Goal: Task Accomplishment & Management: Complete application form

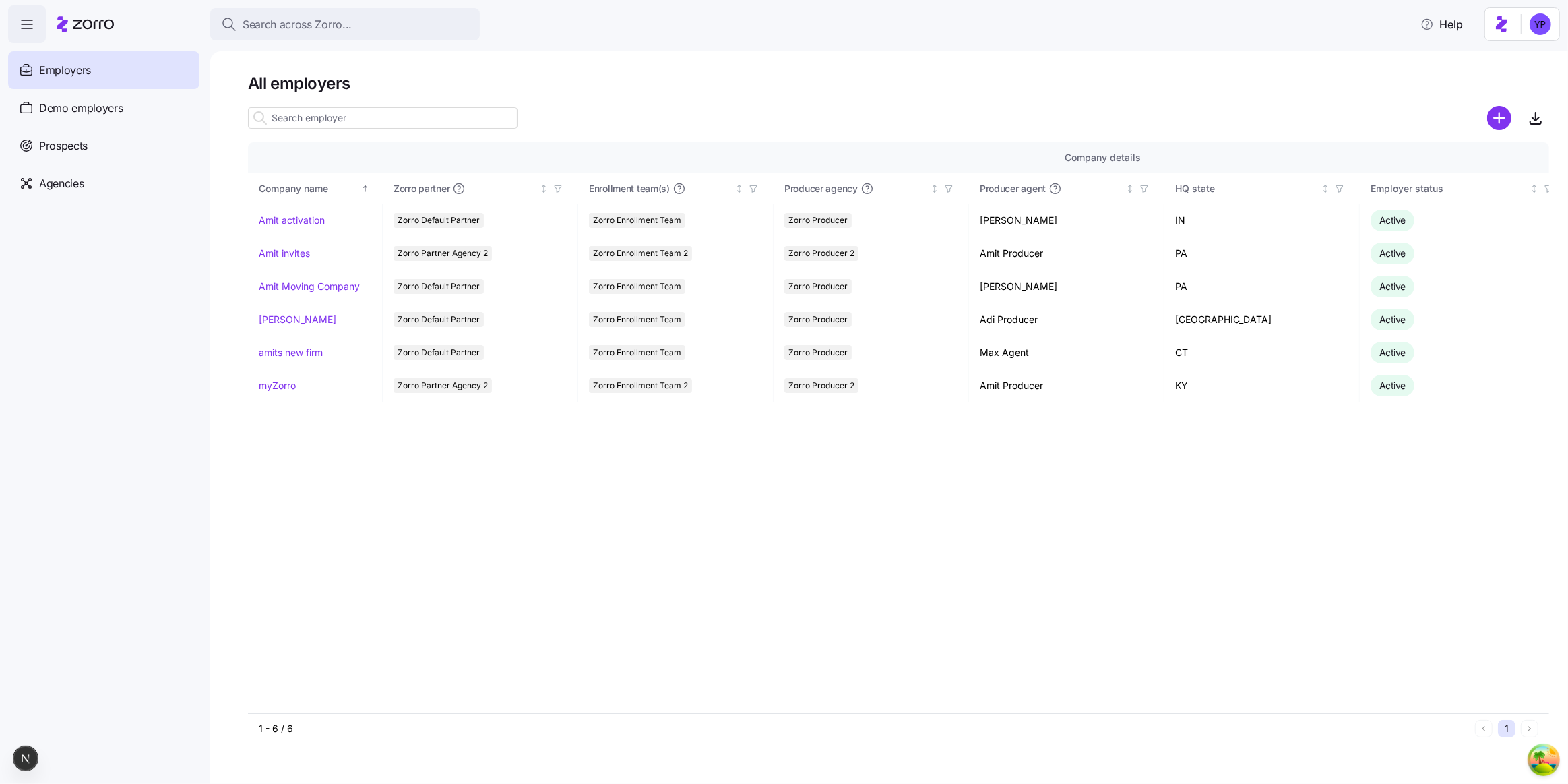
click at [80, 390] on nav "Employers Demo employers Prospects Demo prospects Agencies" at bounding box center [105, 413] width 210 height 740
click at [85, 110] on span "Demo employers" at bounding box center [81, 108] width 84 height 17
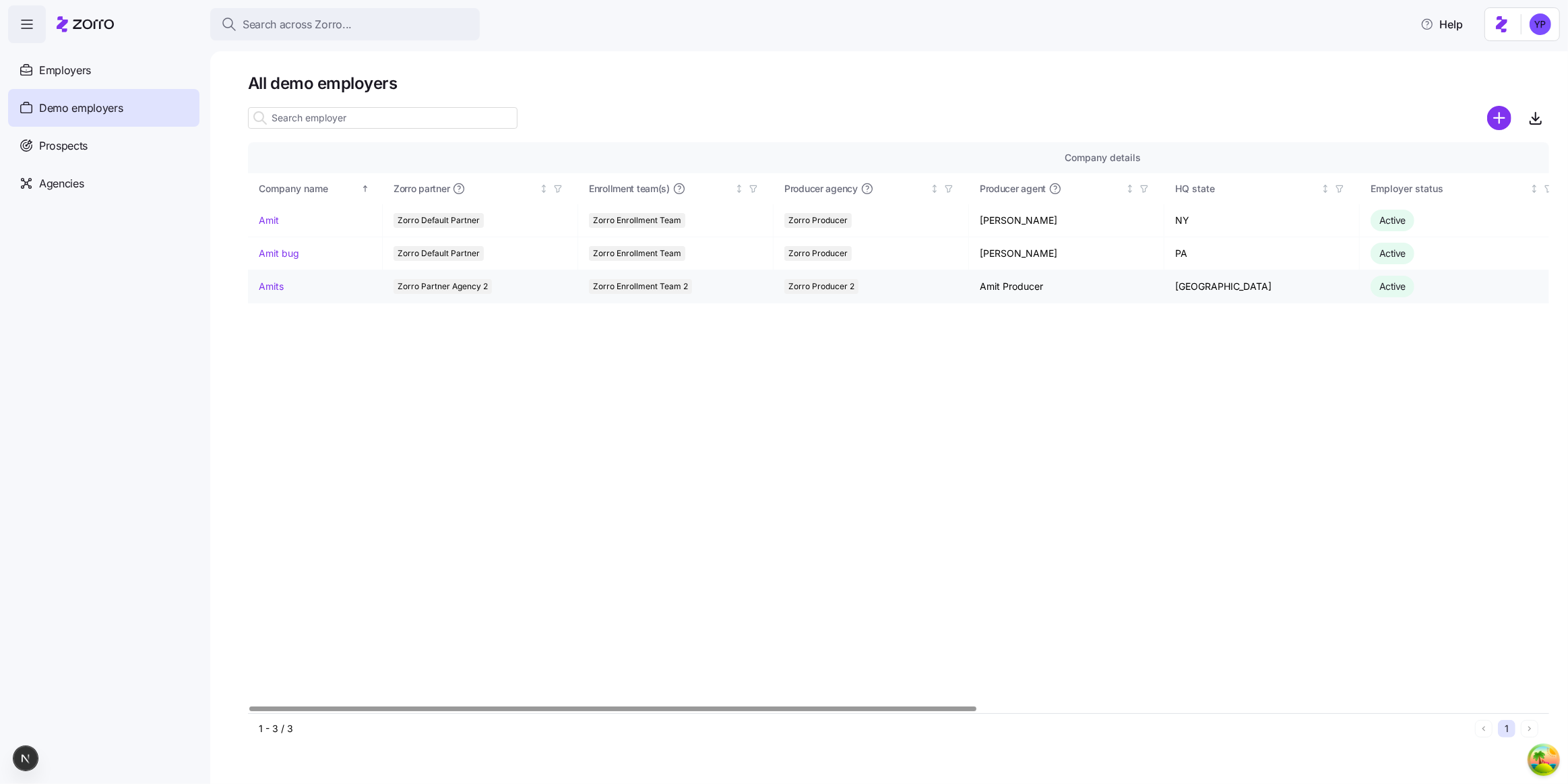
click at [265, 292] on link "Amits" at bounding box center [271, 286] width 25 height 14
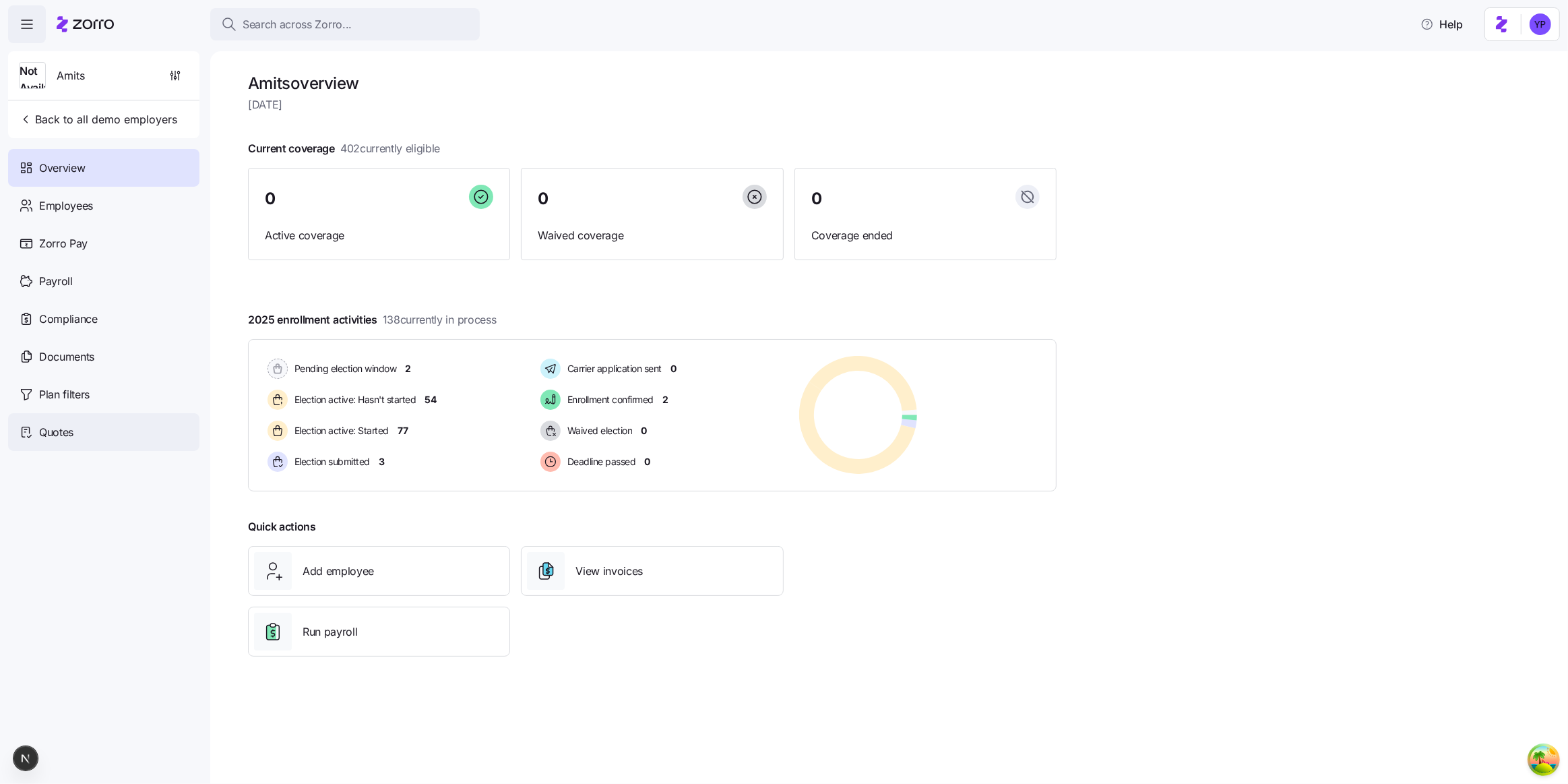
click at [102, 440] on div "Quotes" at bounding box center [104, 432] width 192 height 38
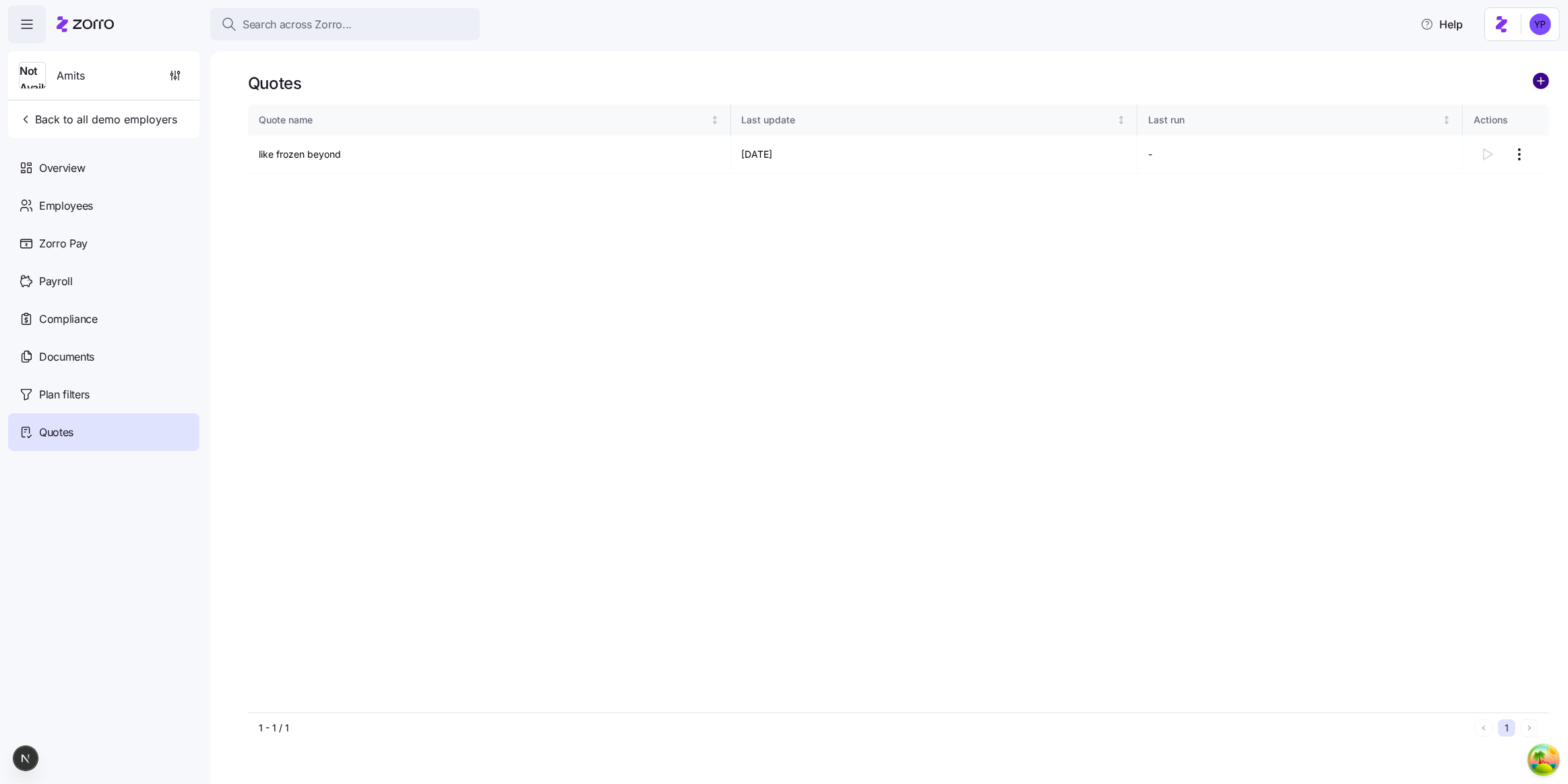
click at [1538, 82] on circle "add icon" at bounding box center [1542, 81] width 15 height 15
drag, startPoint x: 699, startPoint y: 295, endPoint x: 682, endPoint y: 343, distance: 50.9
click at [701, 299] on div "Quote name Last update Last run Actions like frozen beyond 09/16/2025 -" at bounding box center [898, 408] width 1301 height 608
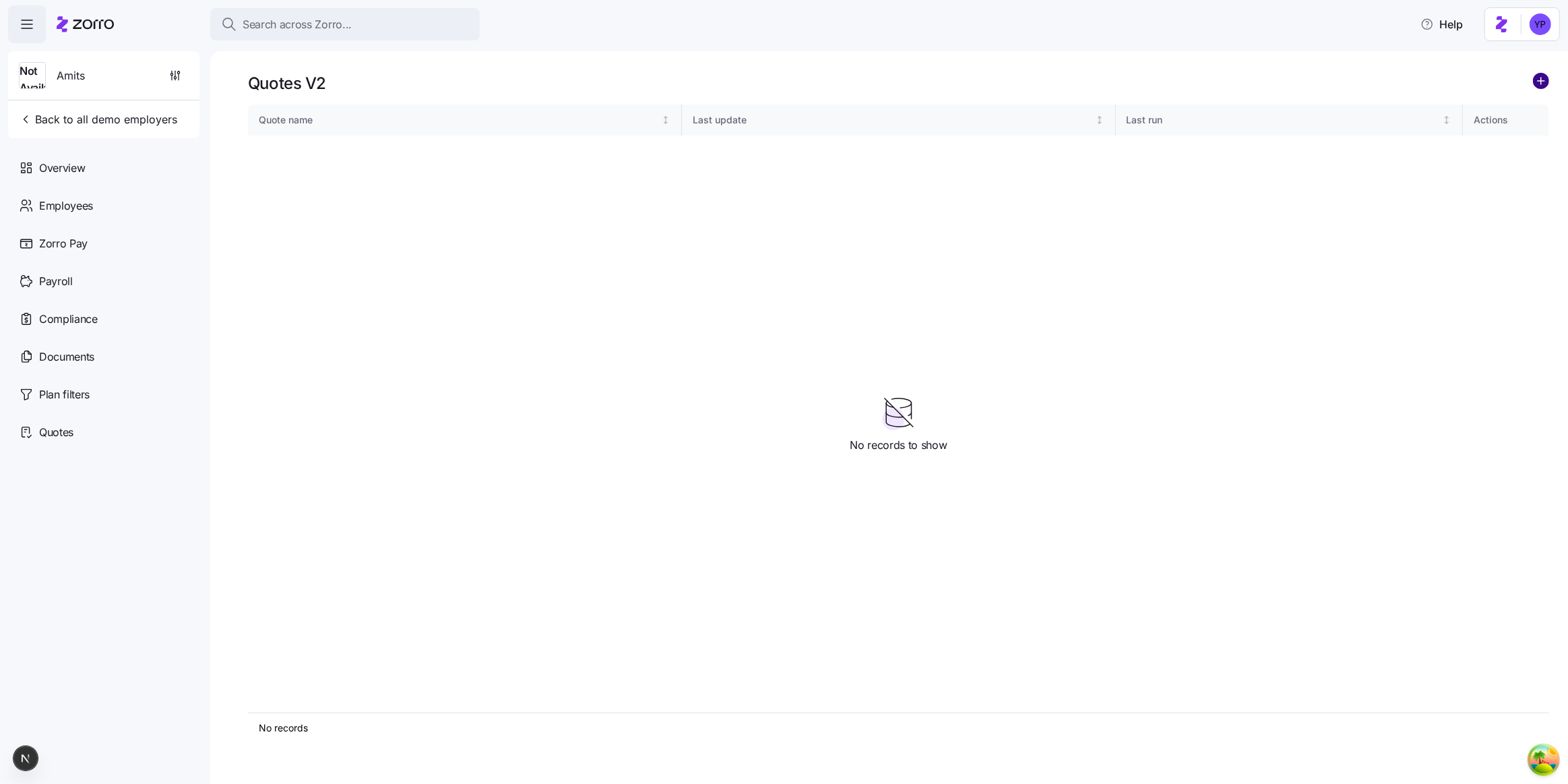
click at [1538, 81] on circle "add icon" at bounding box center [1542, 81] width 15 height 15
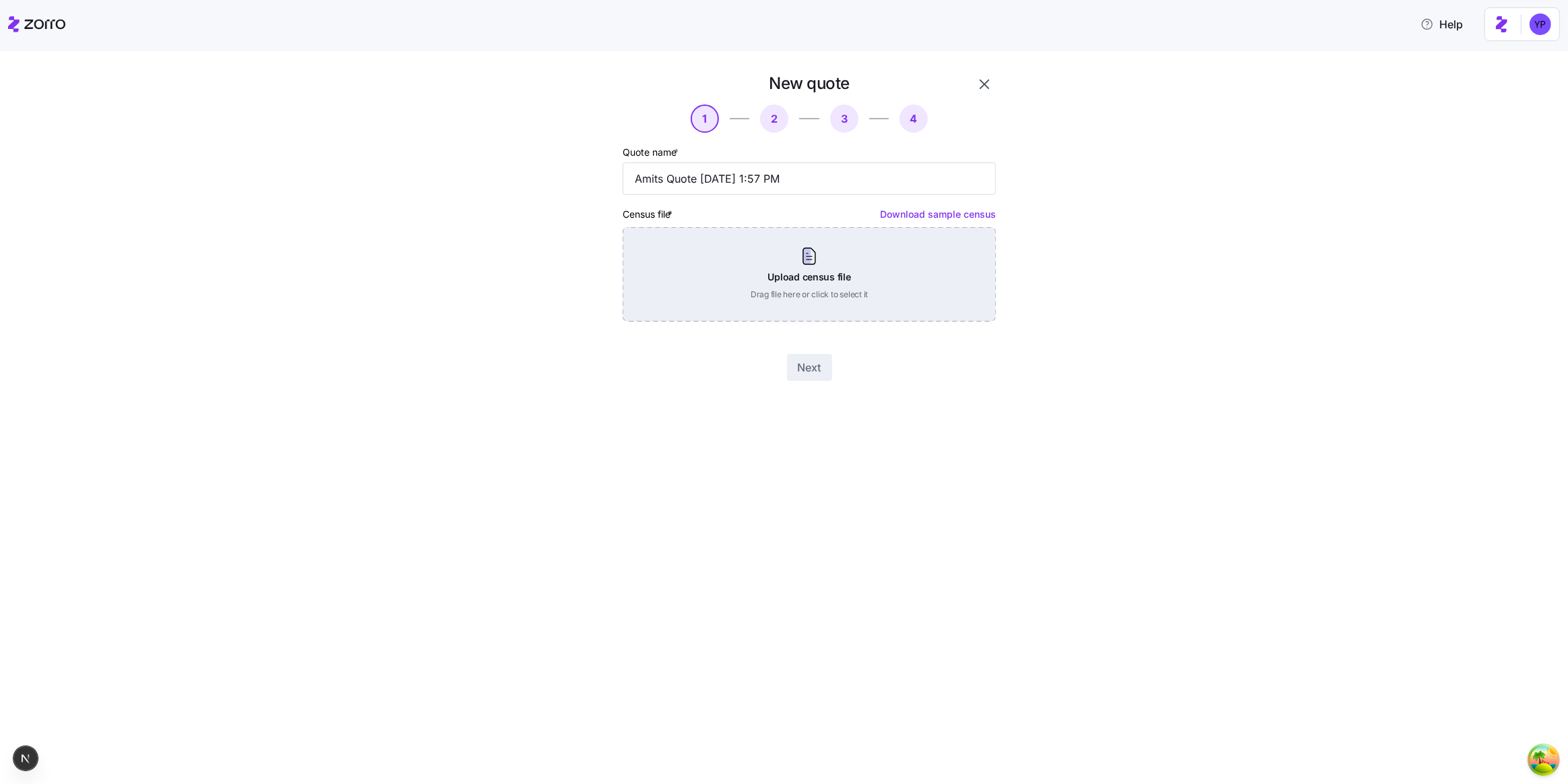
click at [883, 258] on div "Upload census file Drag file here or click to select it" at bounding box center [809, 274] width 374 height 95
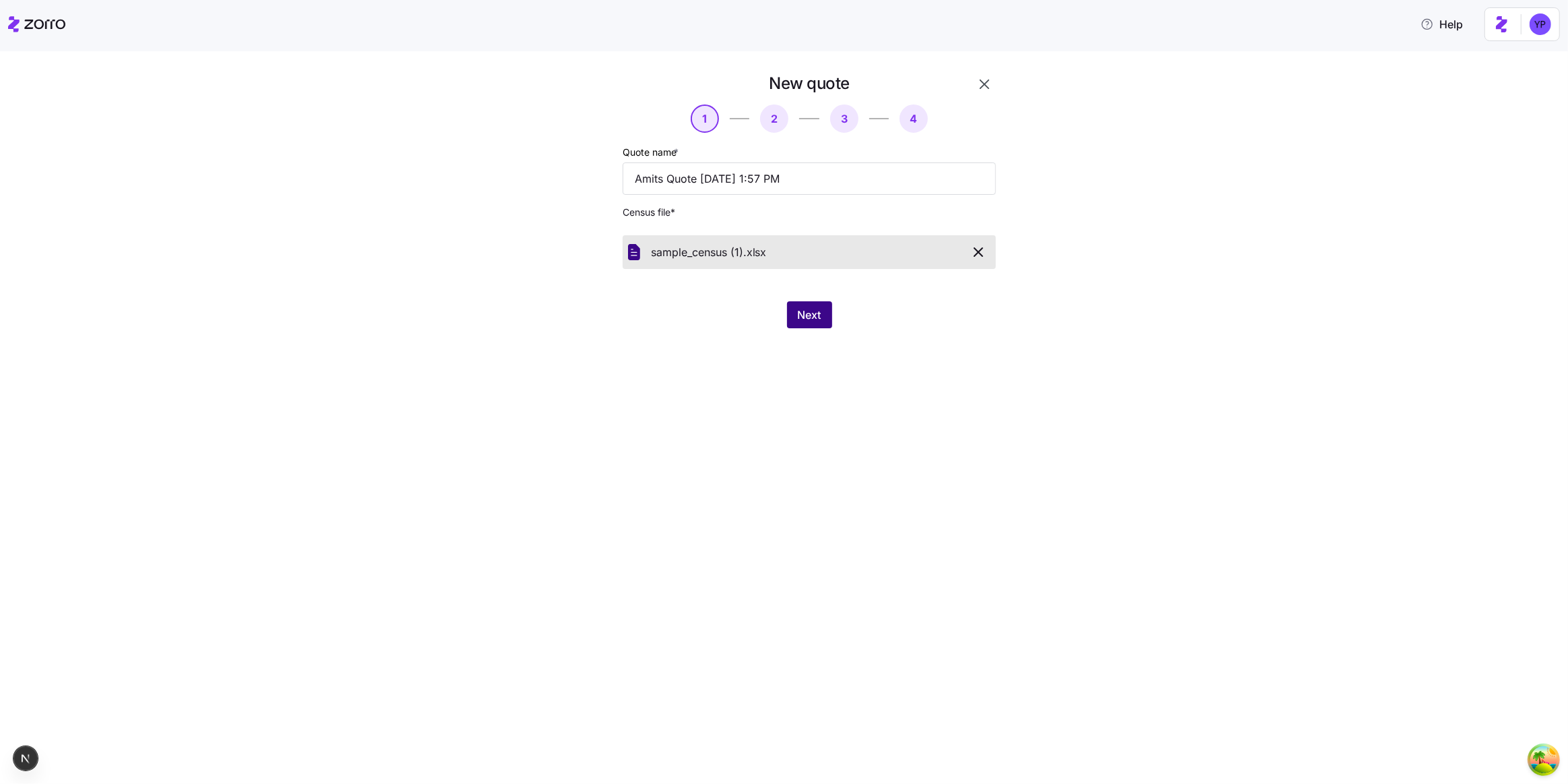
click at [808, 316] on span "Next" at bounding box center [810, 315] width 23 height 17
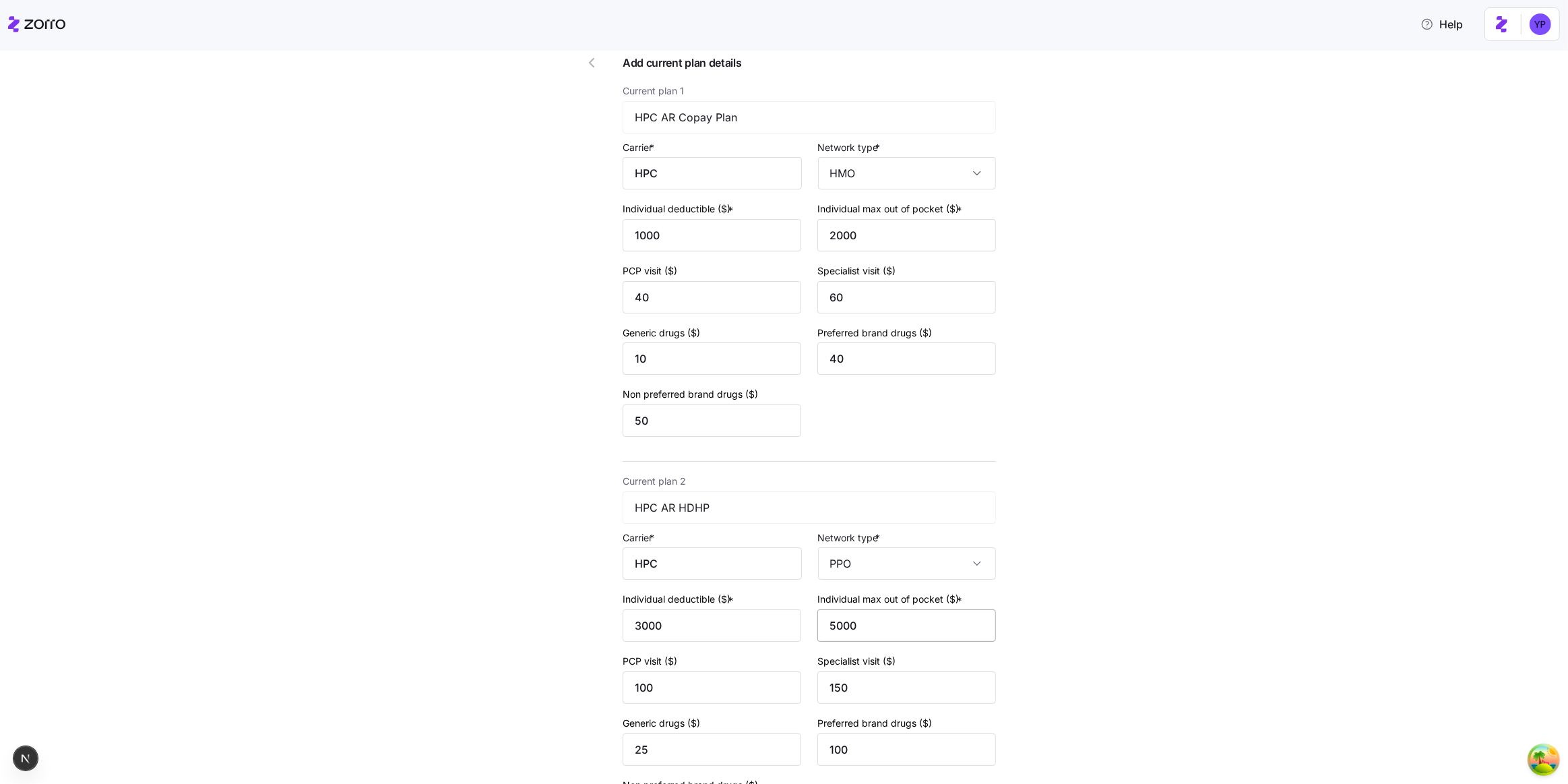
scroll to position [271, 0]
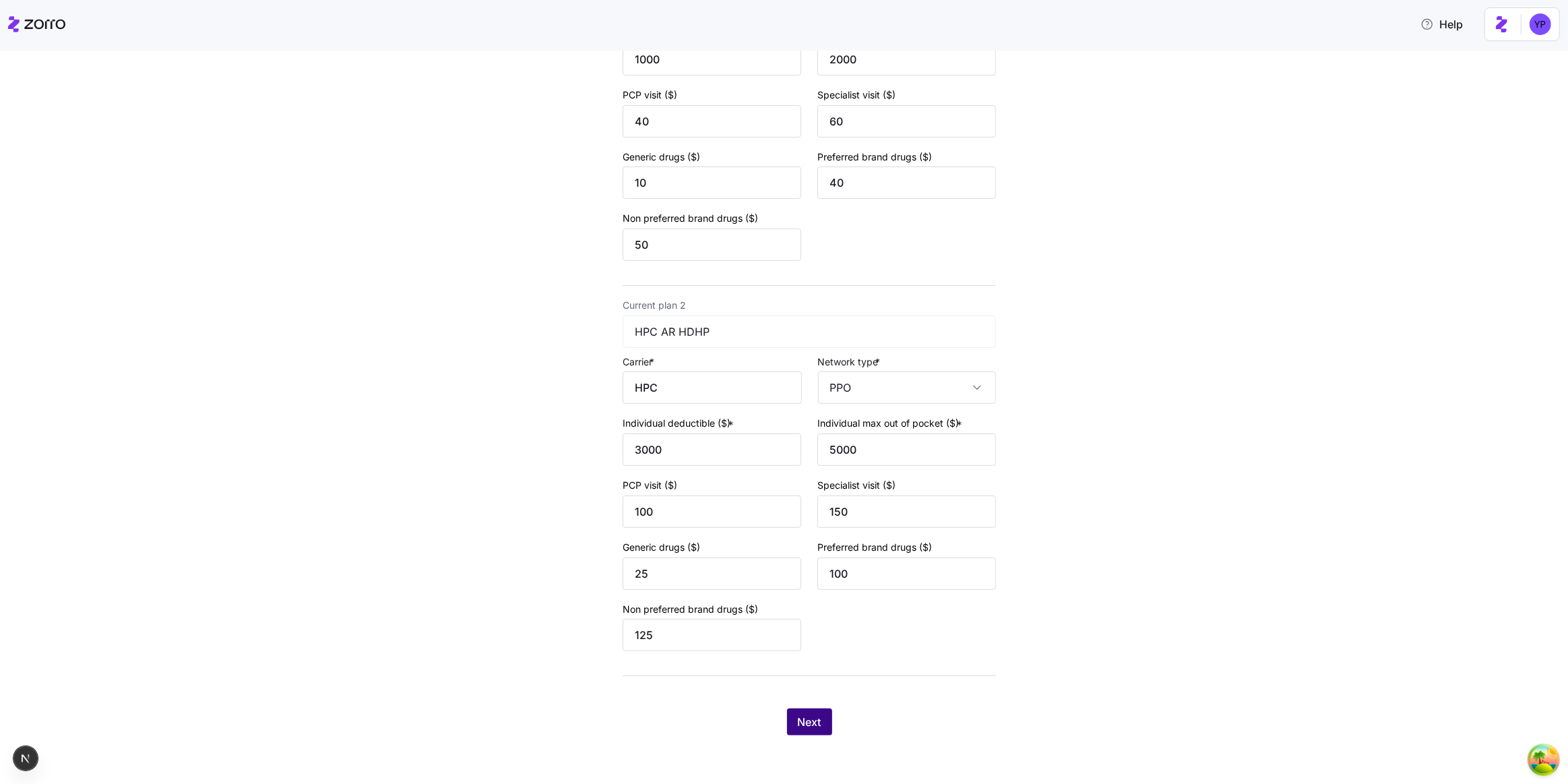
click at [815, 717] on span "Next" at bounding box center [810, 722] width 23 height 17
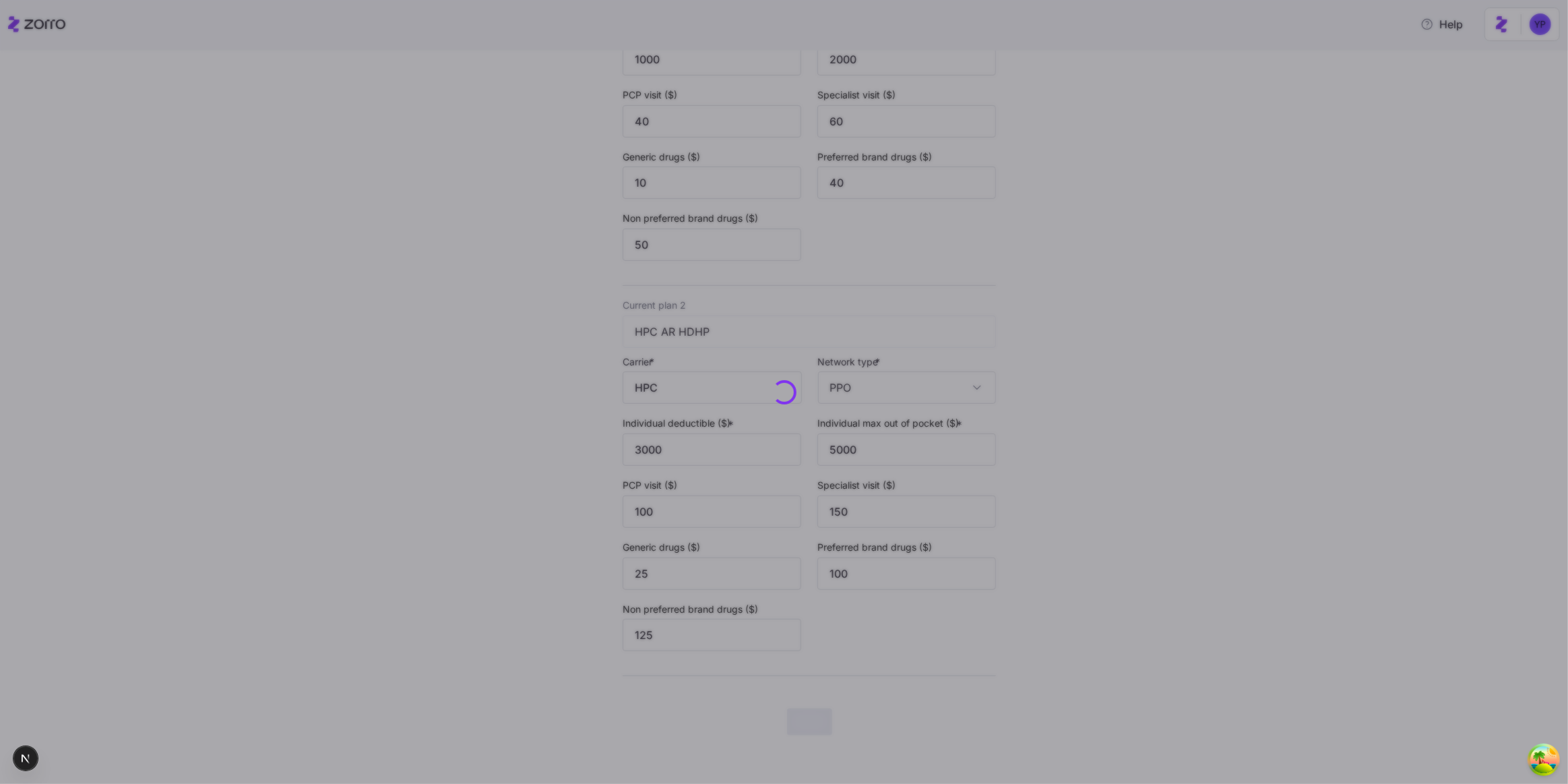
scroll to position [0, 0]
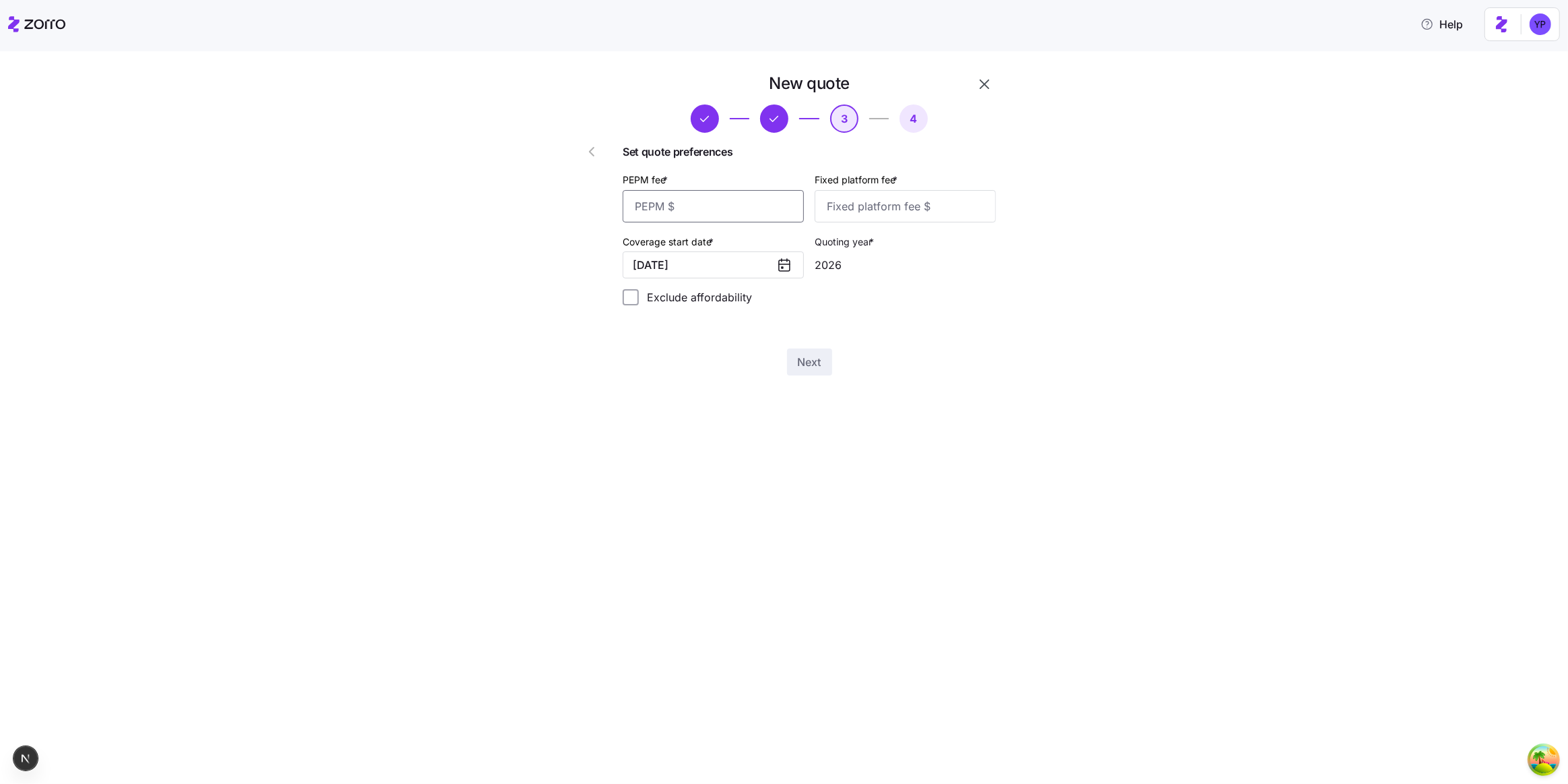
click at [701, 213] on input "PEPM fee *" at bounding box center [713, 206] width 181 height 32
type input "12"
click at [925, 212] on input "Fixed platform fee *" at bounding box center [905, 206] width 181 height 32
type input "12"
click at [810, 359] on span "Next" at bounding box center [810, 362] width 23 height 17
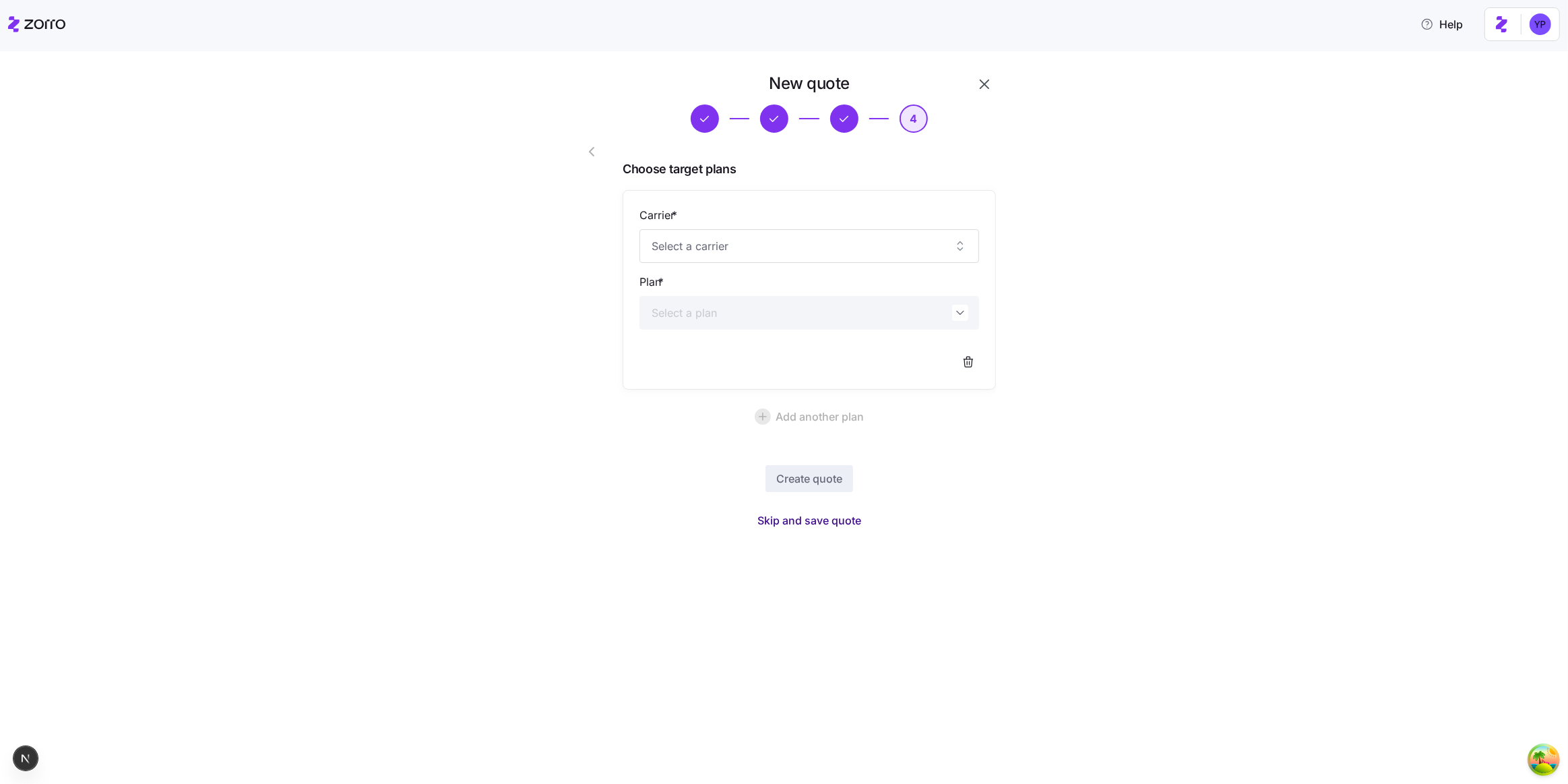
click at [799, 515] on span "Skip and save quote" at bounding box center [810, 520] width 104 height 17
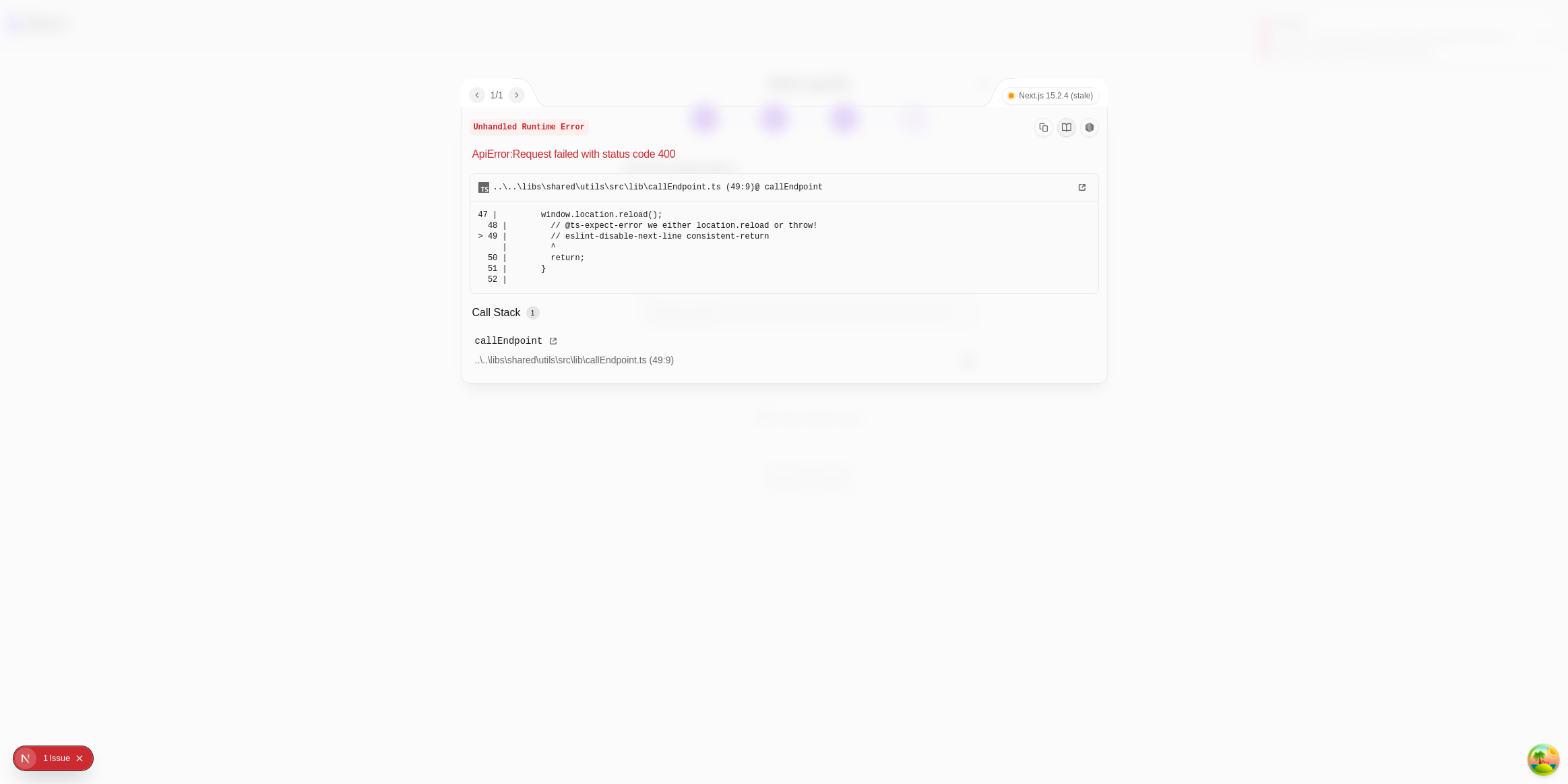
click at [742, 490] on div at bounding box center [784, 392] width 1568 height 784
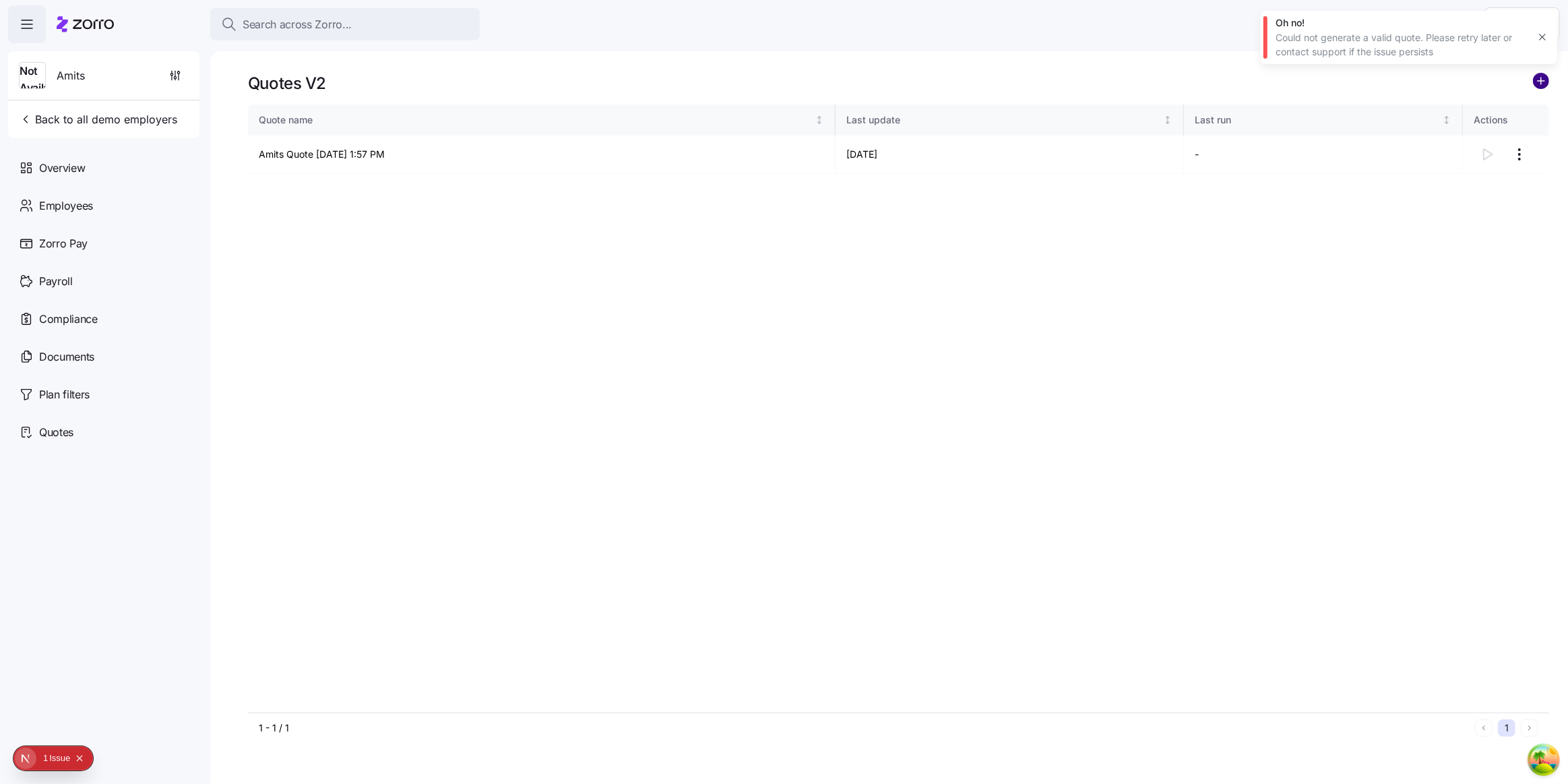
click at [1538, 87] on circle "add icon" at bounding box center [1542, 81] width 15 height 15
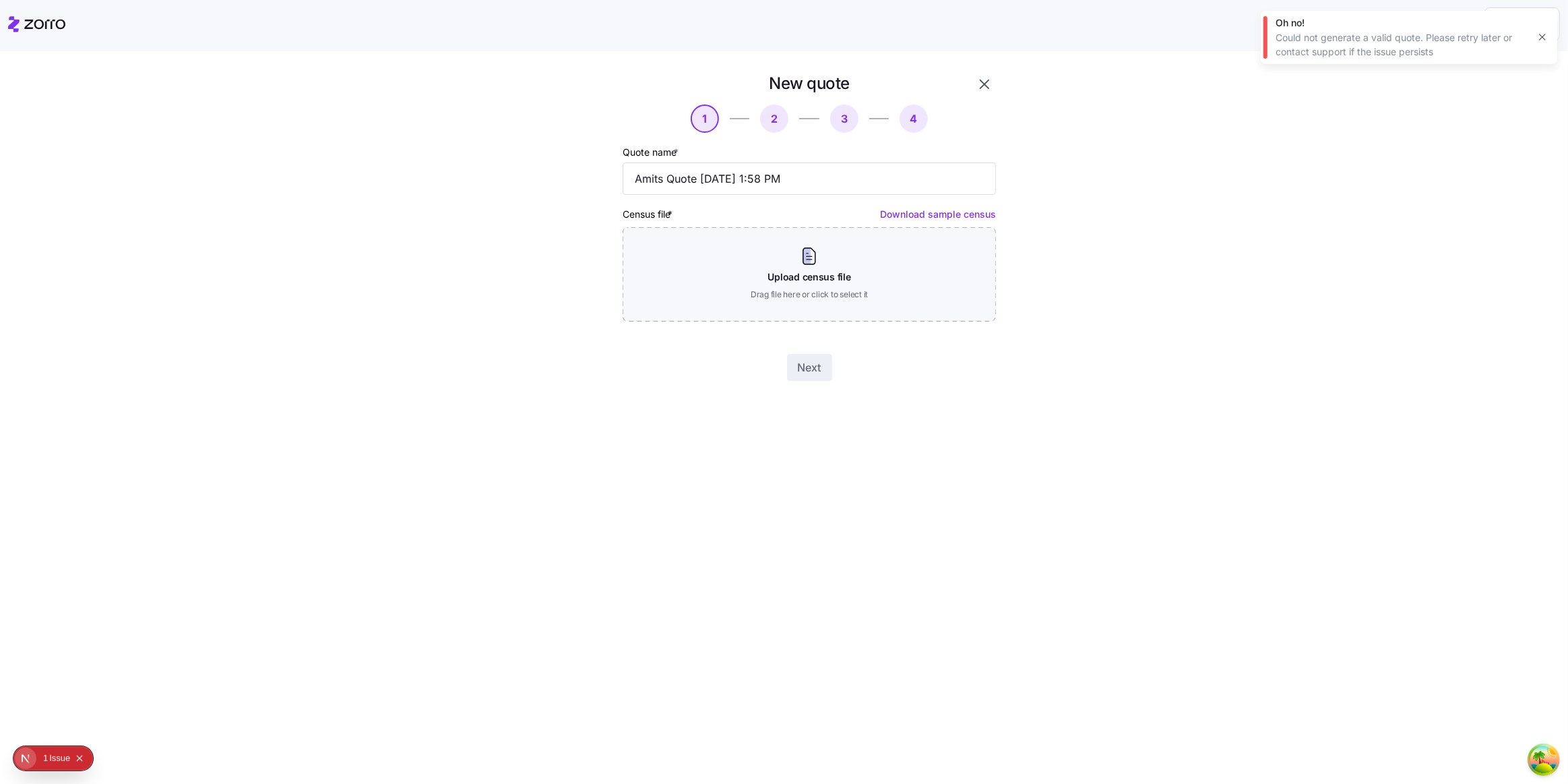
click at [947, 216] on link "Download sample census" at bounding box center [938, 213] width 116 height 11
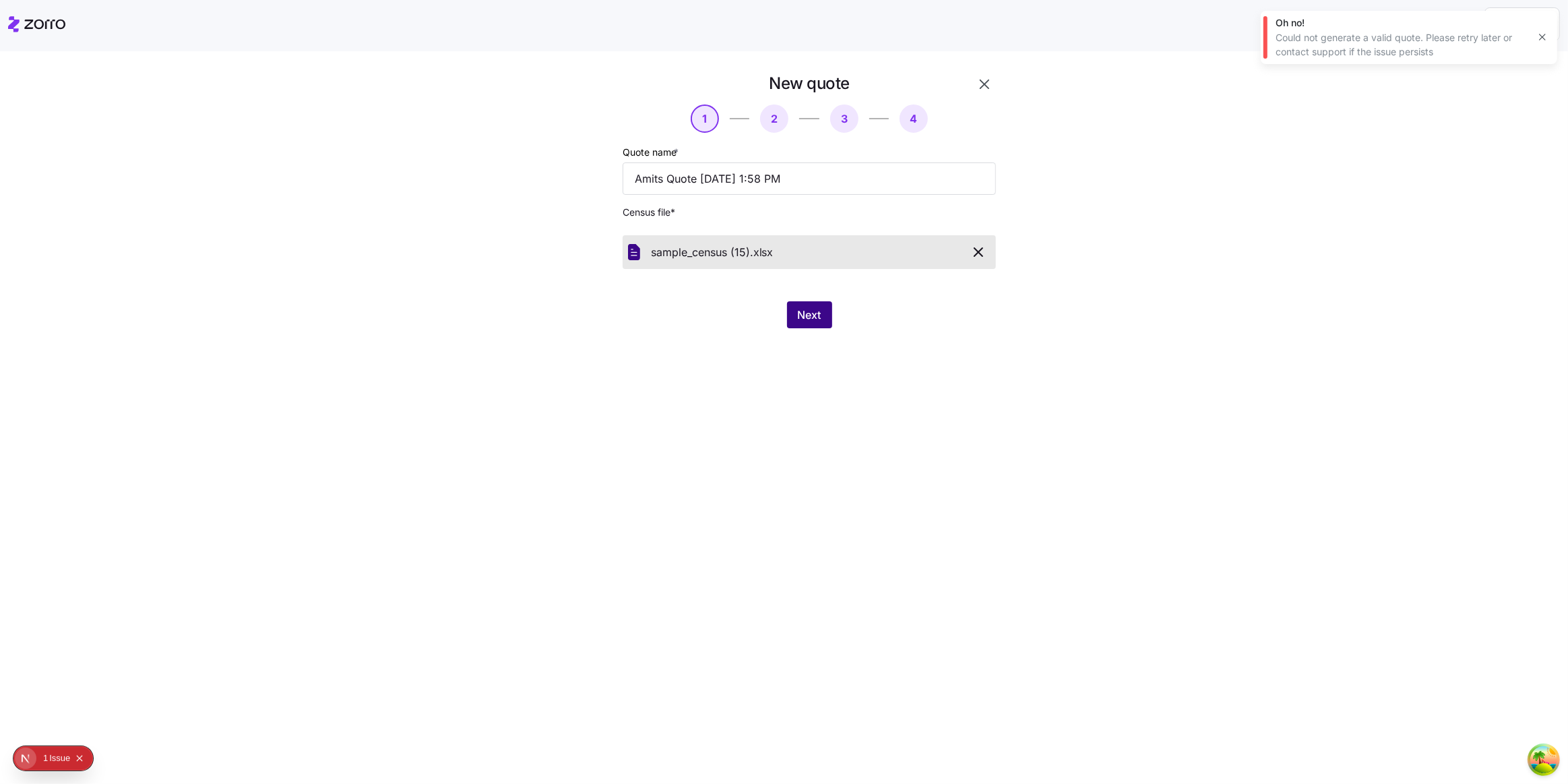
click at [798, 316] on span "Next" at bounding box center [810, 315] width 23 height 17
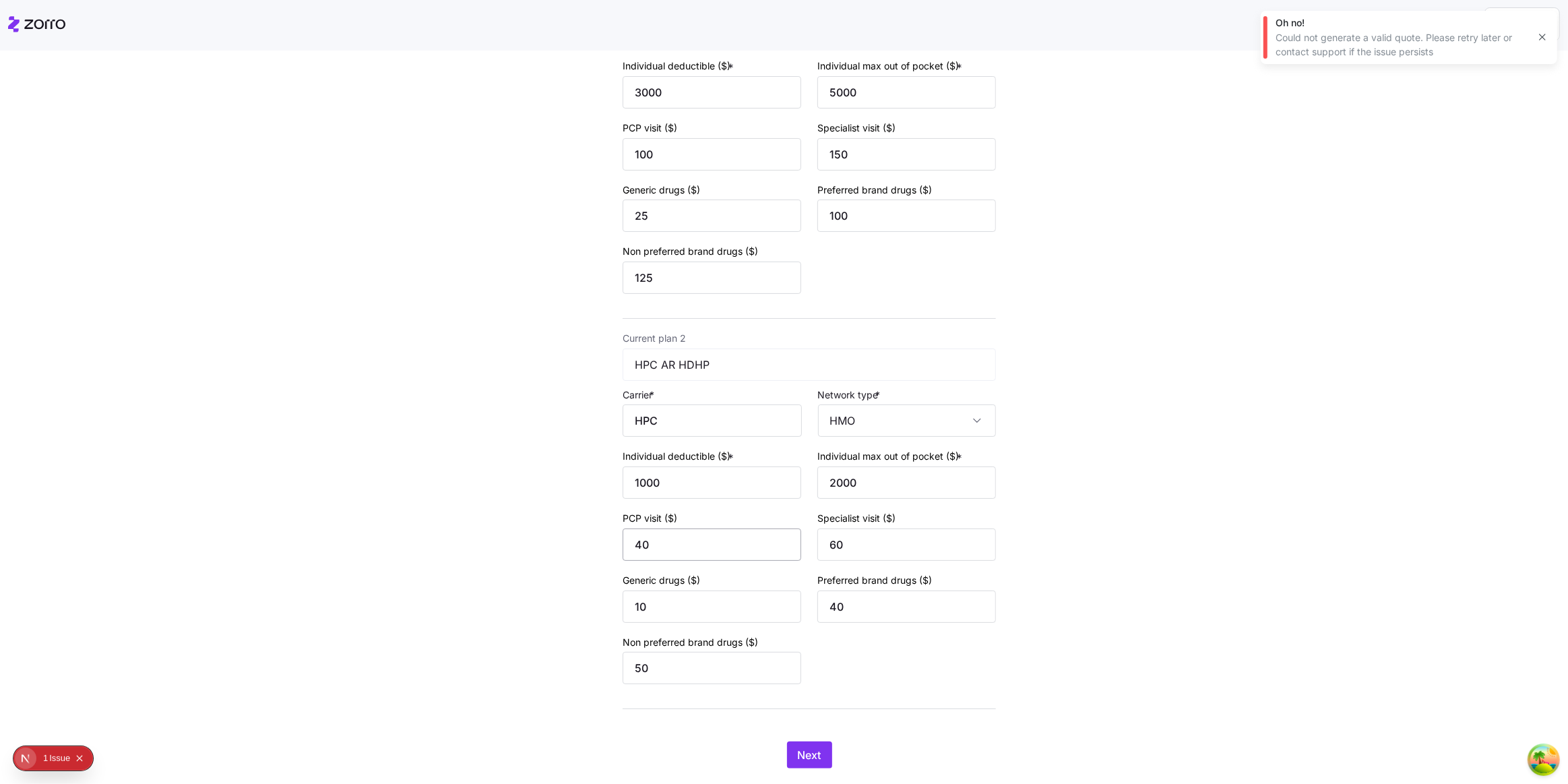
scroll to position [271, 0]
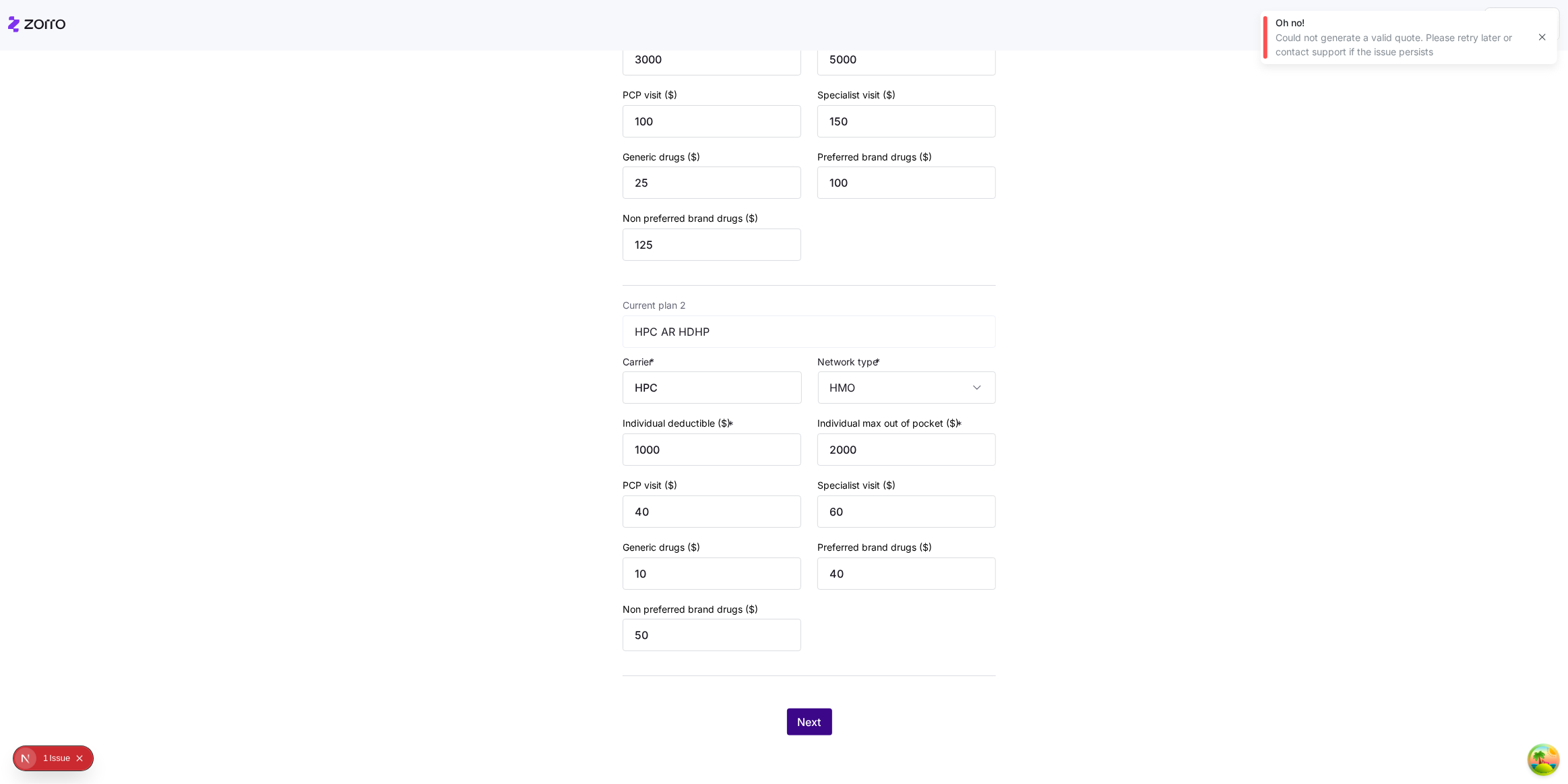
click at [788, 721] on button "Next" at bounding box center [810, 722] width 45 height 27
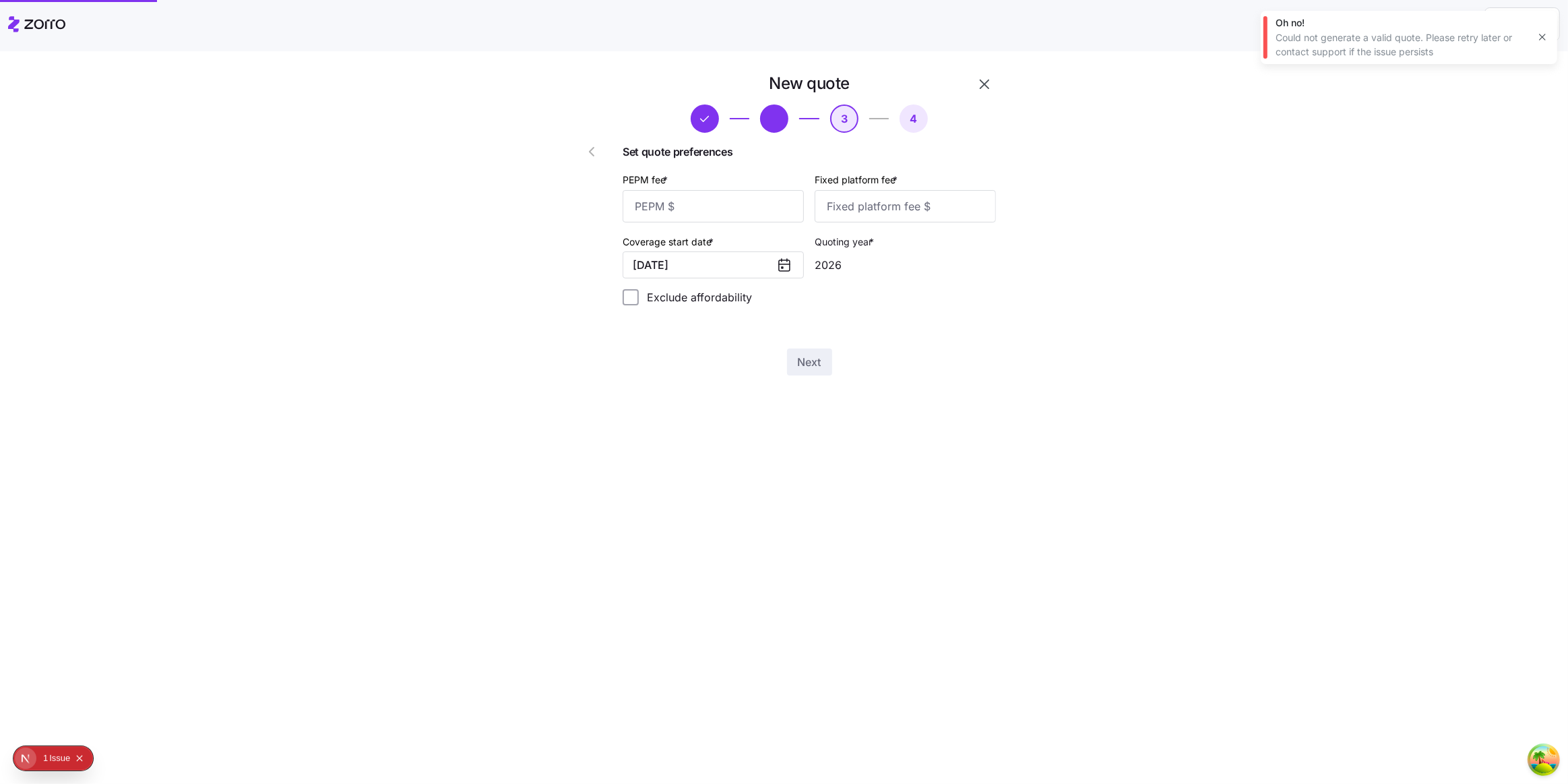
scroll to position [0, 0]
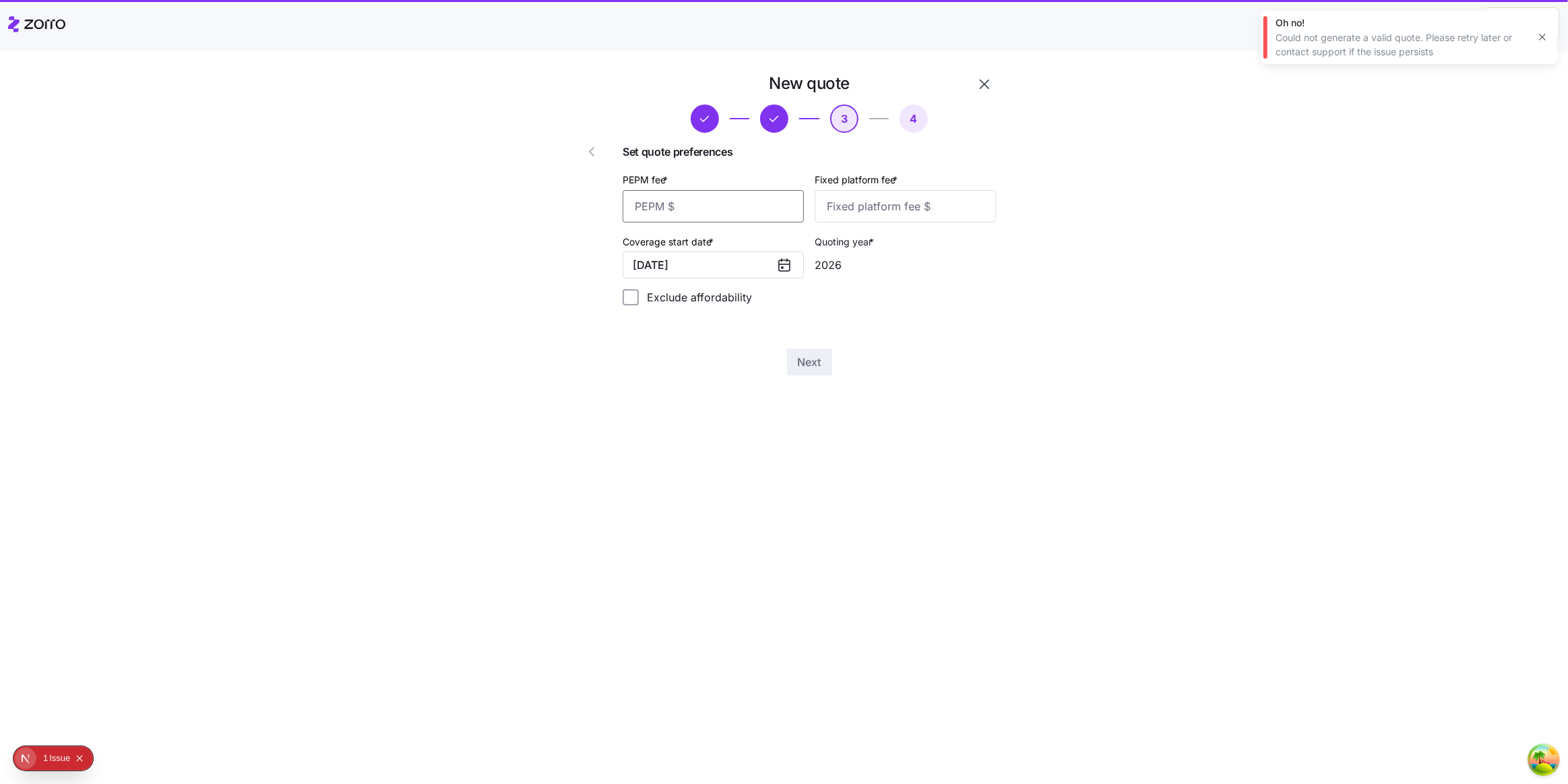
click at [667, 213] on input "PEPM fee *" at bounding box center [713, 206] width 181 height 32
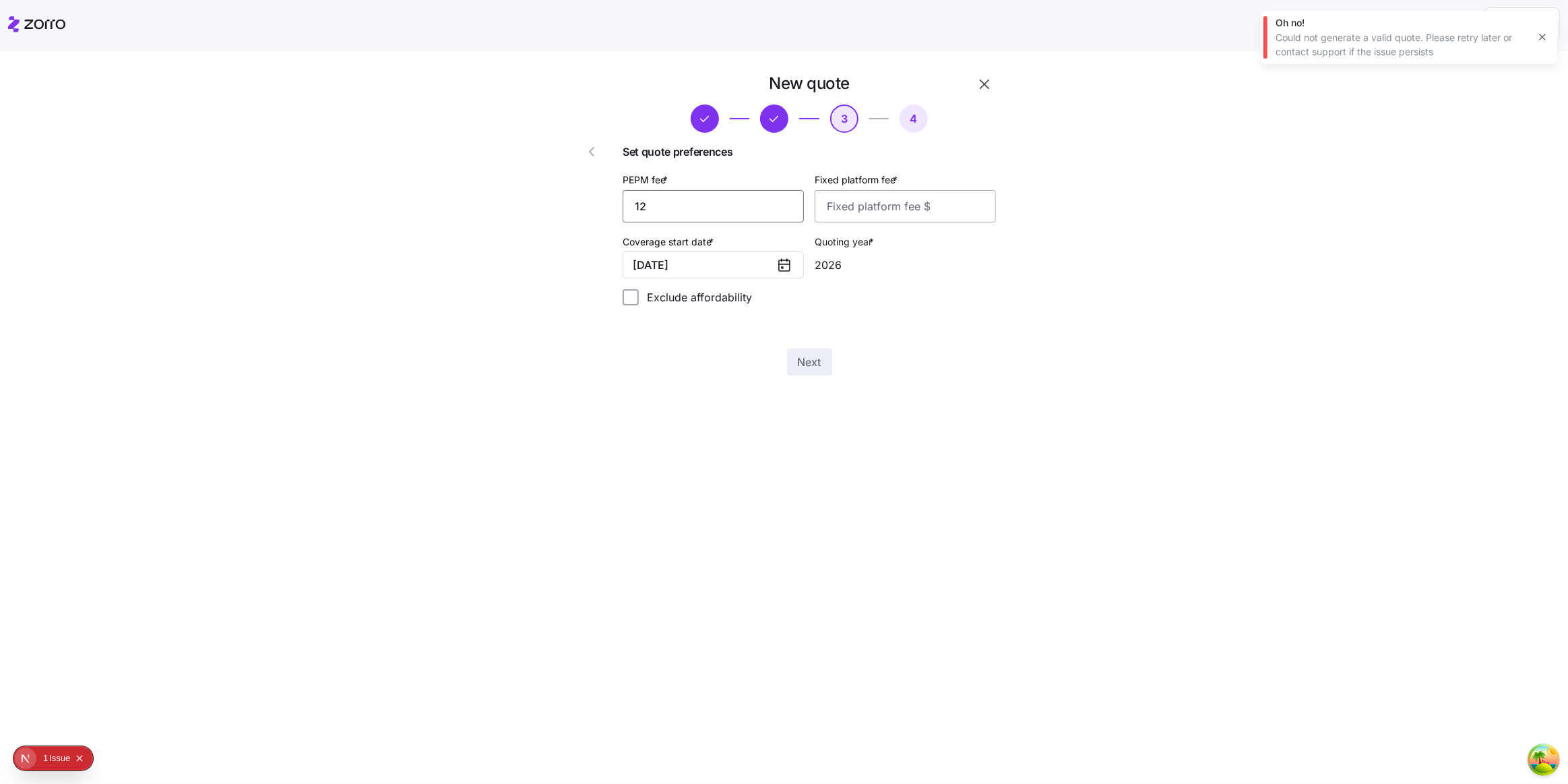
type input "12"
click at [818, 193] on input "Fixed platform fee *" at bounding box center [905, 206] width 181 height 32
click at [845, 212] on input "Fixed platform fee *" at bounding box center [905, 206] width 181 height 32
type input "12"
click at [787, 366] on button "Next" at bounding box center [810, 362] width 45 height 27
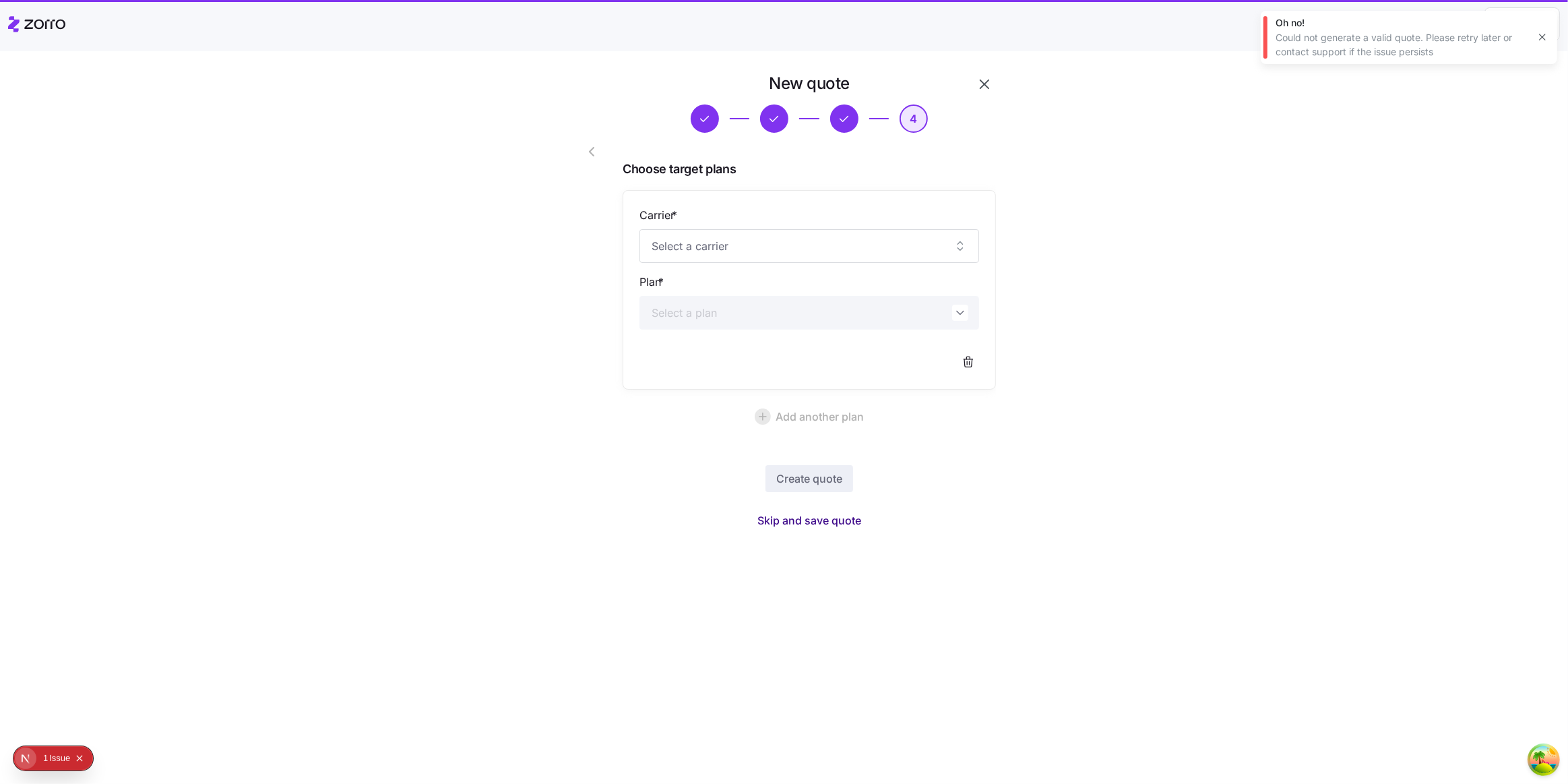
click at [799, 511] on button "Skip and save quote" at bounding box center [809, 520] width 126 height 24
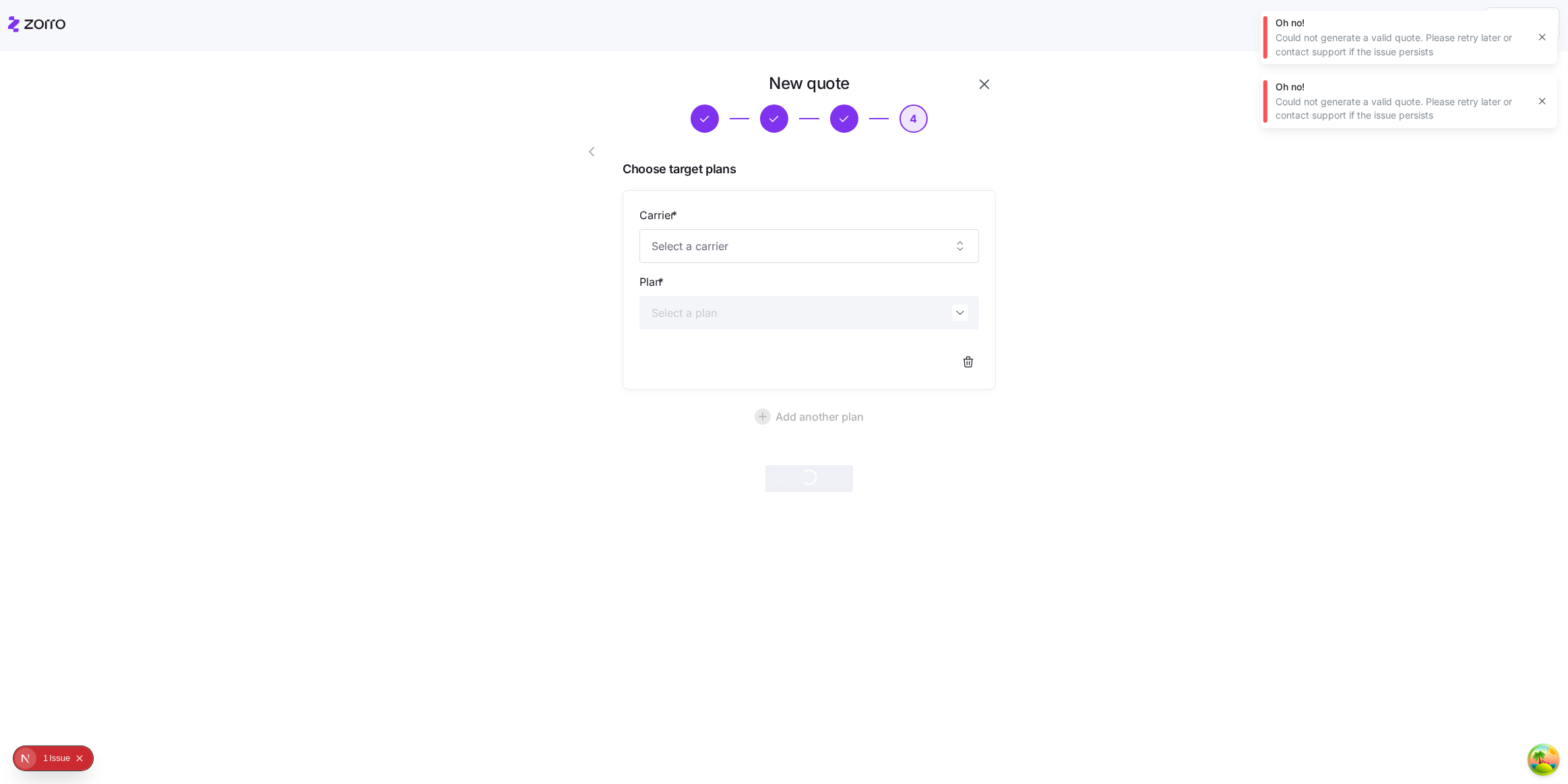
click at [711, 219] on div "Carrier *" at bounding box center [810, 235] width 340 height 56
click at [728, 244] on input "Carrier *" at bounding box center [810, 246] width 340 height 34
click at [1543, 101] on icon "button" at bounding box center [1542, 101] width 11 height 11
click at [1542, 34] on icon "button" at bounding box center [1542, 37] width 11 height 11
click at [1017, 548] on div "New quote 4 Choose target plans Carrier * Plan * Add another plan Create quote" at bounding box center [784, 417] width 1568 height 733
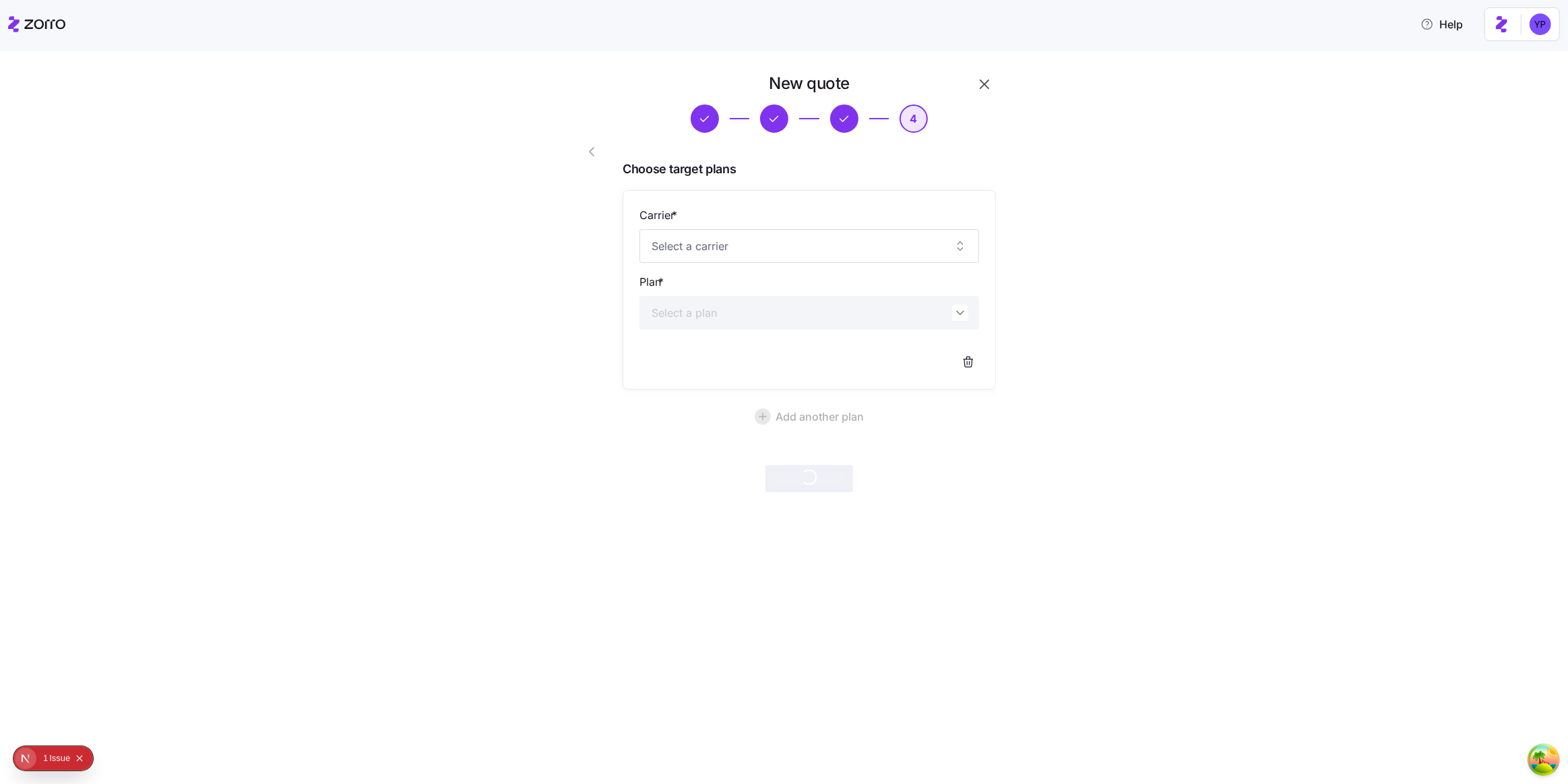
click at [586, 156] on icon "button" at bounding box center [592, 152] width 17 height 17
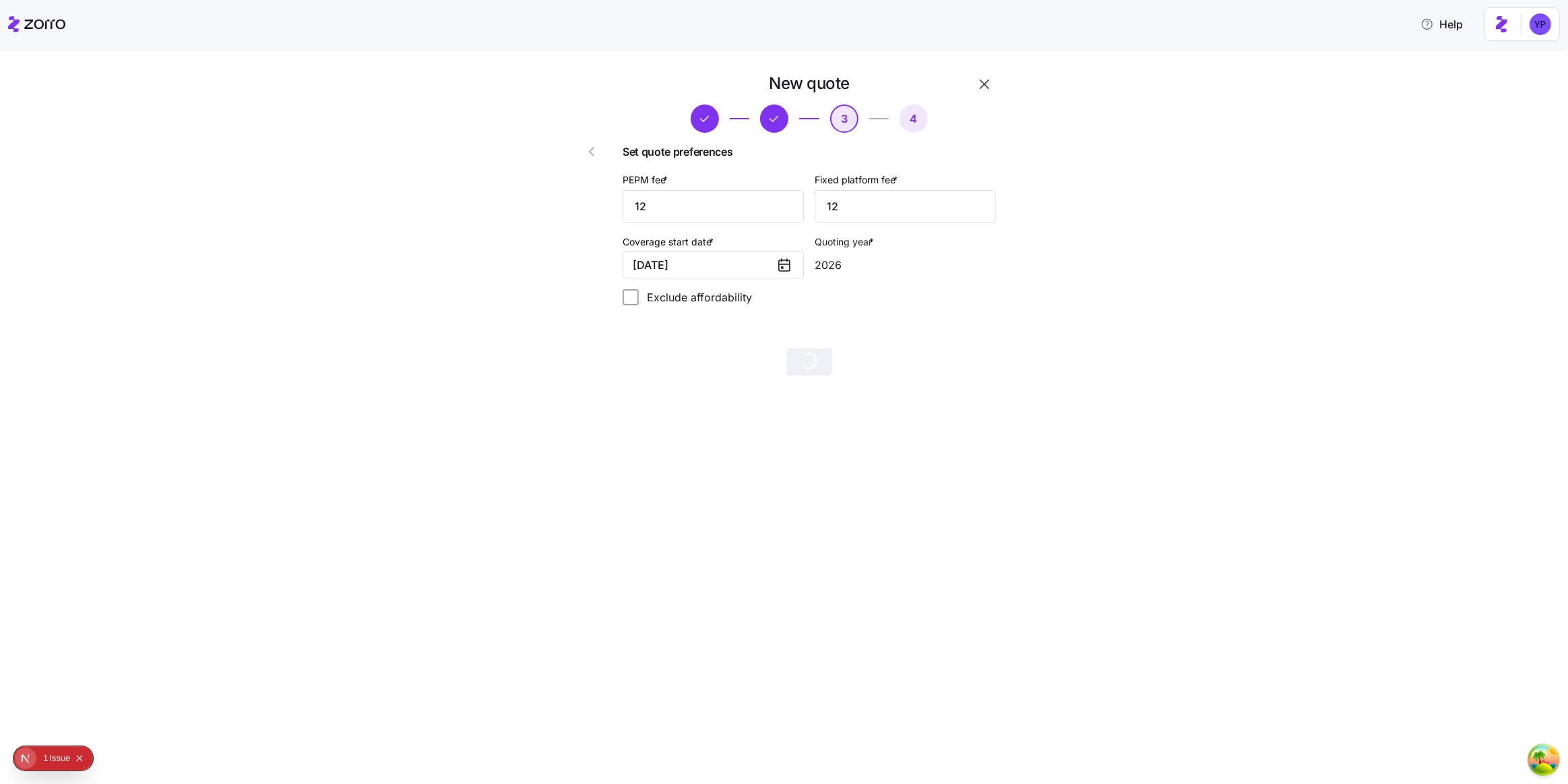
click at [580, 147] on button "button" at bounding box center [595, 151] width 54 height 32
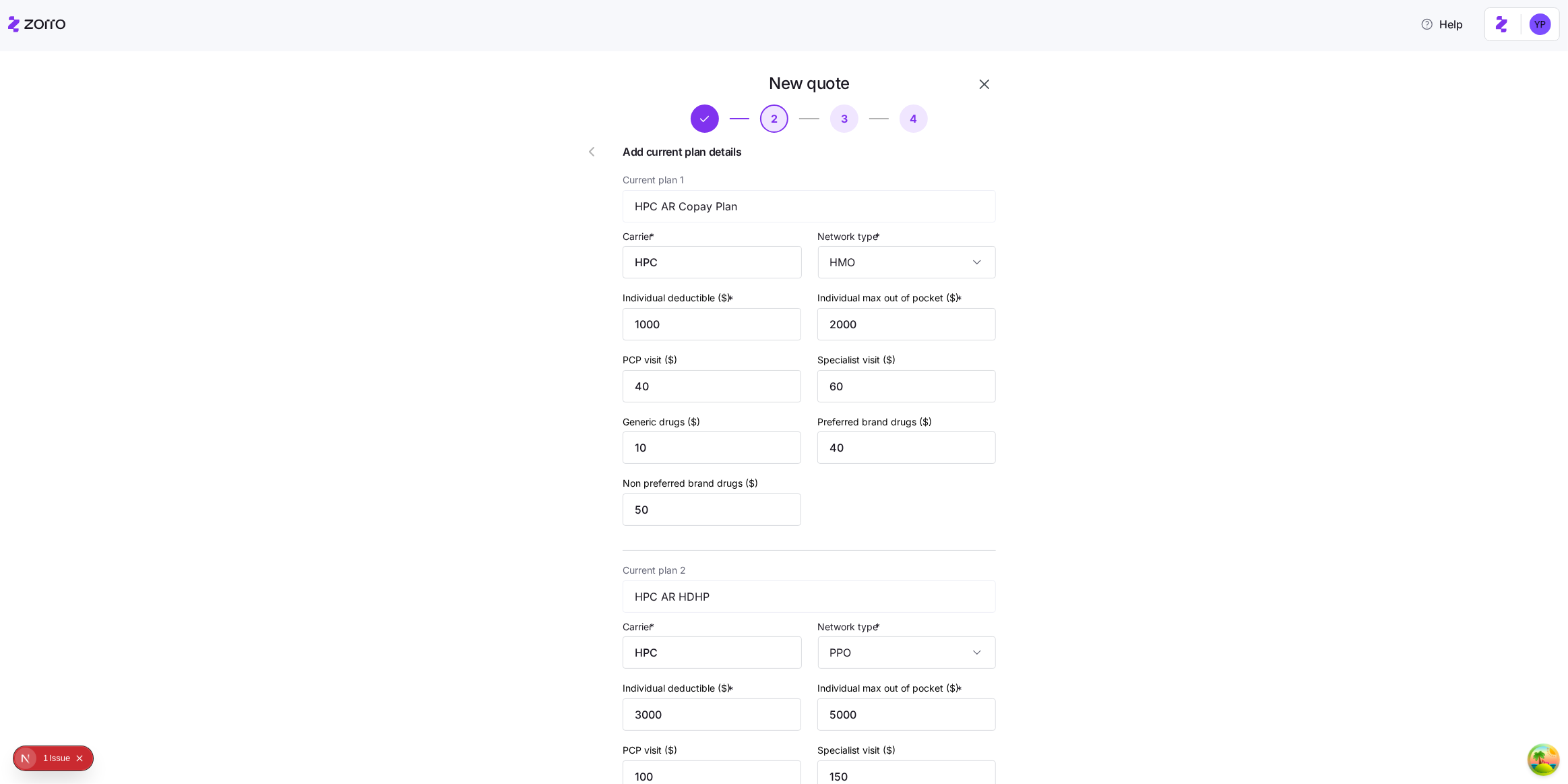
click at [590, 150] on icon "button" at bounding box center [592, 151] width 4 height 8
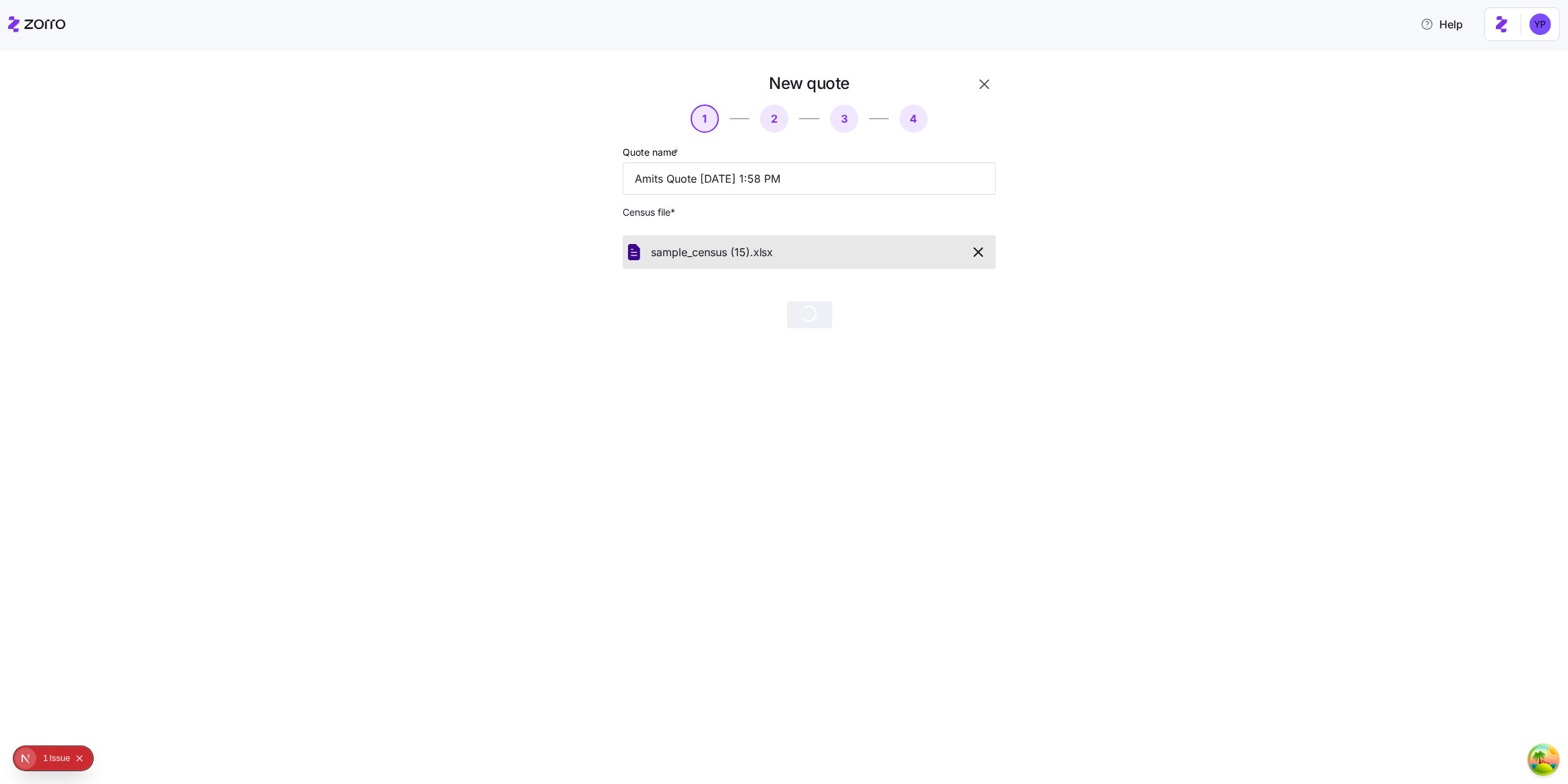
click at [586, 150] on div at bounding box center [579, 201] width 77 height 266
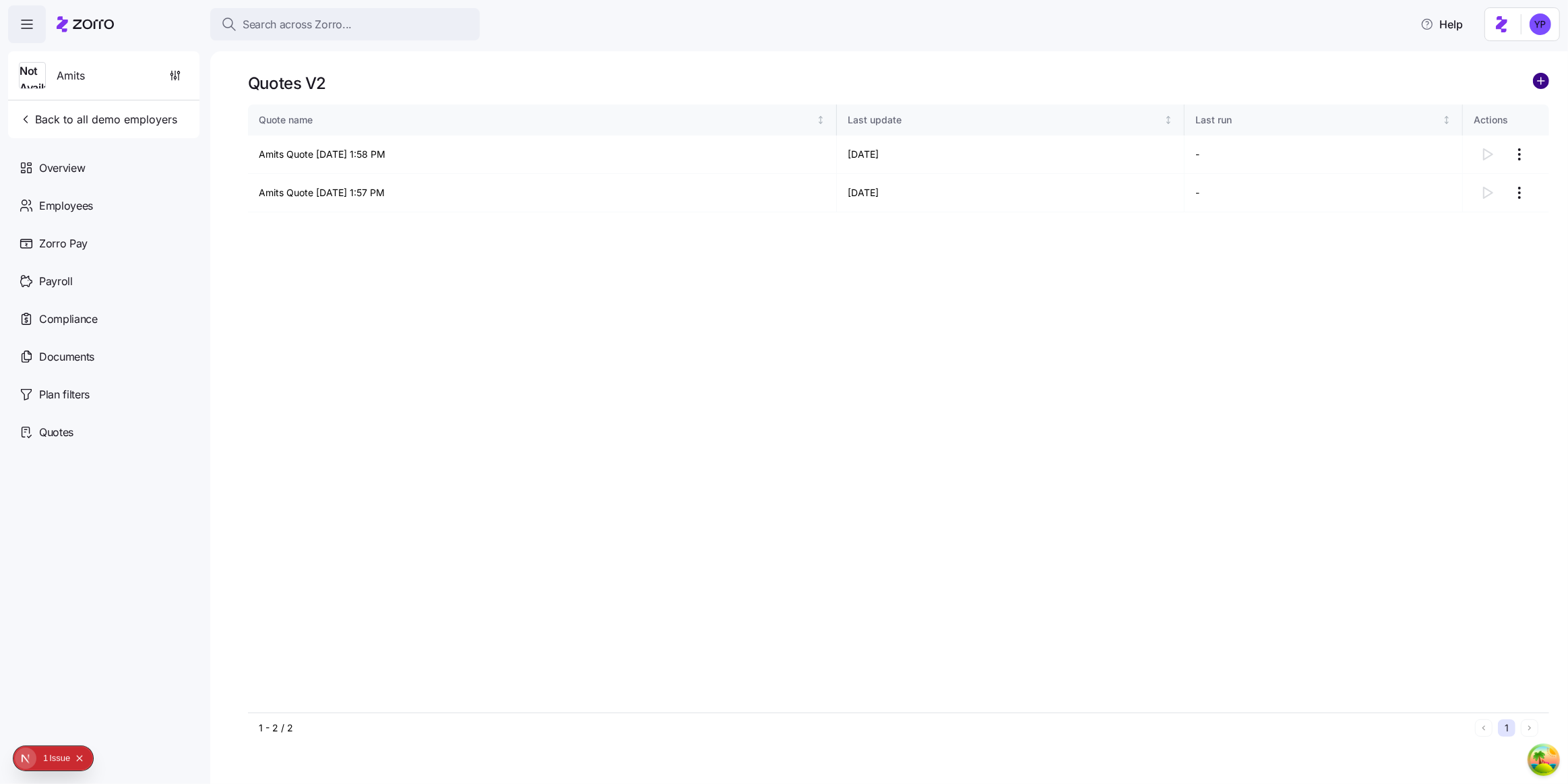
click at [1539, 80] on circle "add icon" at bounding box center [1542, 81] width 15 height 15
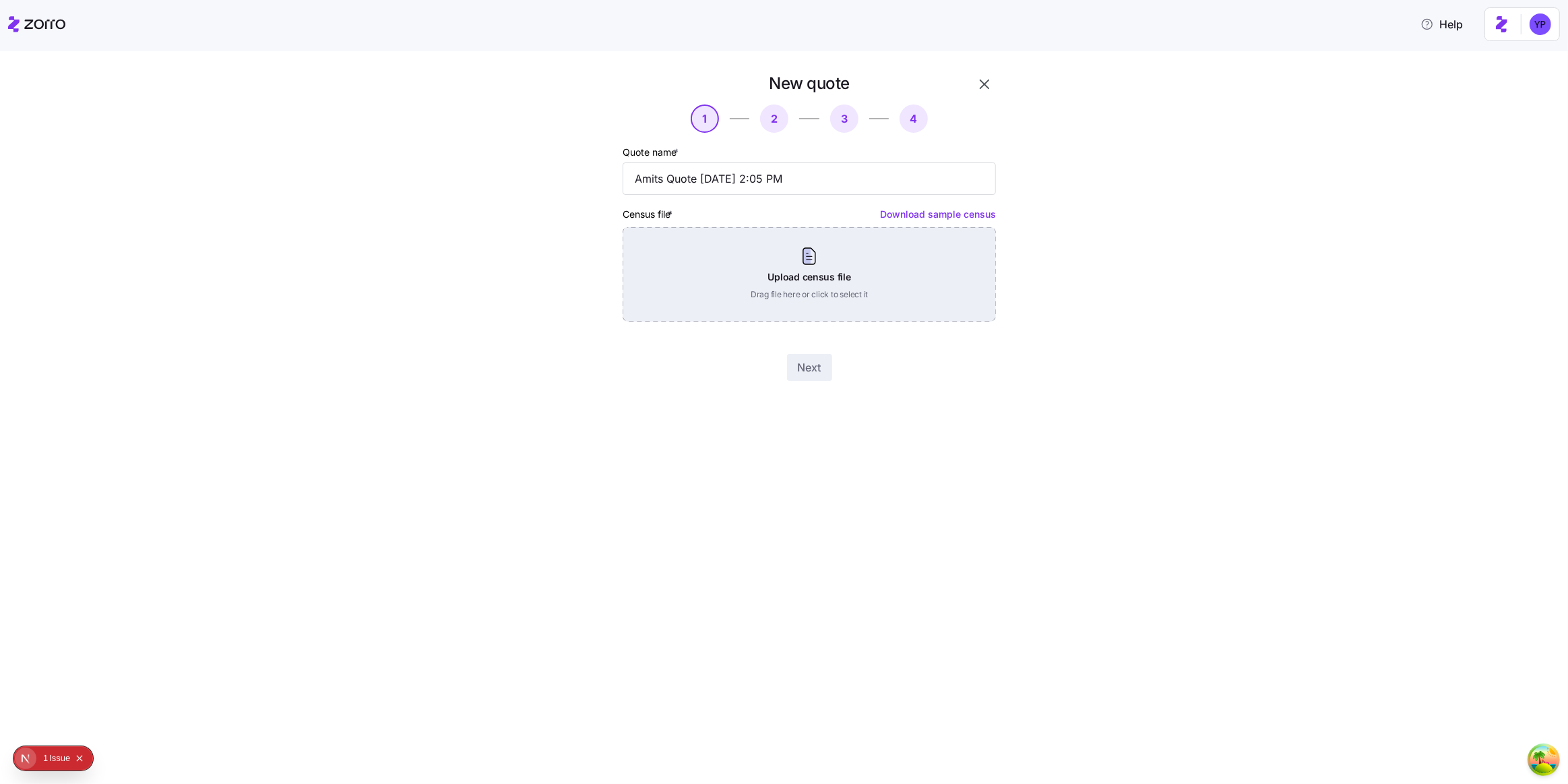
click at [900, 270] on div "Upload census file Drag file here or click to select it" at bounding box center [809, 274] width 374 height 95
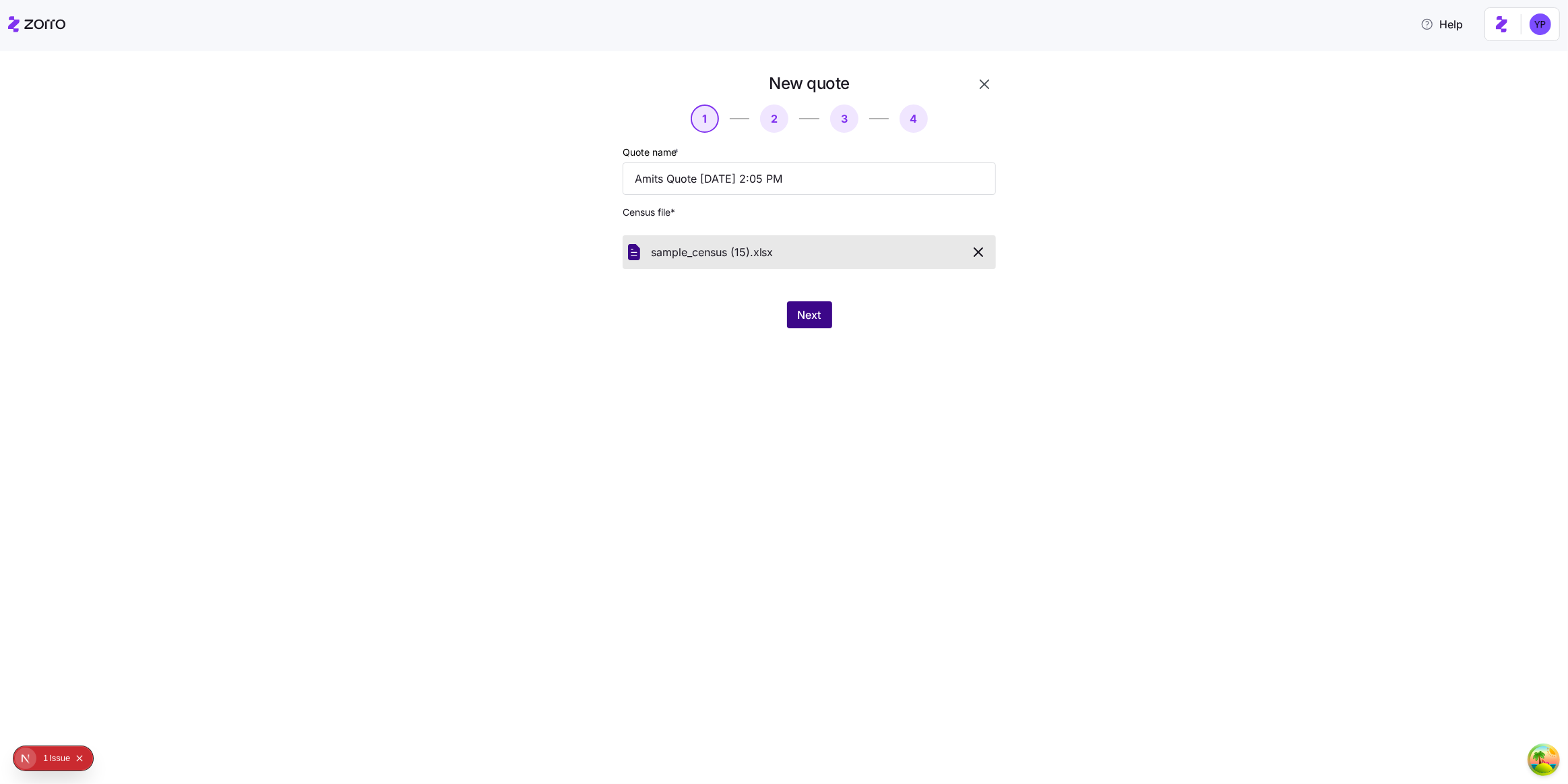
click at [809, 317] on span "Next" at bounding box center [810, 315] width 23 height 17
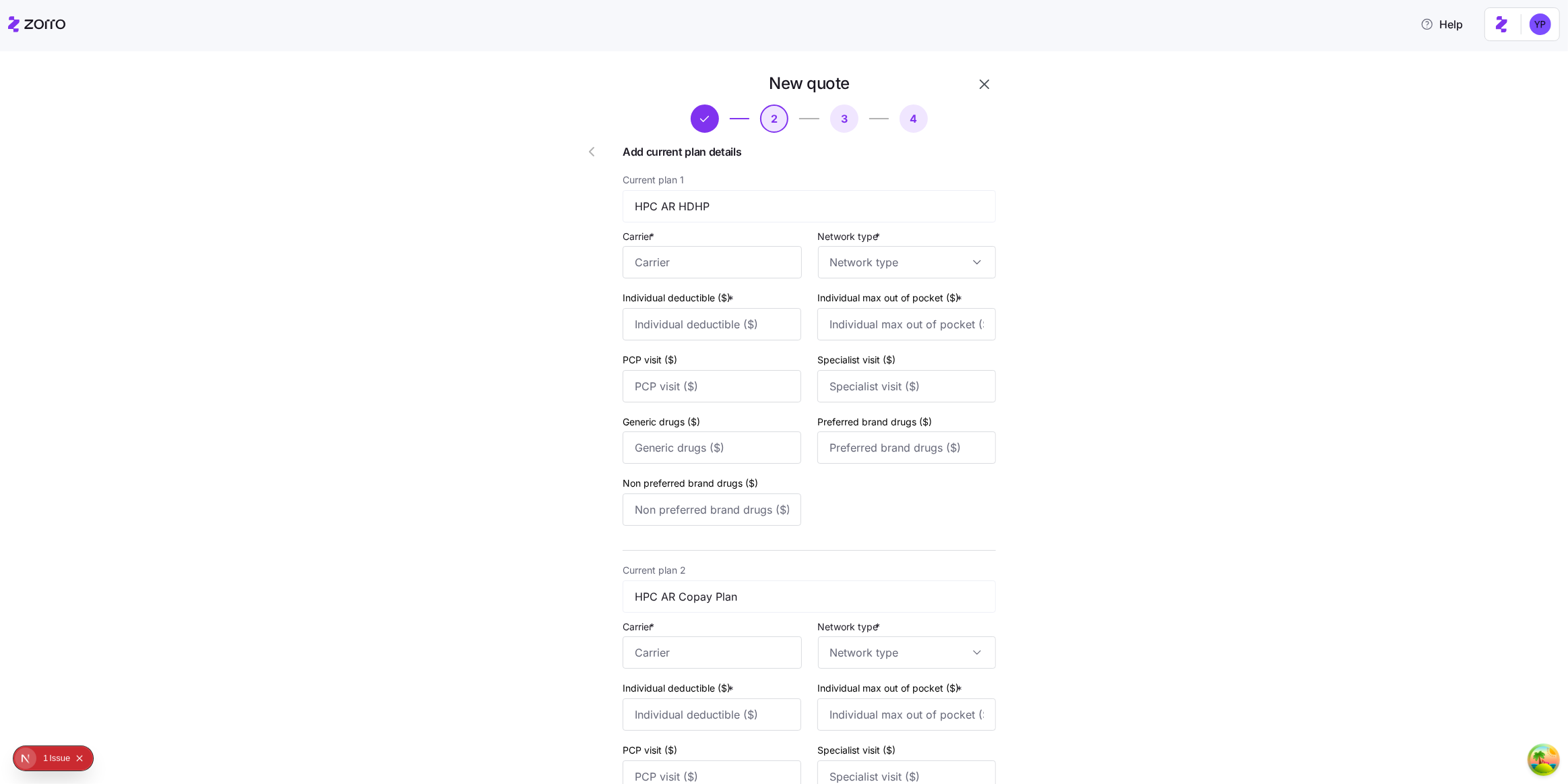
type input "HPC"
type input "1000"
type input "2000"
type input "40"
type input "60"
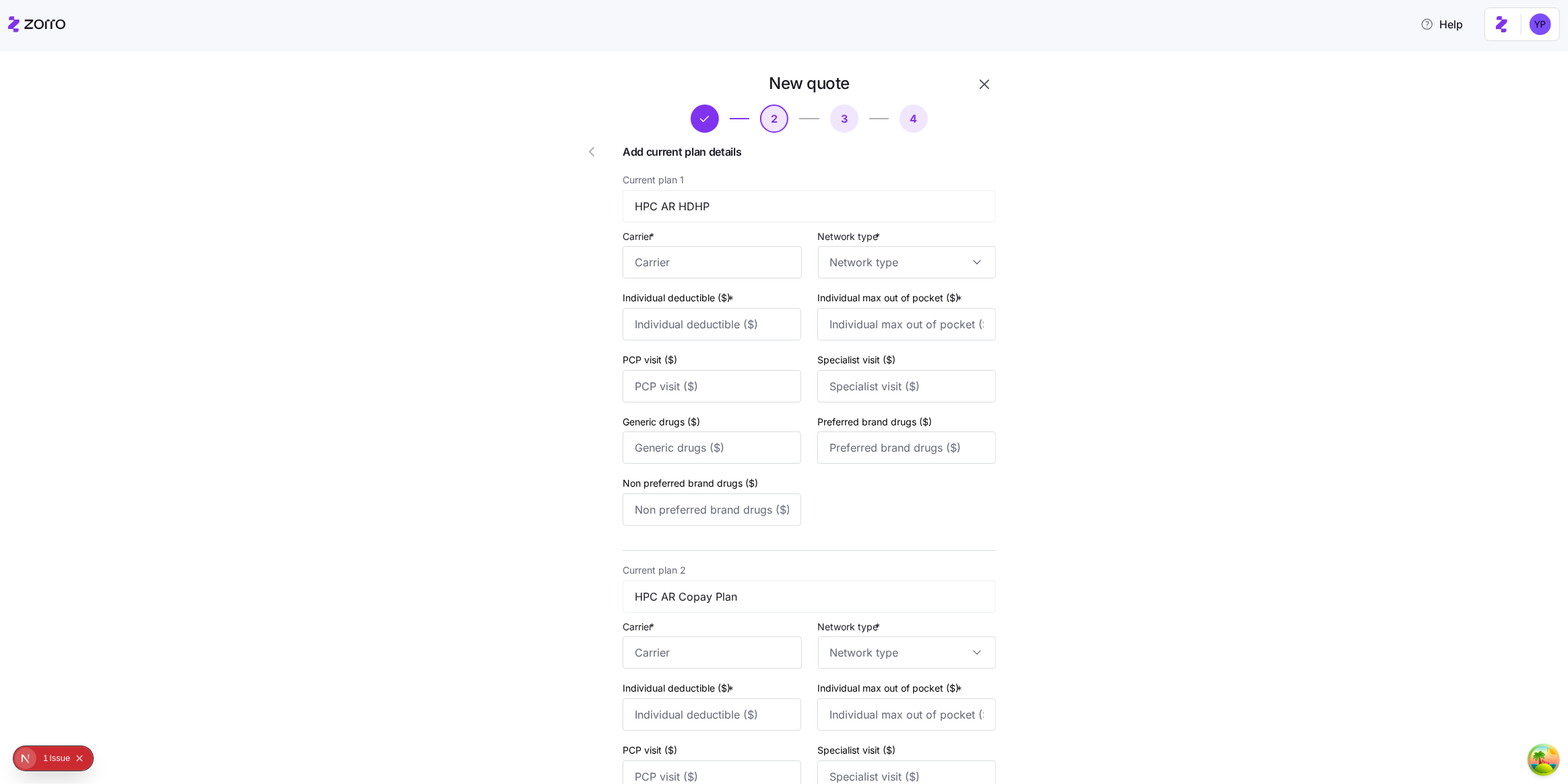
type input "10"
type input "40"
type input "50"
type input "HPC"
type input "3000"
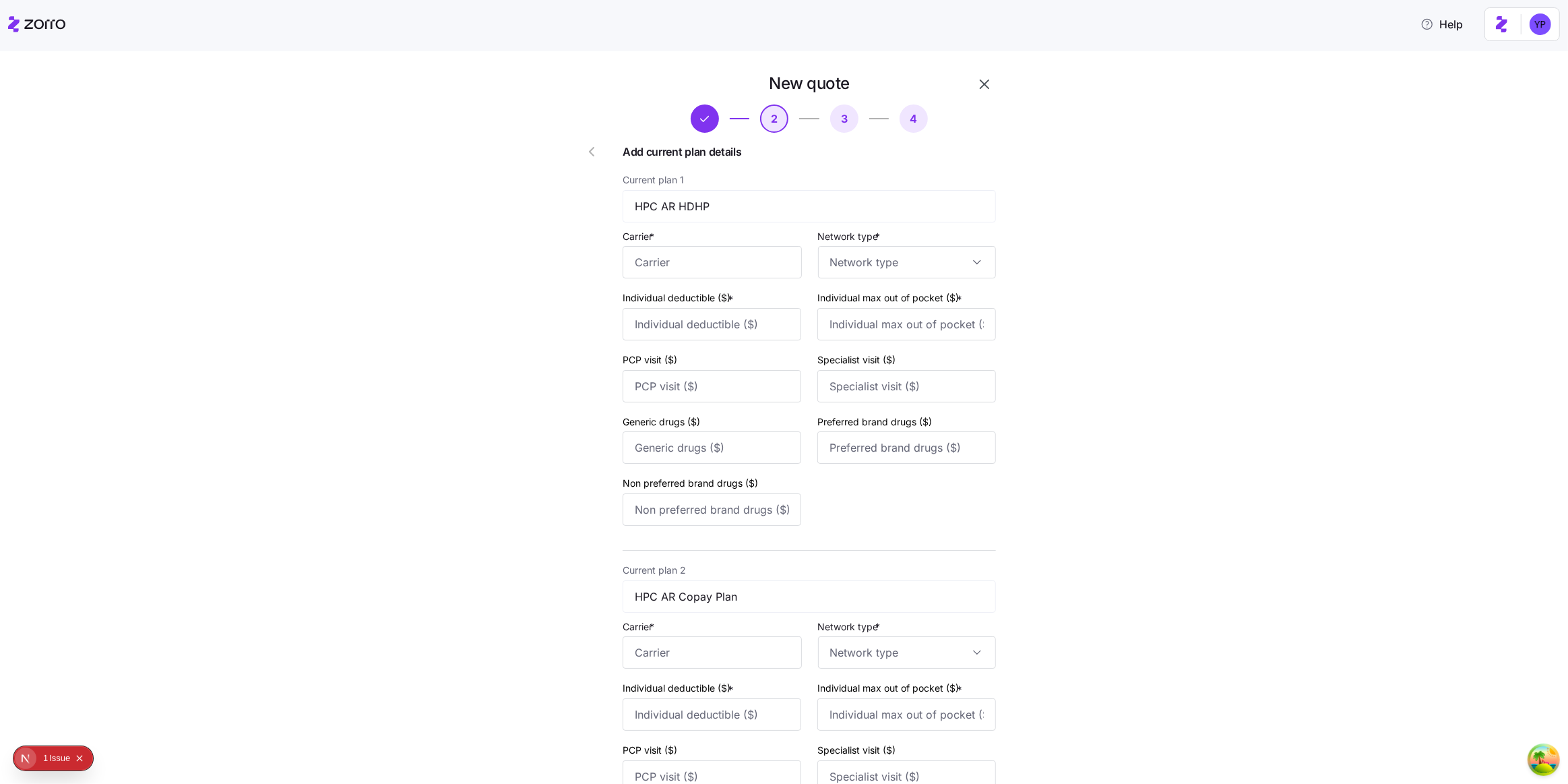
type input "5000"
type input "100"
type input "150"
type input "25"
type input "100"
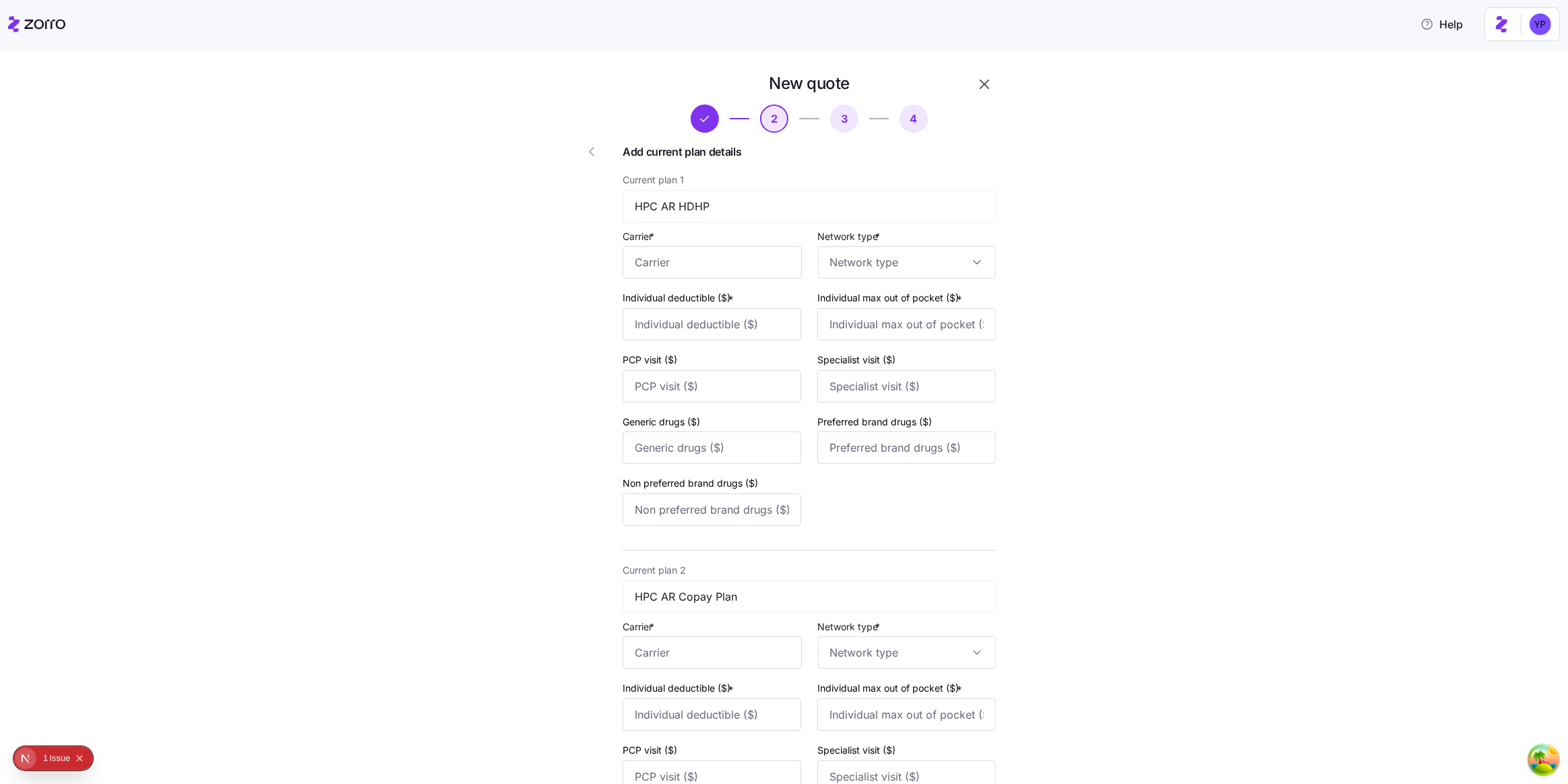
type input "125"
type input "HMO"
type input "PPO"
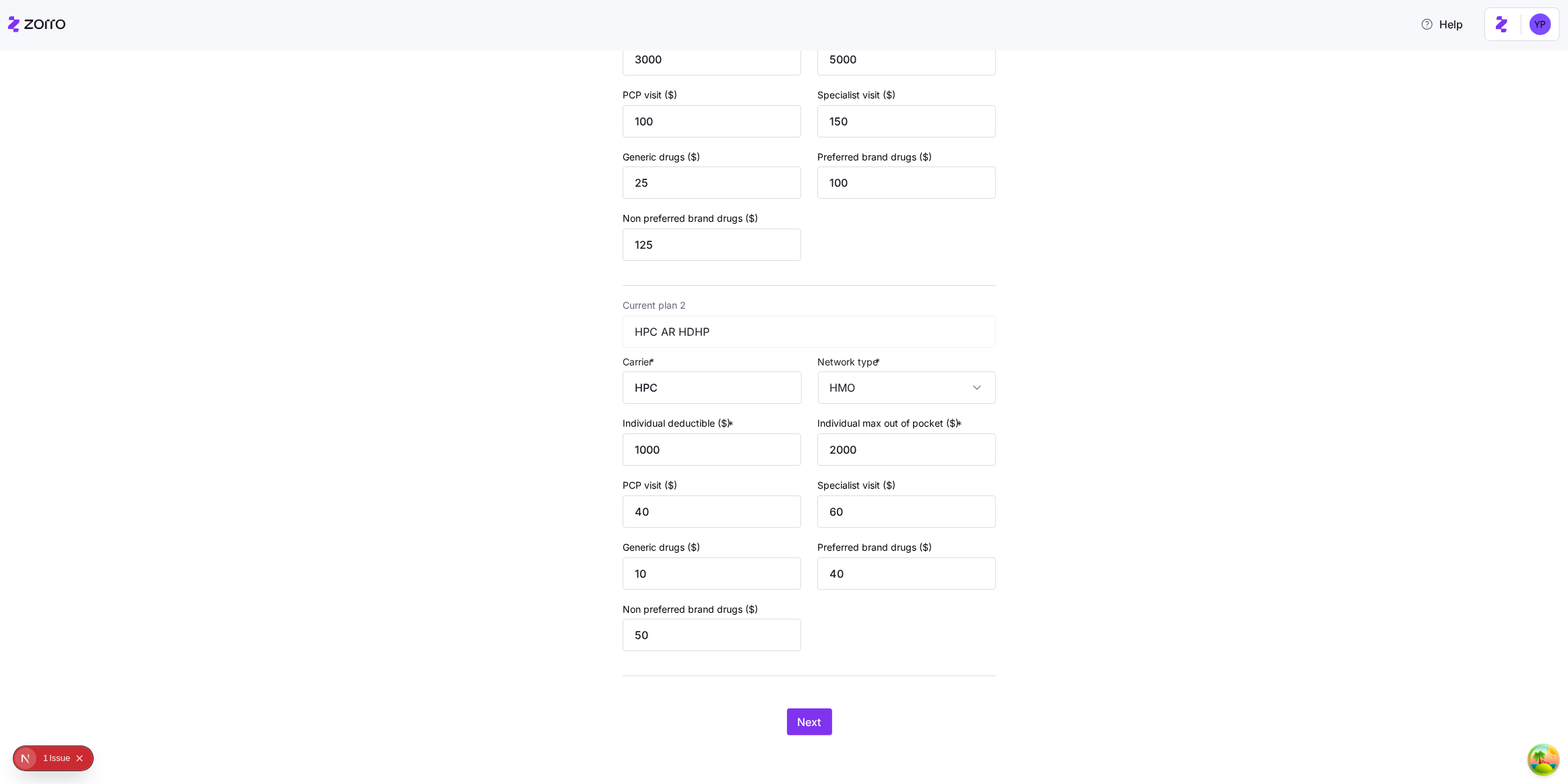
scroll to position [271, 0]
click at [827, 714] on button "Next" at bounding box center [810, 722] width 45 height 27
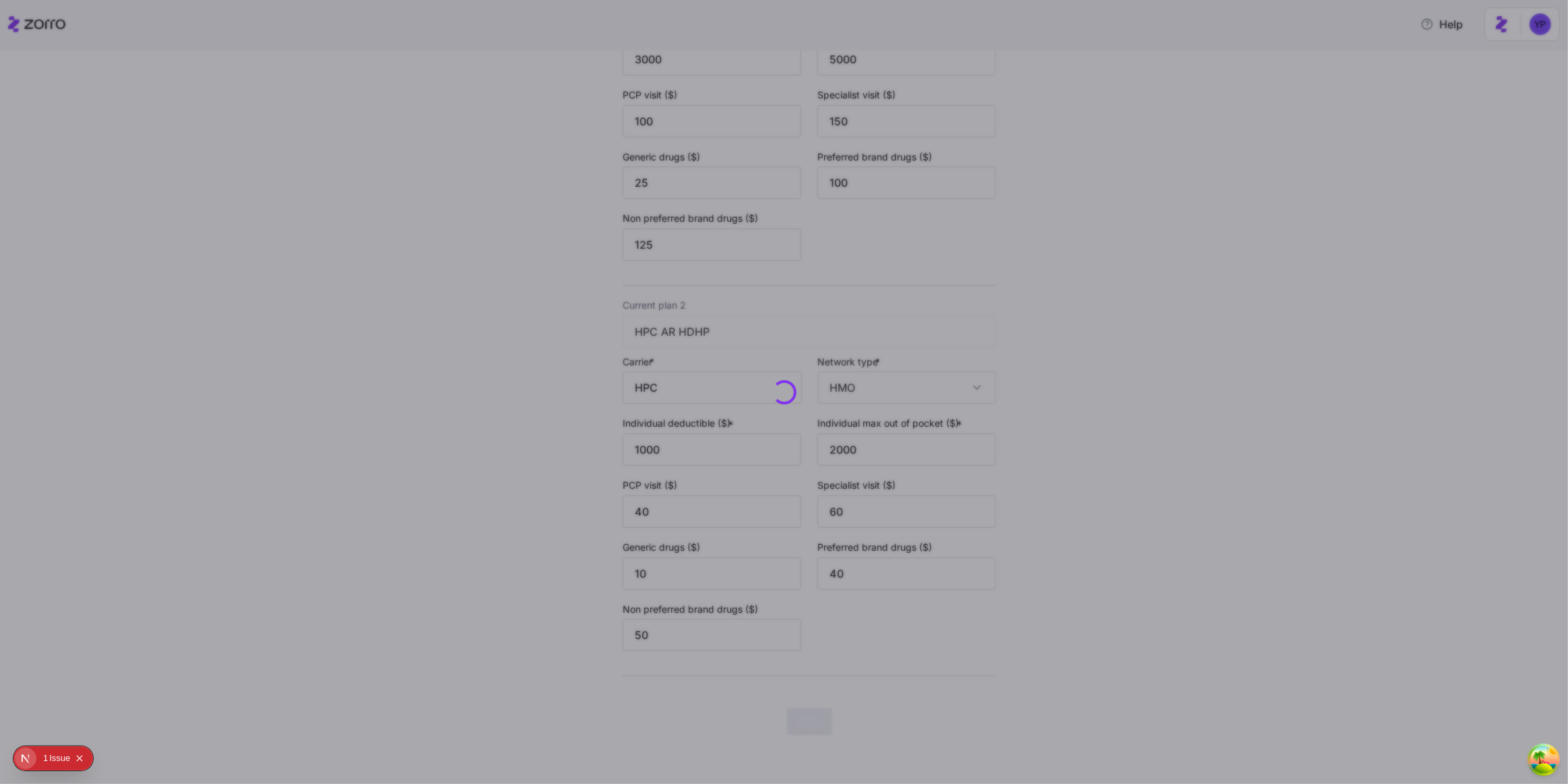
scroll to position [0, 0]
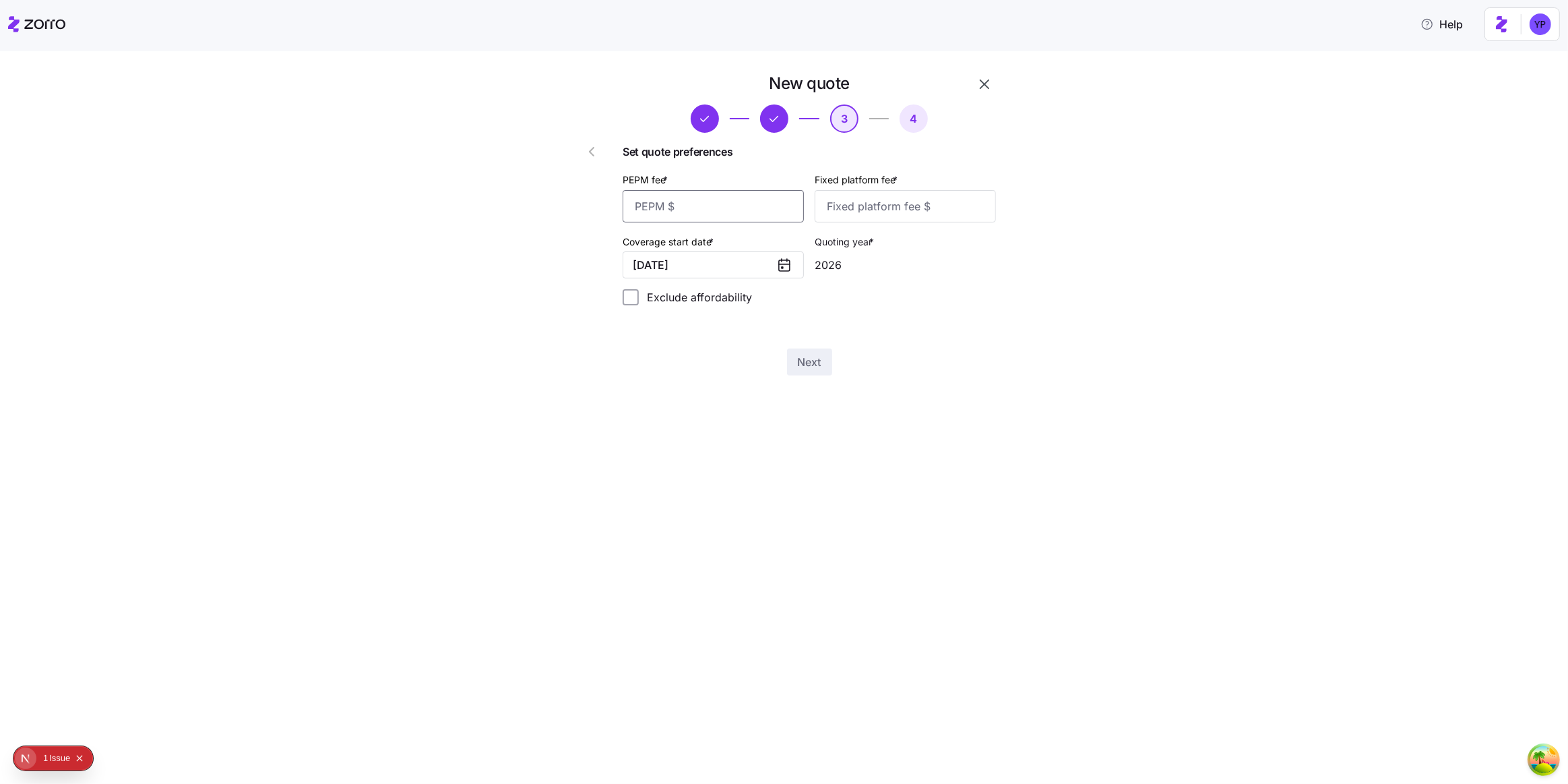
click at [722, 204] on input "PEPM fee *" at bounding box center [713, 206] width 181 height 32
type input "12"
click at [867, 212] on input "Fixed platform fee *" at bounding box center [905, 206] width 181 height 32
type input "12"
click at [802, 366] on span "Next" at bounding box center [810, 362] width 23 height 17
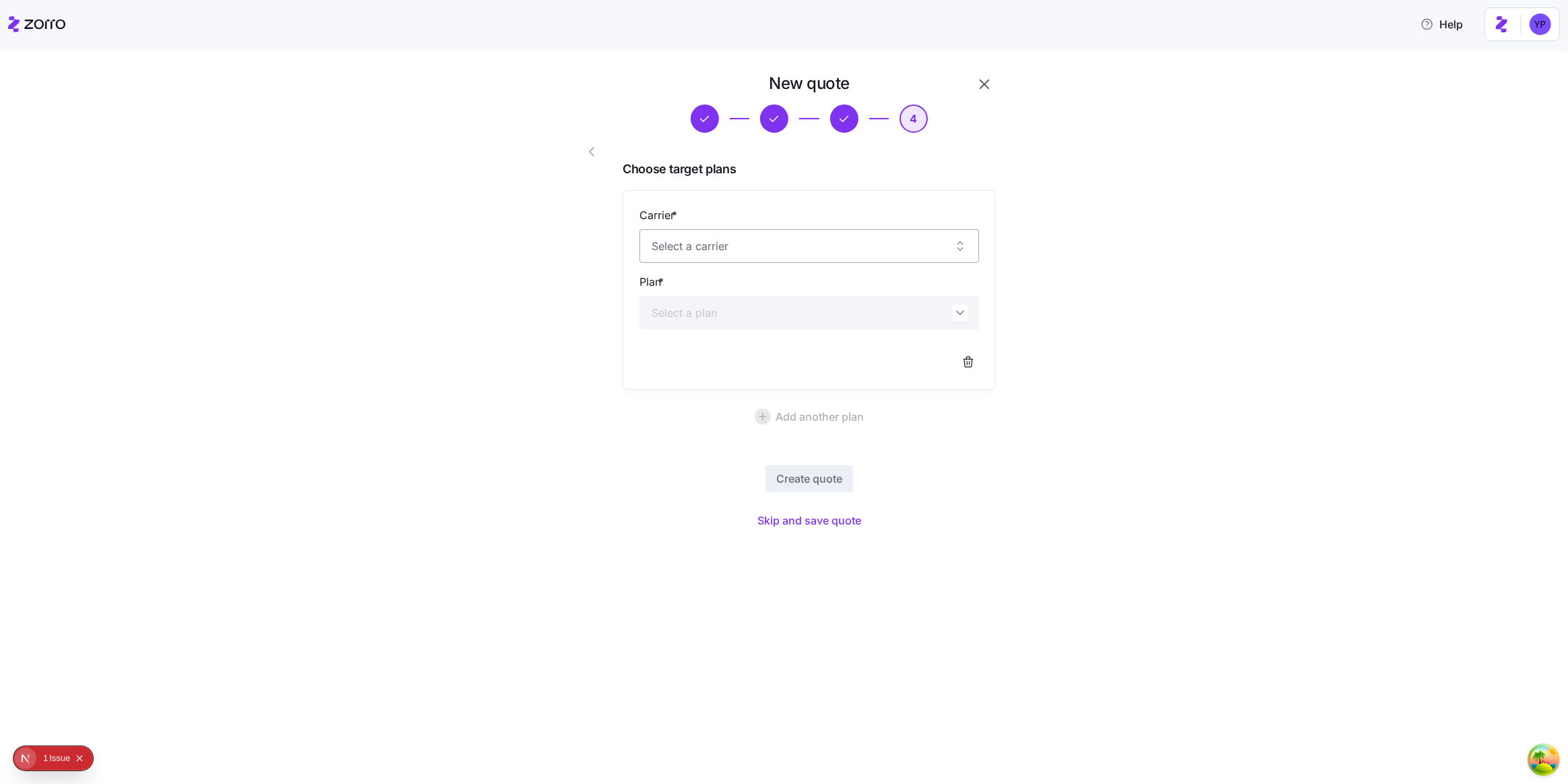
click at [729, 247] on input "Carrier *" at bounding box center [810, 246] width 340 height 34
click at [1045, 504] on div "New quote 4 Choose target plans Carrier * Plan * Add another plan Create quote …" at bounding box center [793, 310] width 1512 height 476
click at [798, 521] on span "Skip and save quote" at bounding box center [810, 520] width 104 height 17
click at [1242, 190] on div "New quote 4 Choose target plans Carrier * Plan * Add another plan Create quote" at bounding box center [793, 290] width 1512 height 435
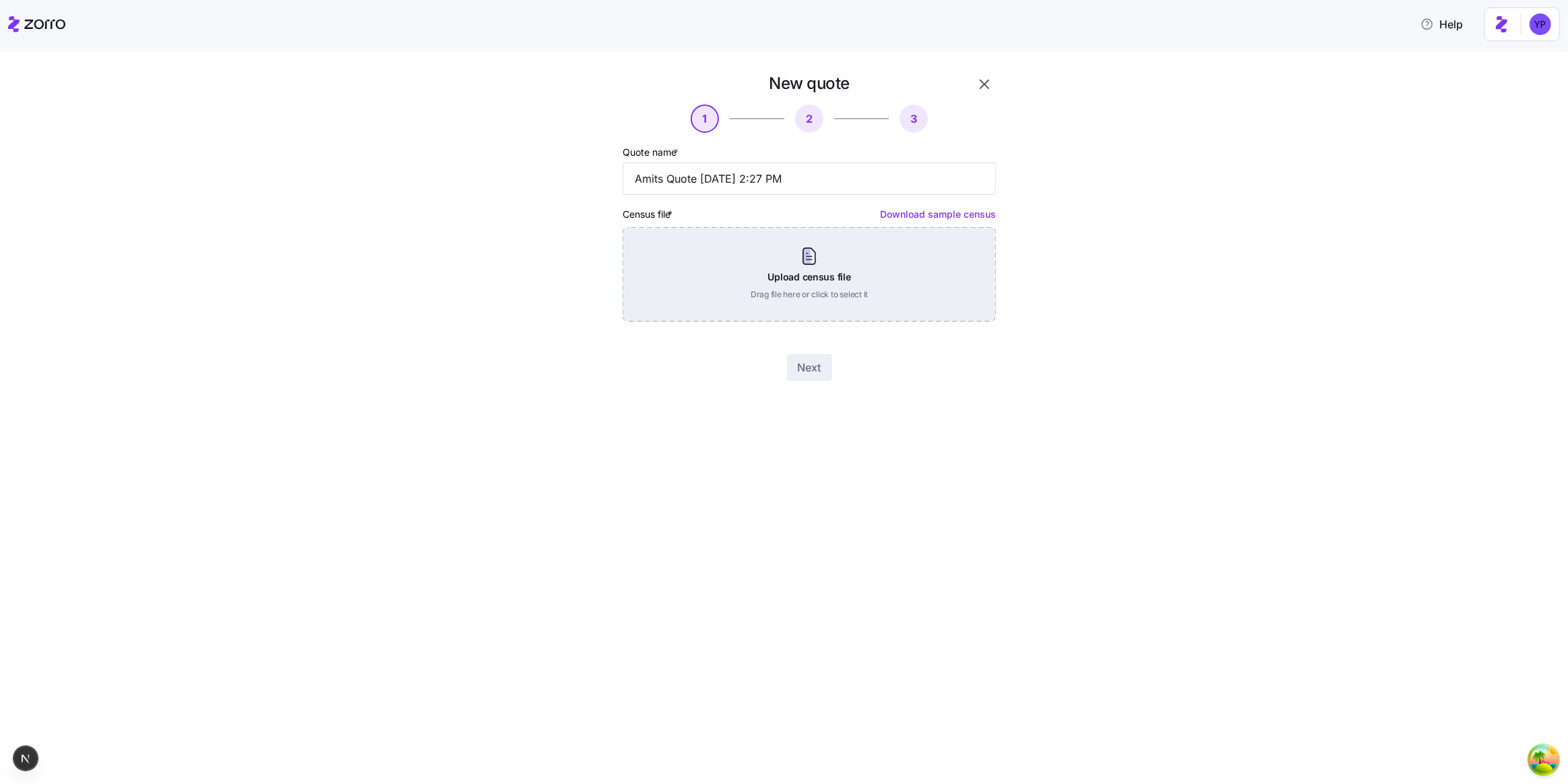
click at [763, 281] on div "Upload census file Drag file here or click to select it" at bounding box center [809, 274] width 374 height 95
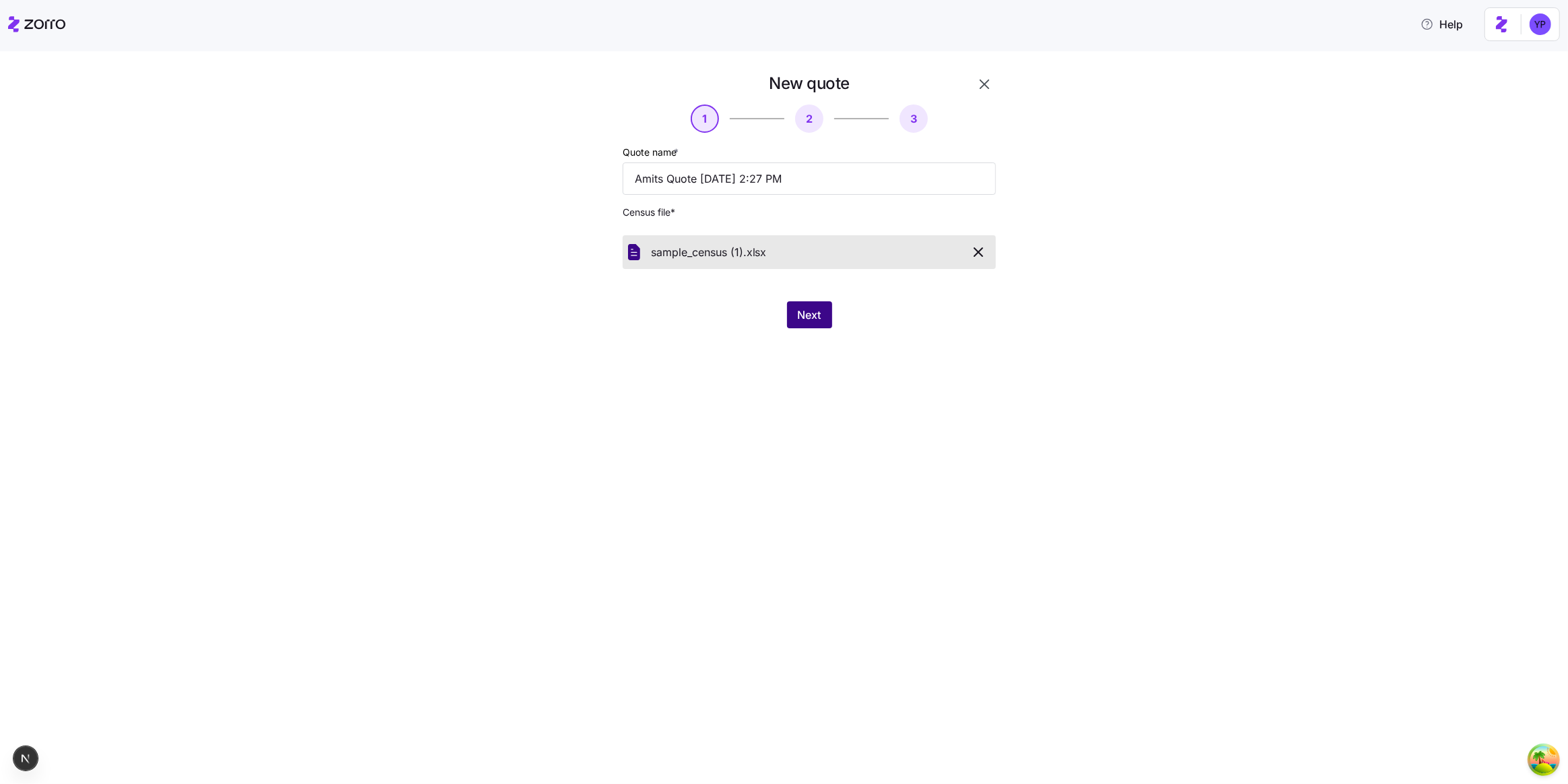
click at [820, 320] on span "Next" at bounding box center [810, 315] width 23 height 17
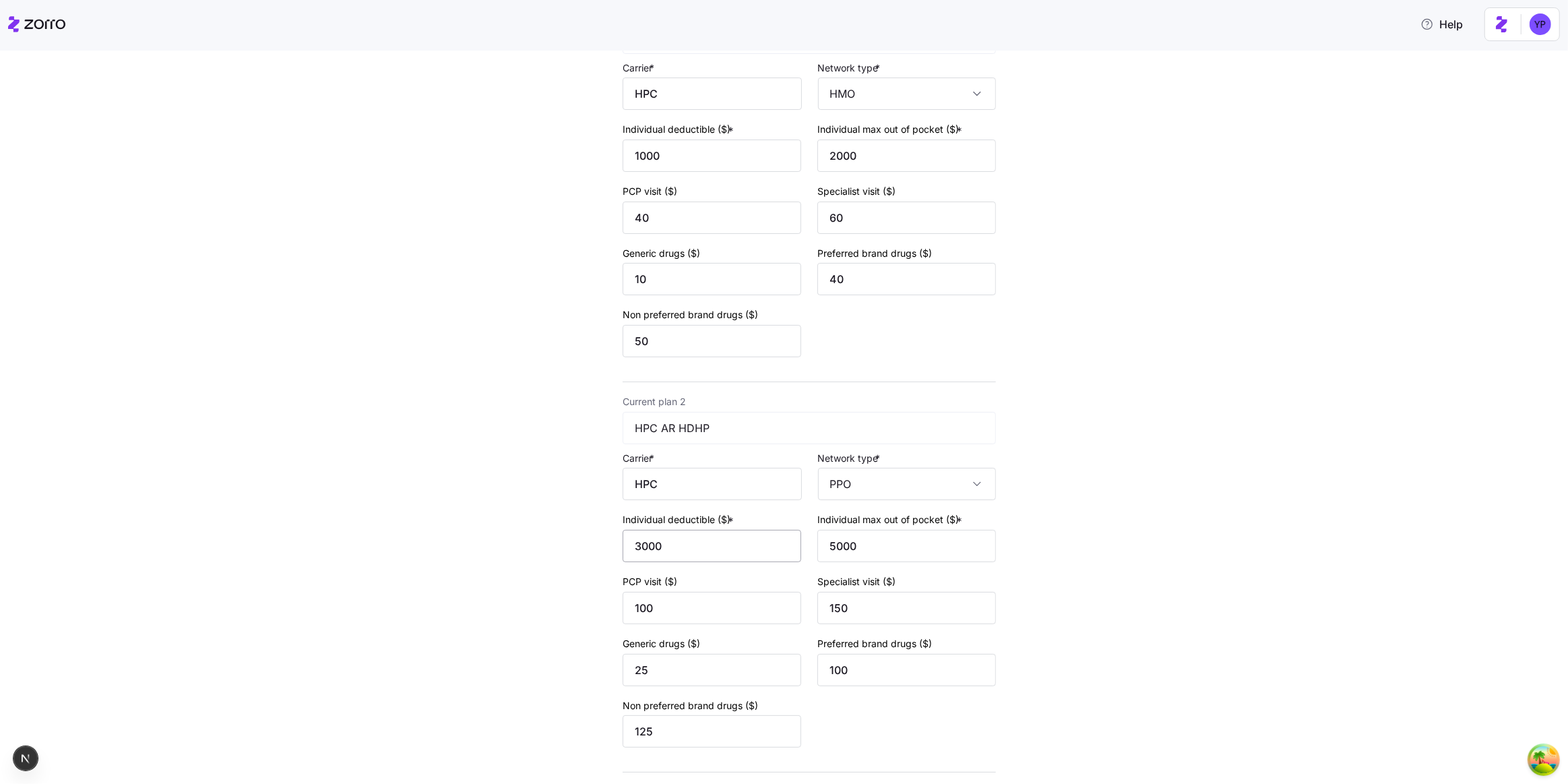
scroll to position [271, 0]
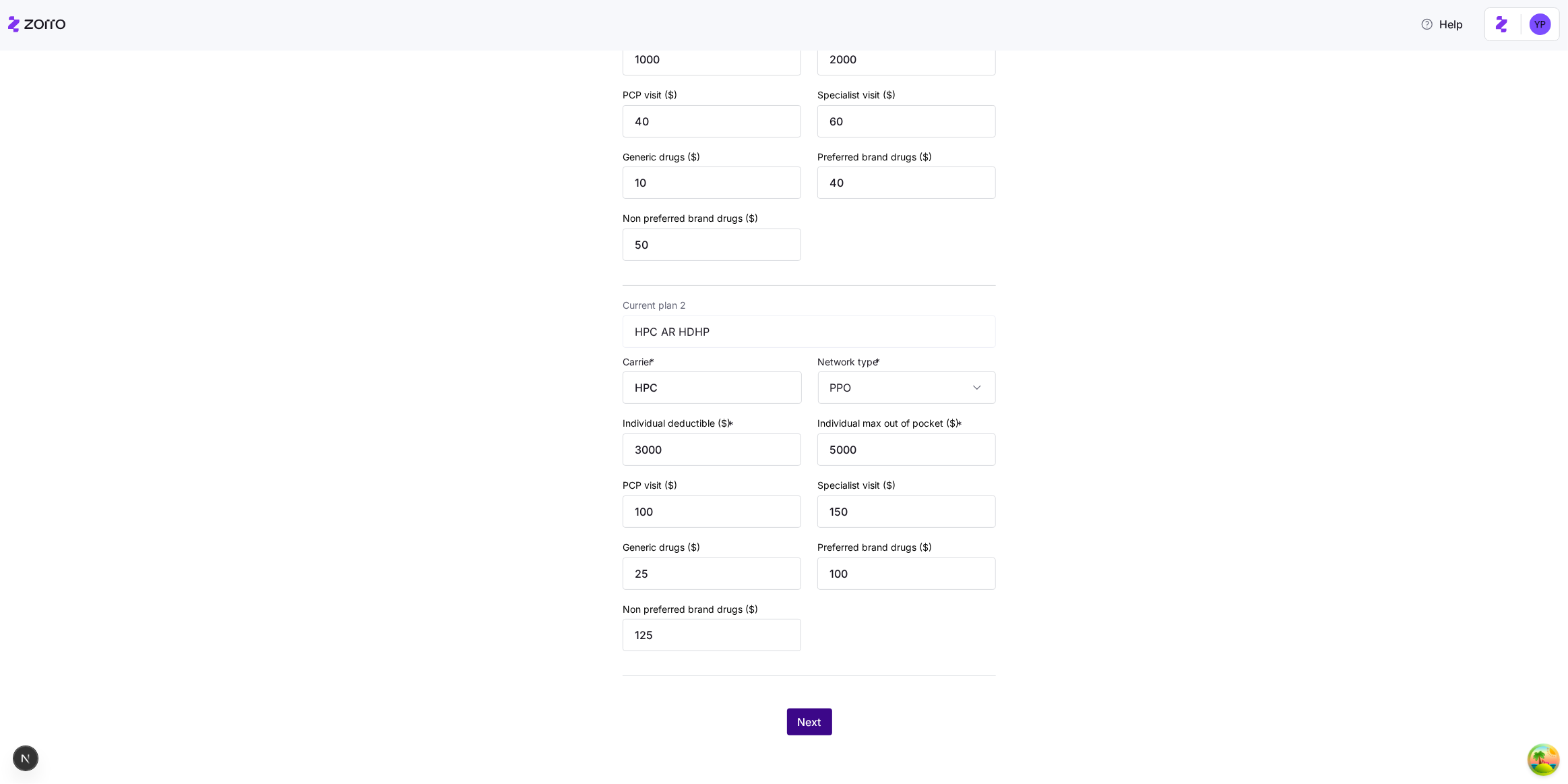
click at [812, 714] on span "Next" at bounding box center [810, 722] width 23 height 17
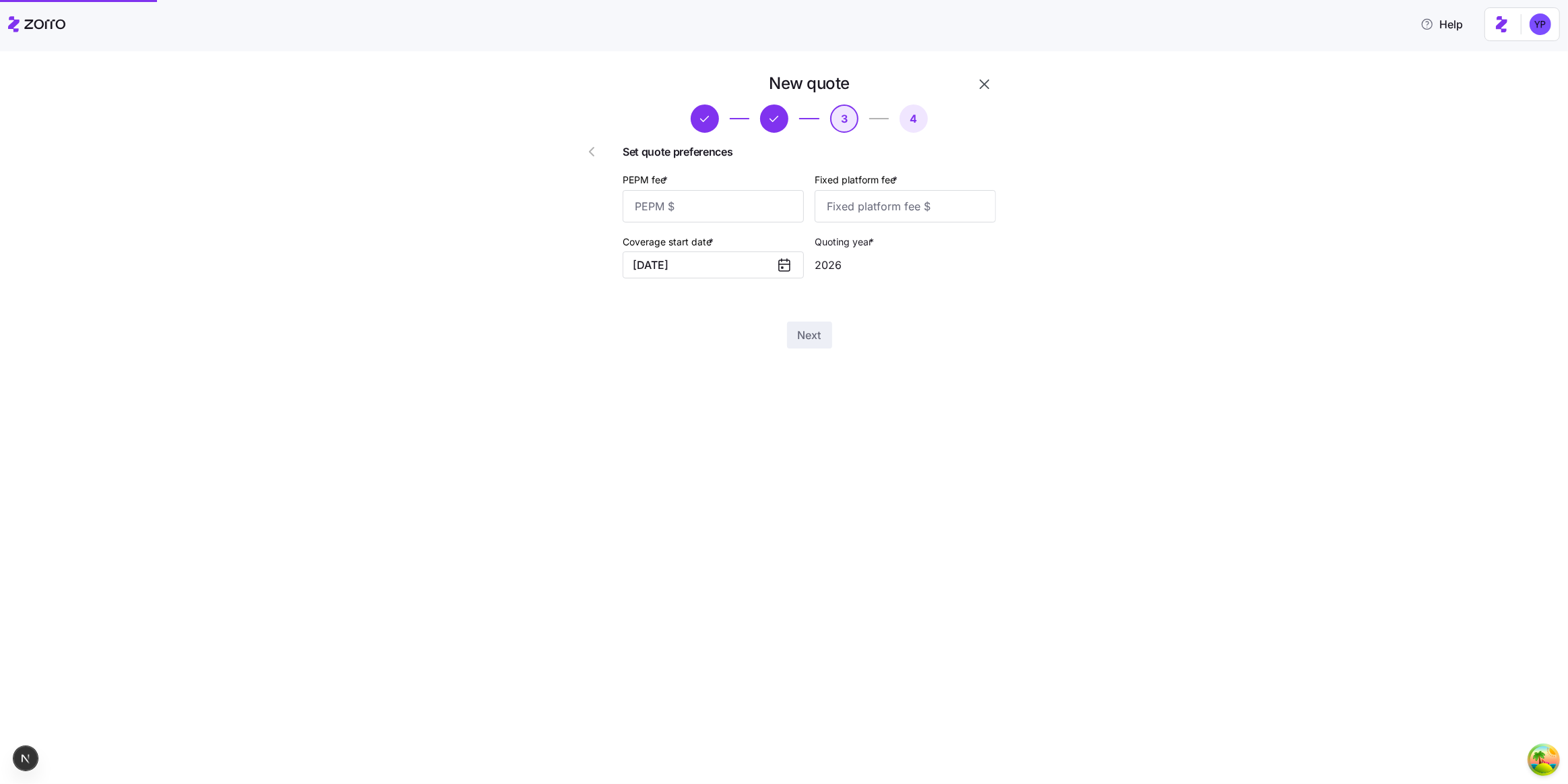
scroll to position [0, 0]
click at [707, 212] on input "PEPM fee *" at bounding box center [713, 206] width 181 height 32
type input "12"
click at [880, 192] on input "Fixed platform fee *" at bounding box center [905, 206] width 181 height 32
type input "12"
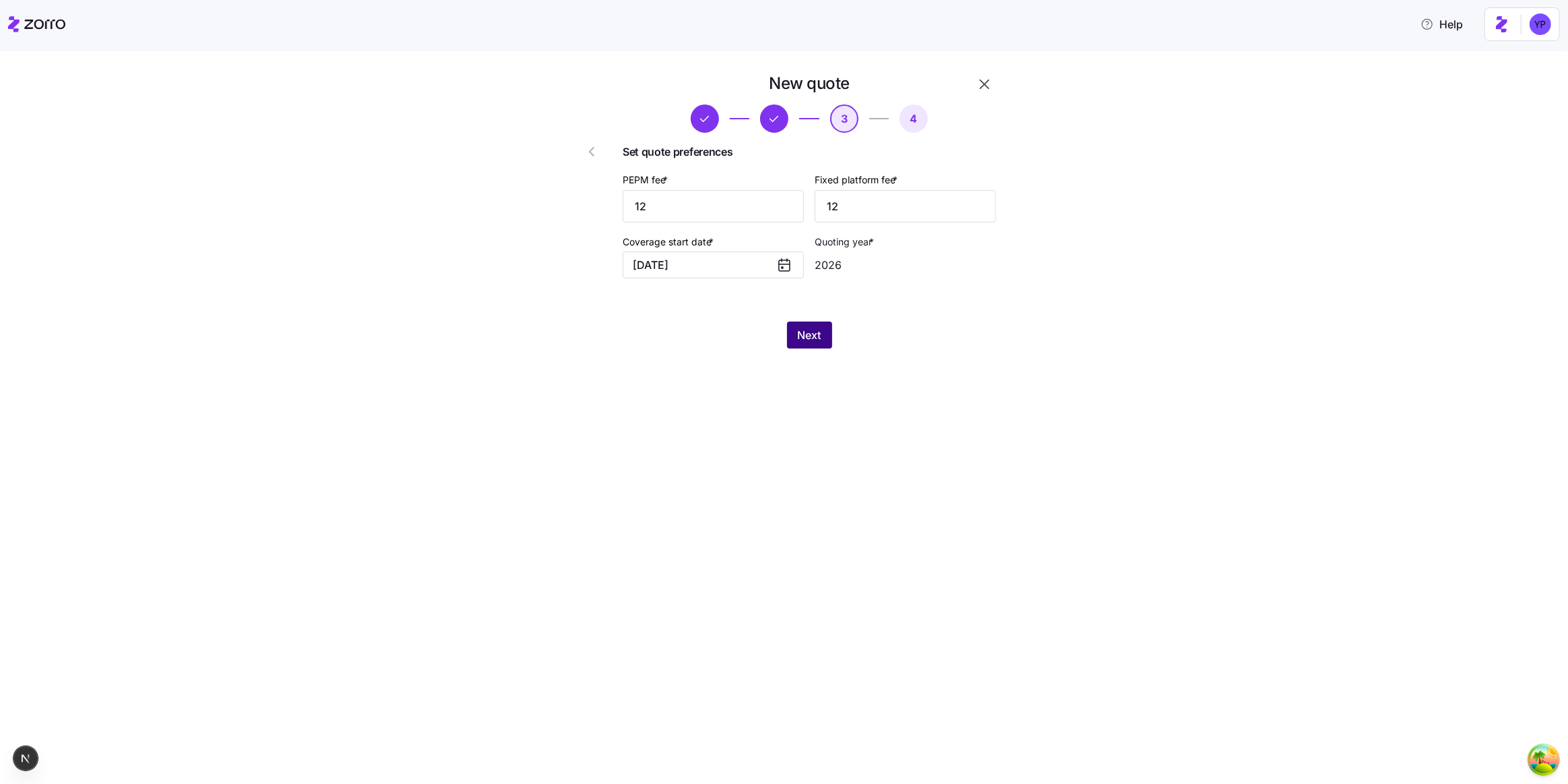
click at [812, 326] on button "Next" at bounding box center [810, 335] width 45 height 27
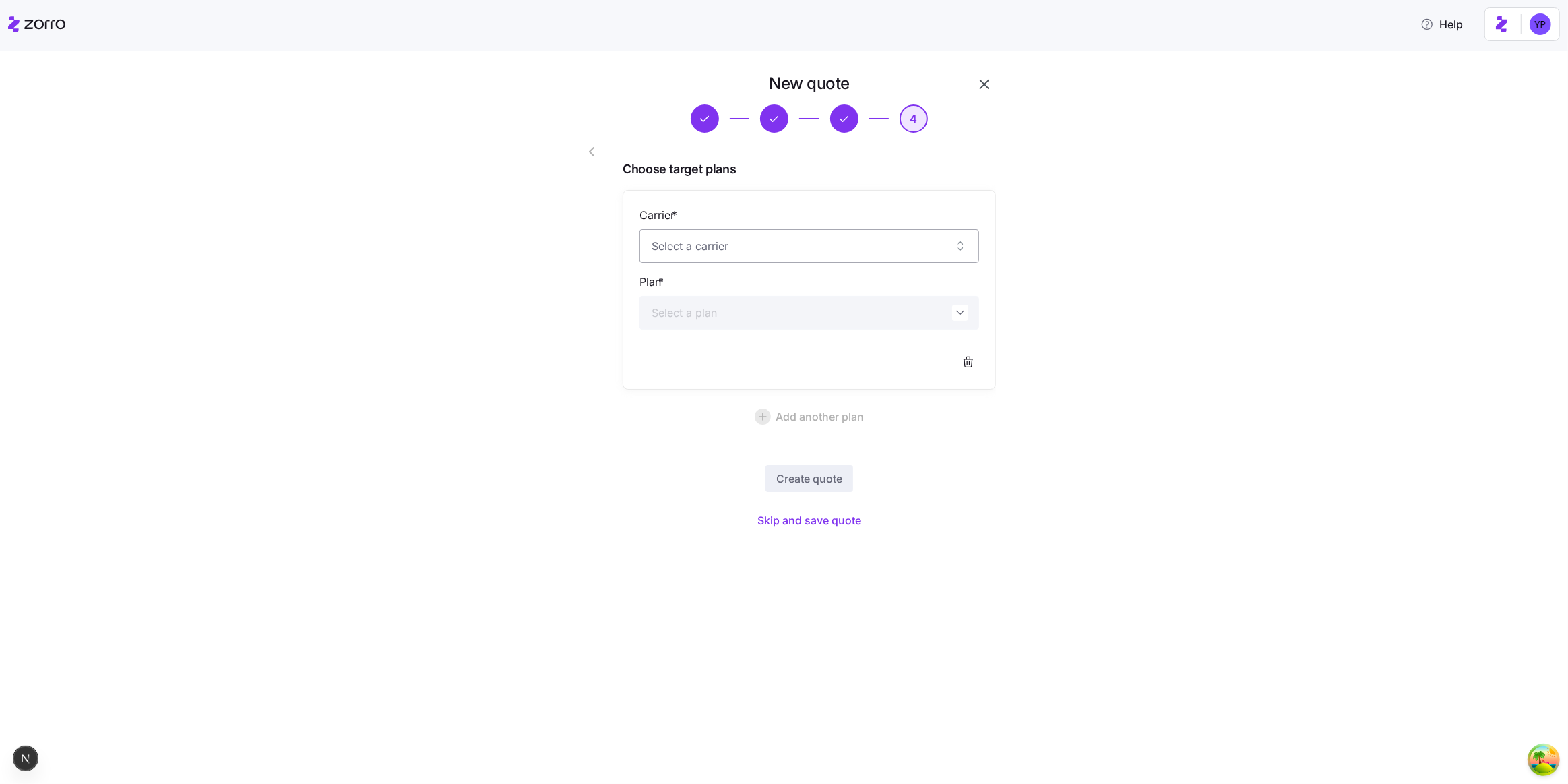
click at [775, 244] on input "Carrier *" at bounding box center [810, 246] width 340 height 34
click at [1161, 362] on div "New quote 4 Choose target plans Carrier * Plan * Add another plan Create quote …" at bounding box center [793, 310] width 1512 height 476
click at [825, 516] on span "Skip and save quote" at bounding box center [810, 520] width 104 height 17
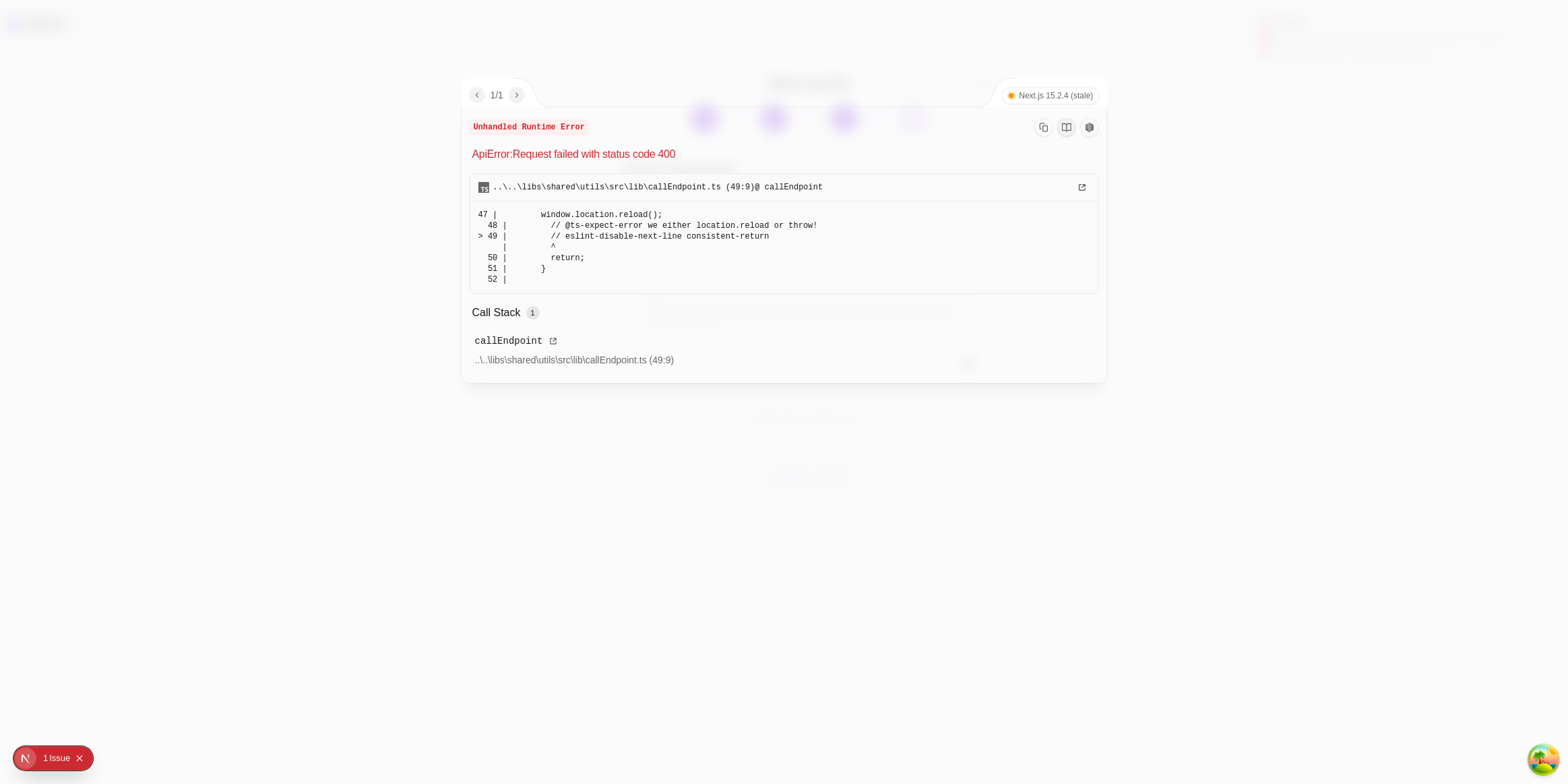
click at [316, 180] on div at bounding box center [784, 392] width 1568 height 784
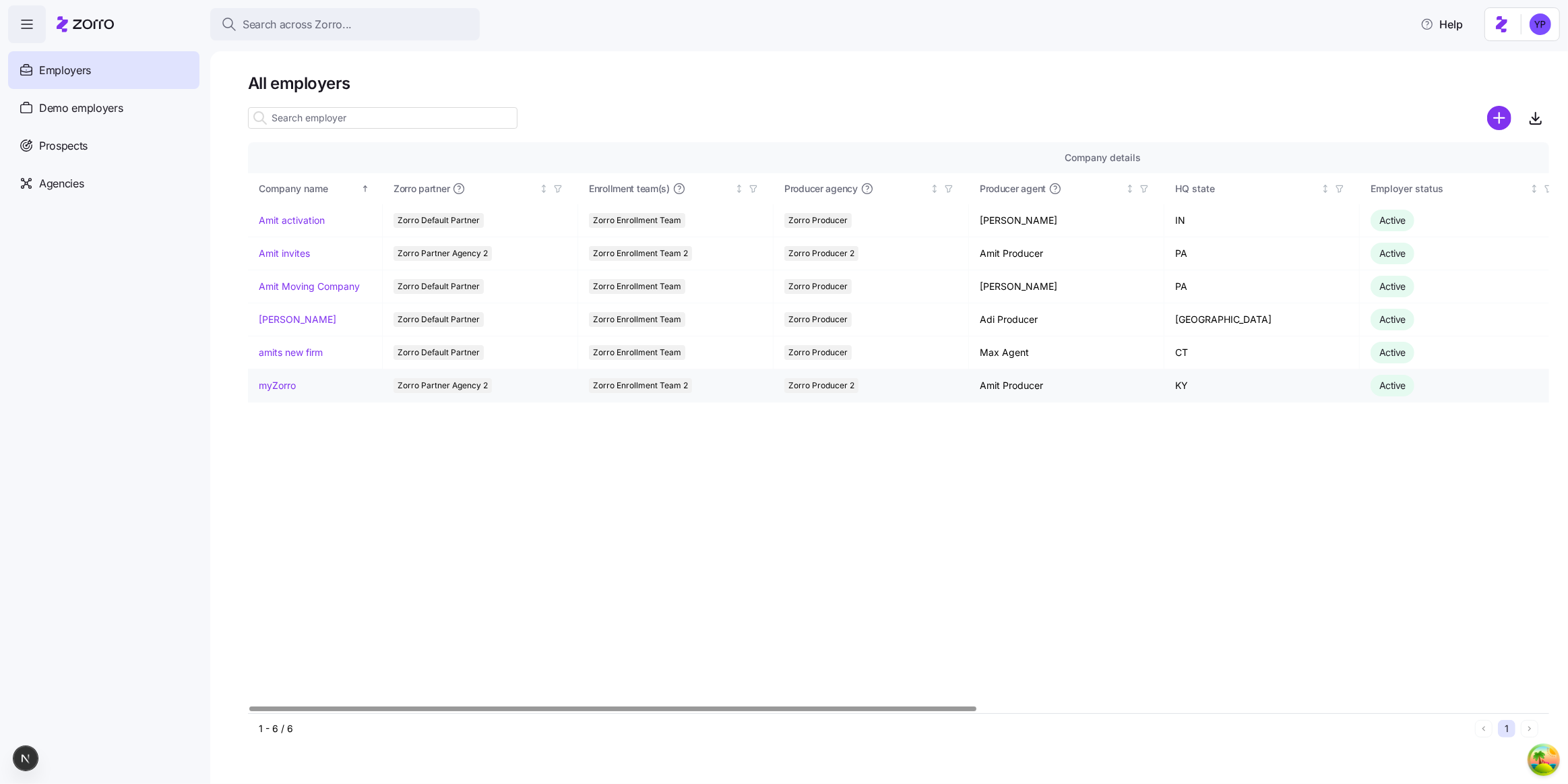
click at [271, 385] on link "myZorro" at bounding box center [277, 386] width 37 height 14
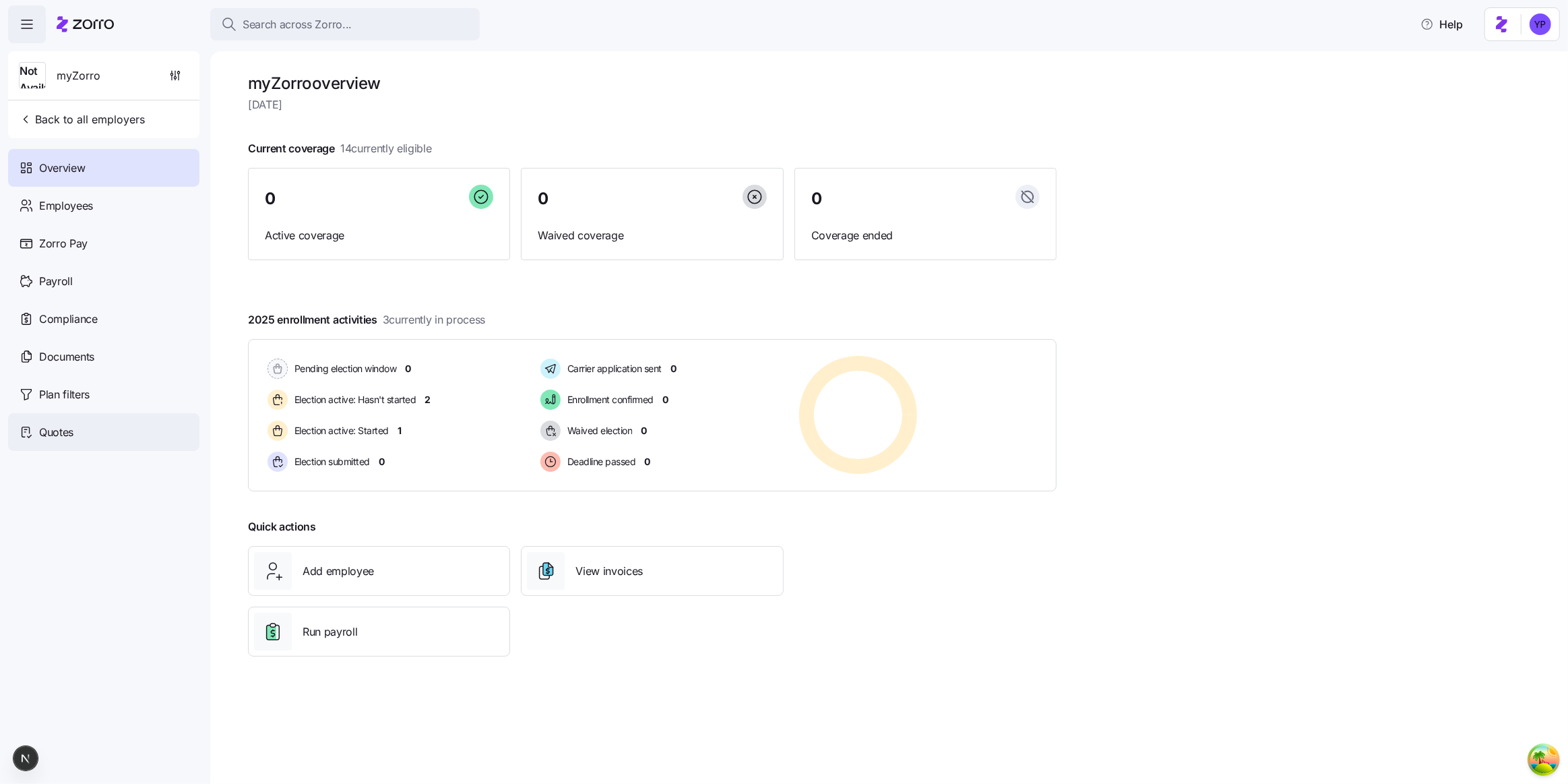
click at [54, 428] on span "Quotes" at bounding box center [56, 432] width 35 height 17
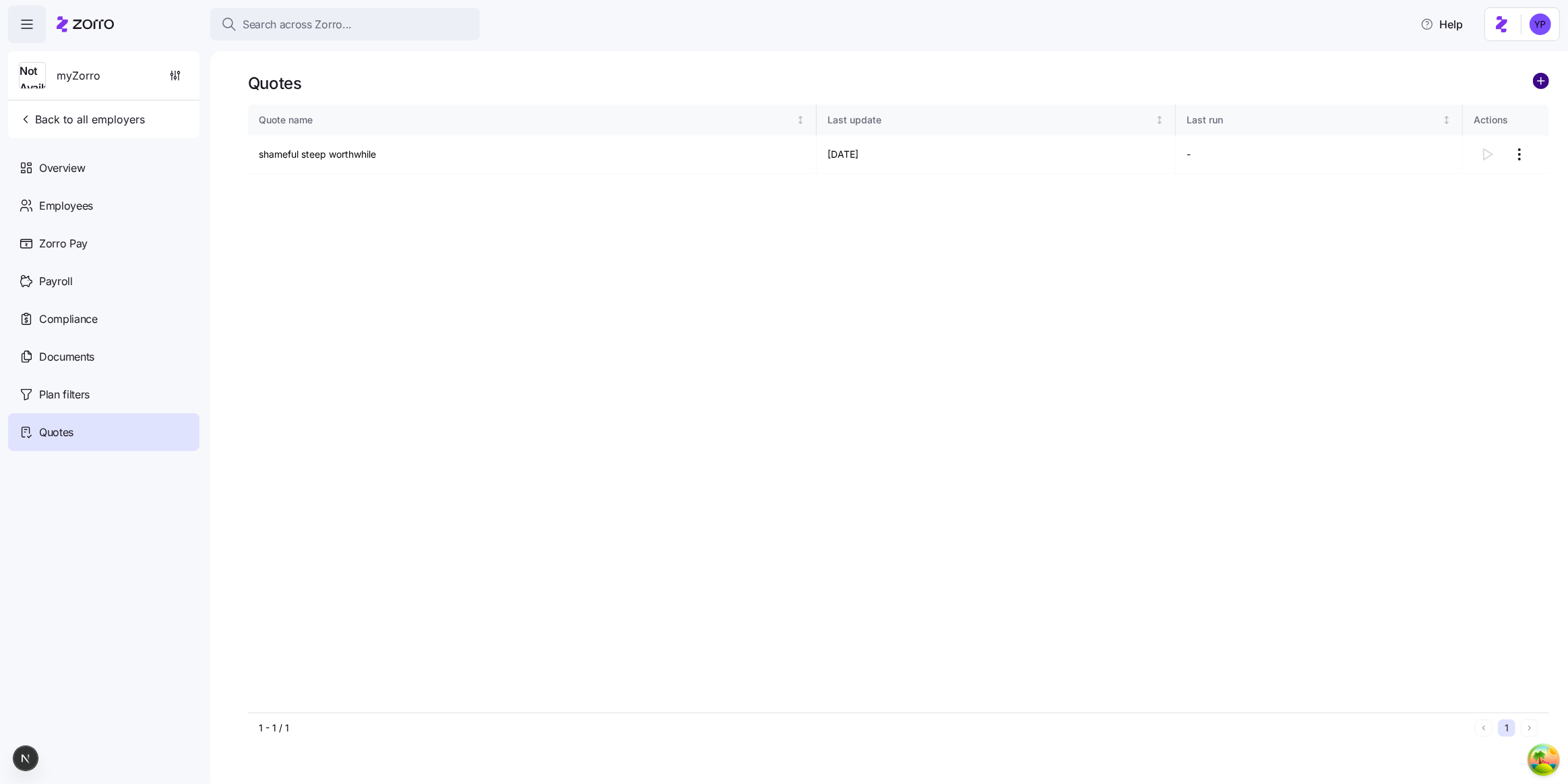
click at [1540, 79] on circle "add icon" at bounding box center [1542, 81] width 15 height 15
click at [1541, 76] on circle "add icon" at bounding box center [1542, 81] width 15 height 15
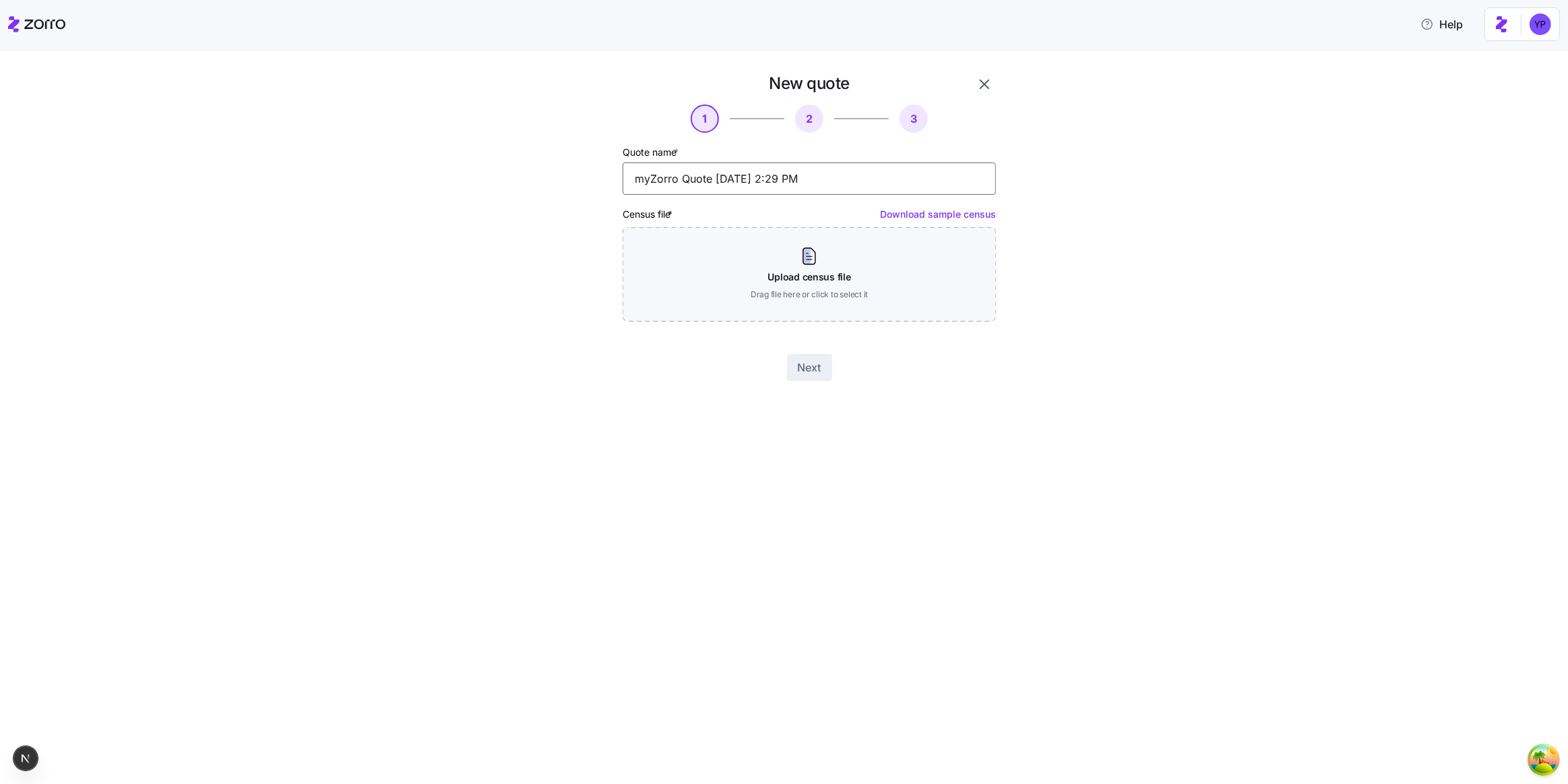
click at [638, 185] on input "myZorro Quote [DATE] 2:29 PM" at bounding box center [809, 178] width 374 height 32
drag, startPoint x: 680, startPoint y: 180, endPoint x: 639, endPoint y: 167, distance: 43.0
click at [639, 167] on input "1myZorro Quote [DATE] 2:29 PM" at bounding box center [809, 178] width 374 height 32
type input "11123 Quote [DATE] 2:29 PM"
click at [950, 216] on link "Download sample census" at bounding box center [938, 213] width 116 height 11
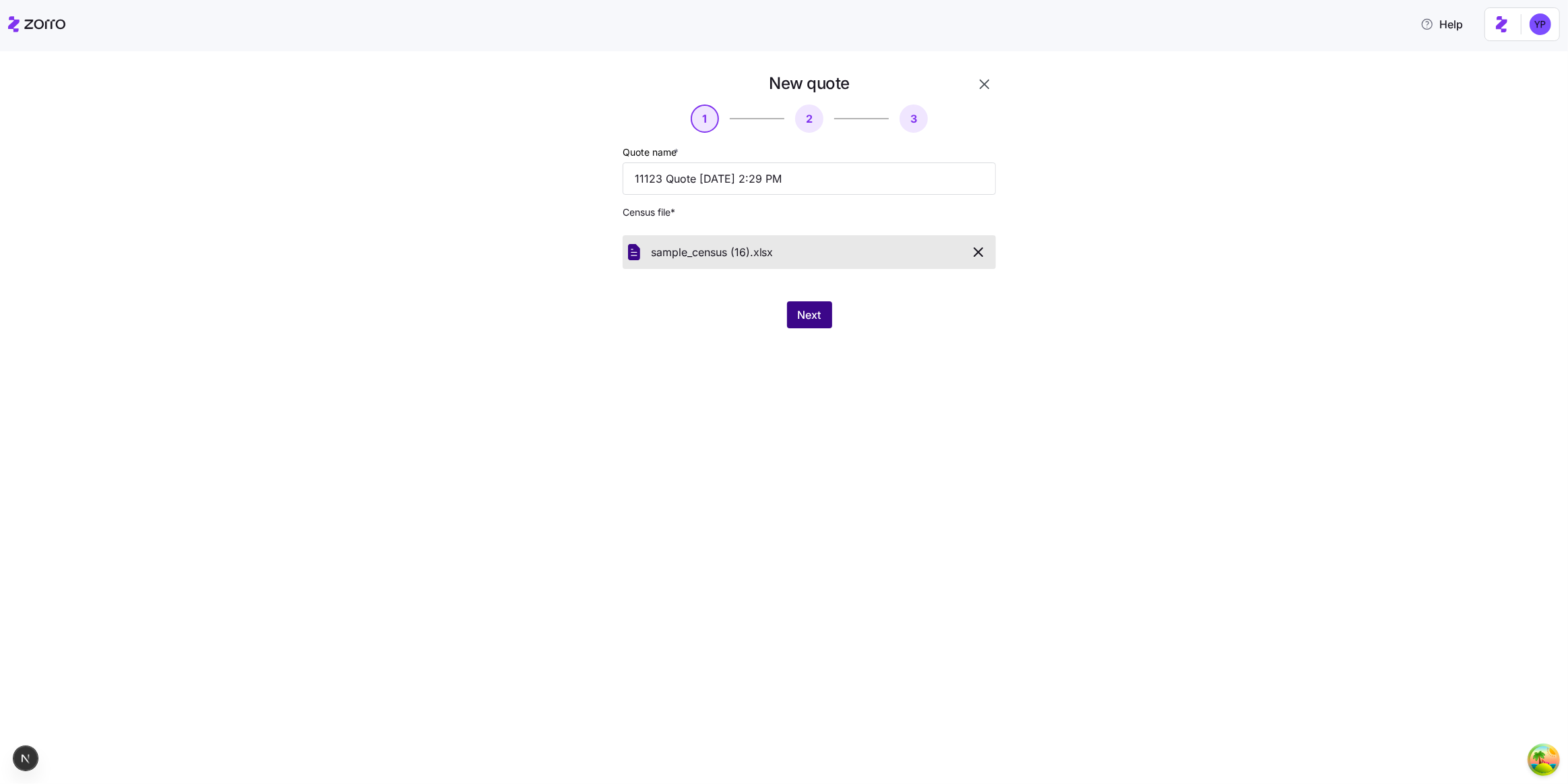
click at [815, 319] on span "Next" at bounding box center [810, 315] width 23 height 17
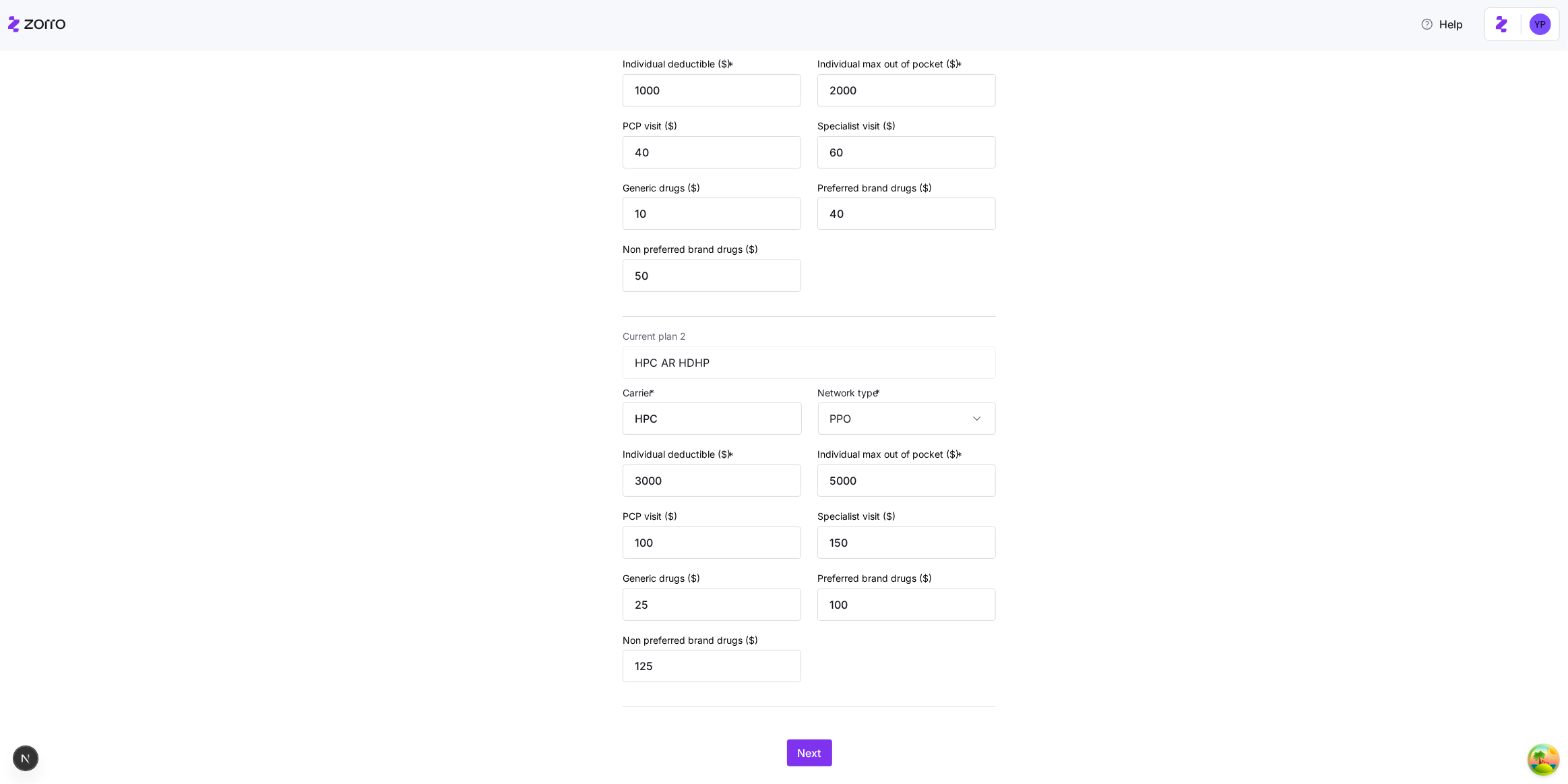
scroll to position [271, 0]
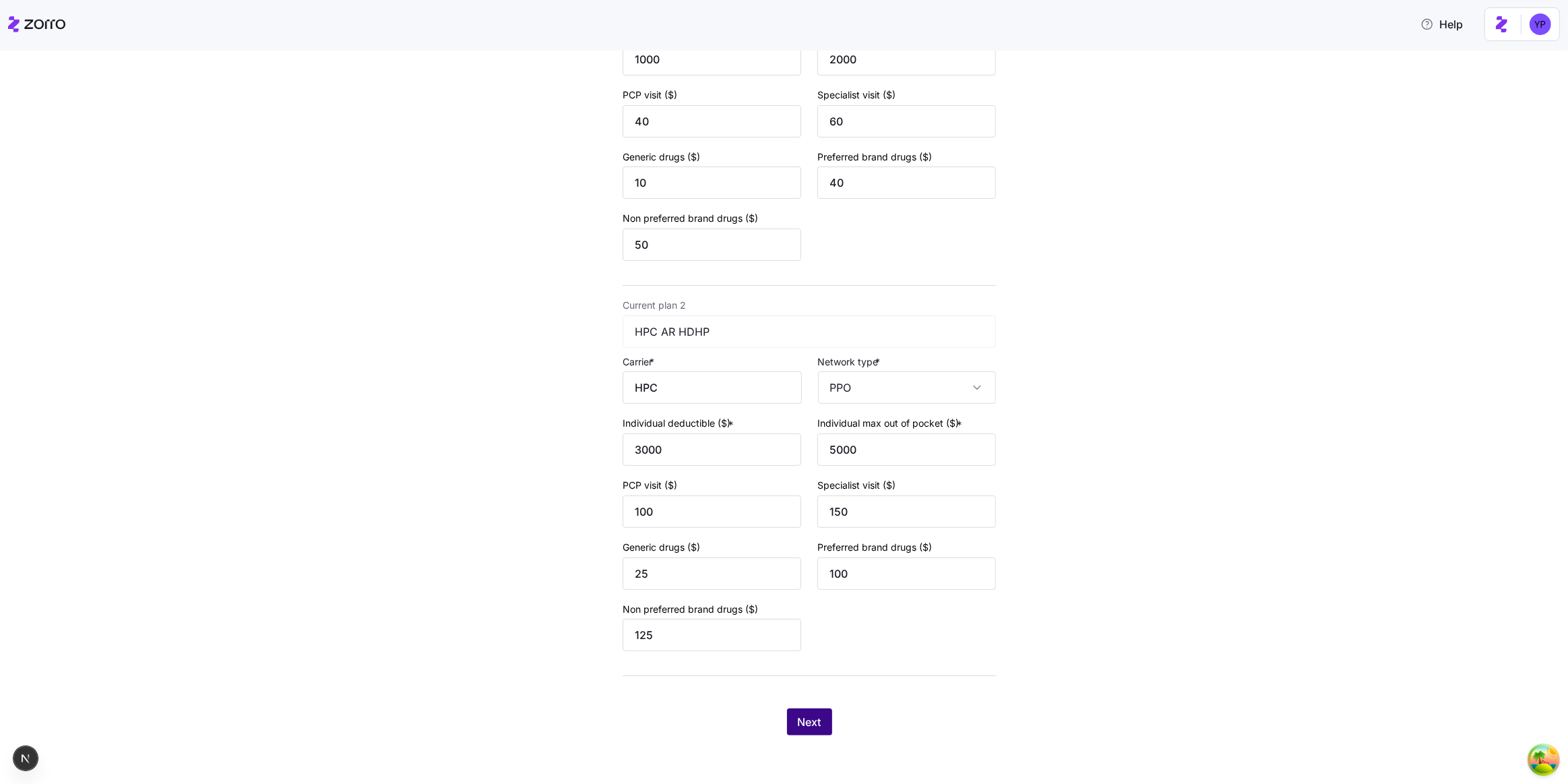
click at [816, 714] on span "Next" at bounding box center [810, 722] width 23 height 17
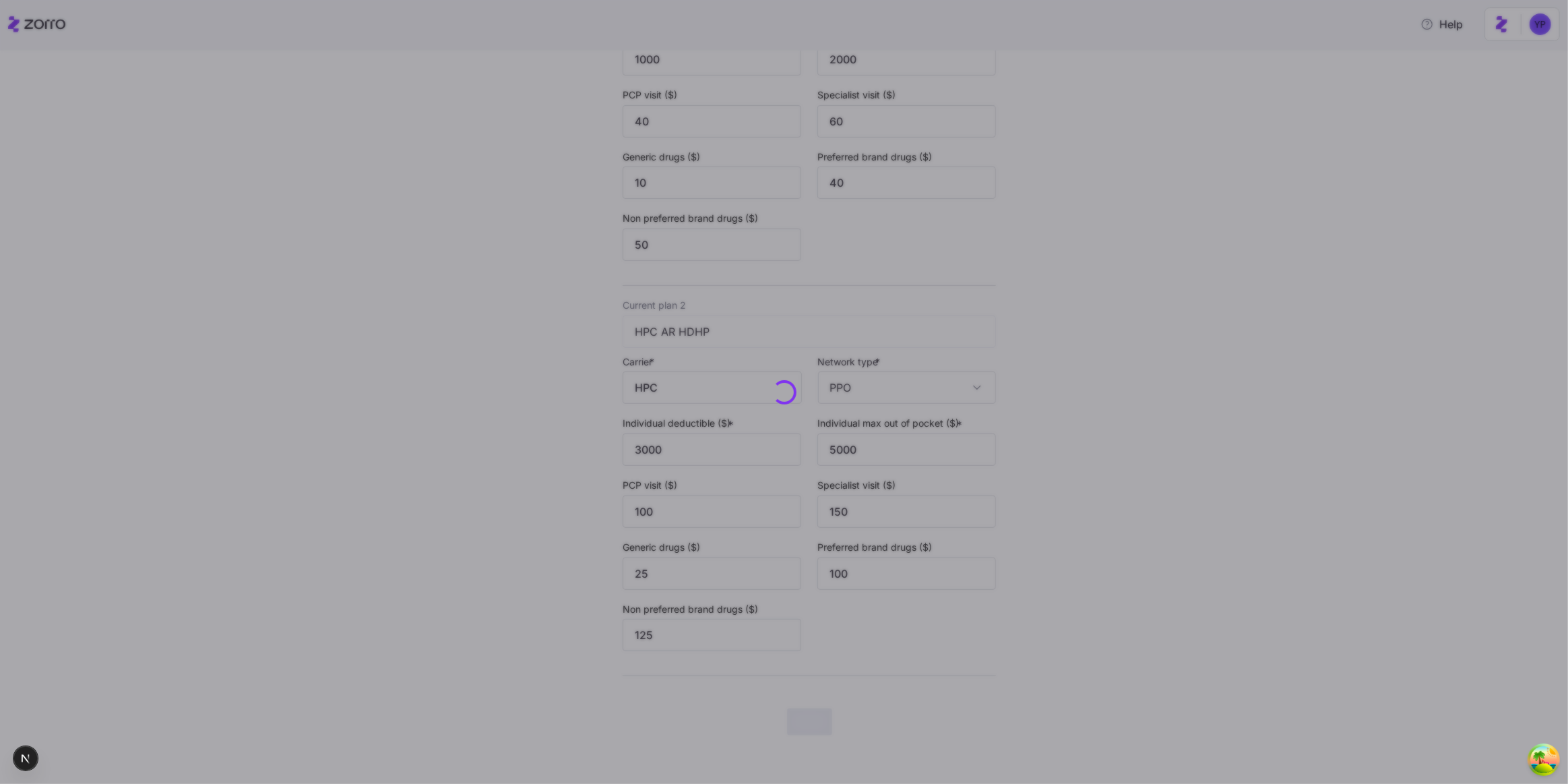
scroll to position [0, 0]
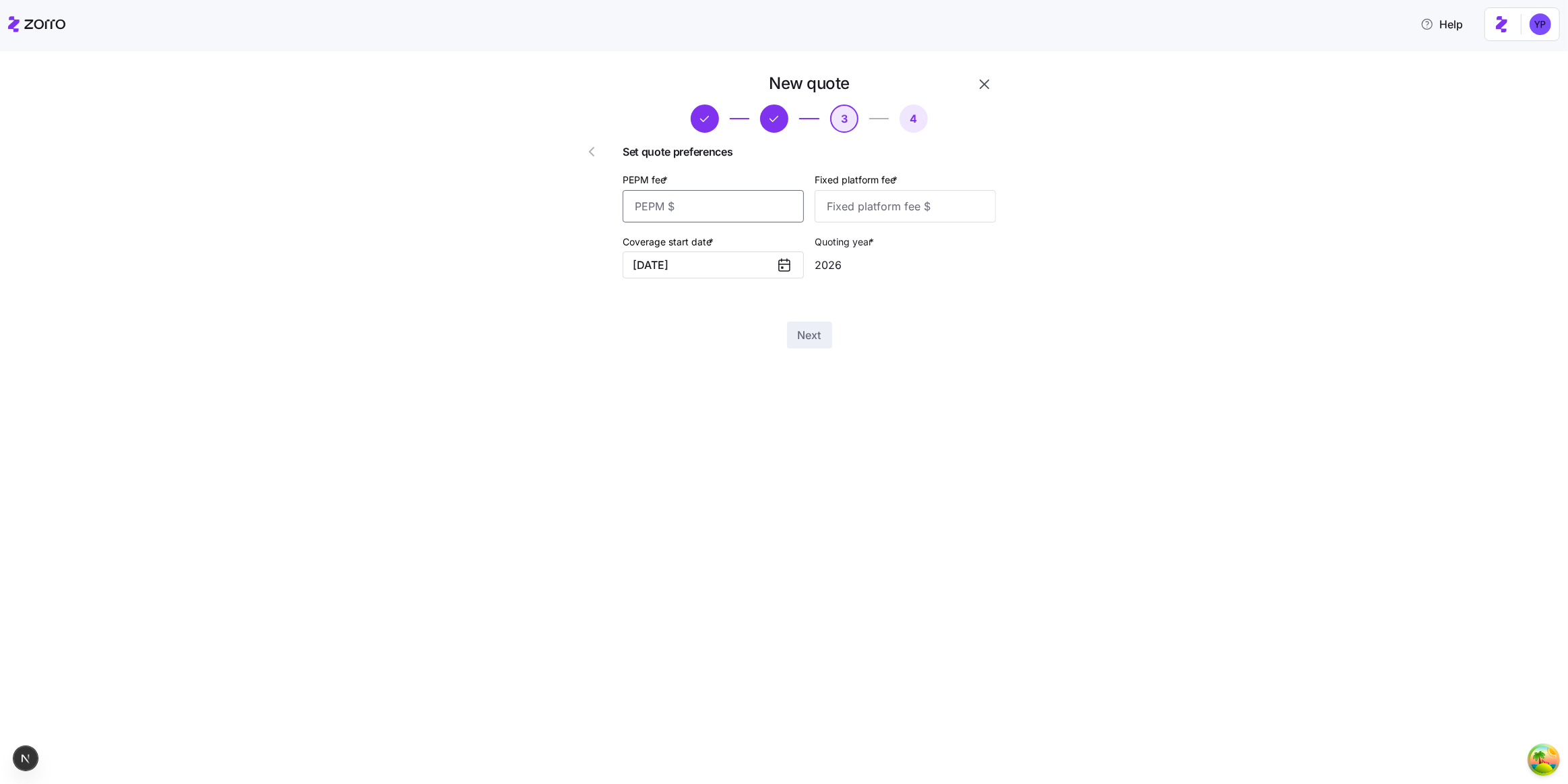
click at [676, 205] on input "PEPM fee *" at bounding box center [713, 206] width 181 height 32
type input "44"
click at [827, 211] on input "Fixed platform fee *" at bounding box center [905, 206] width 181 height 32
type input "44"
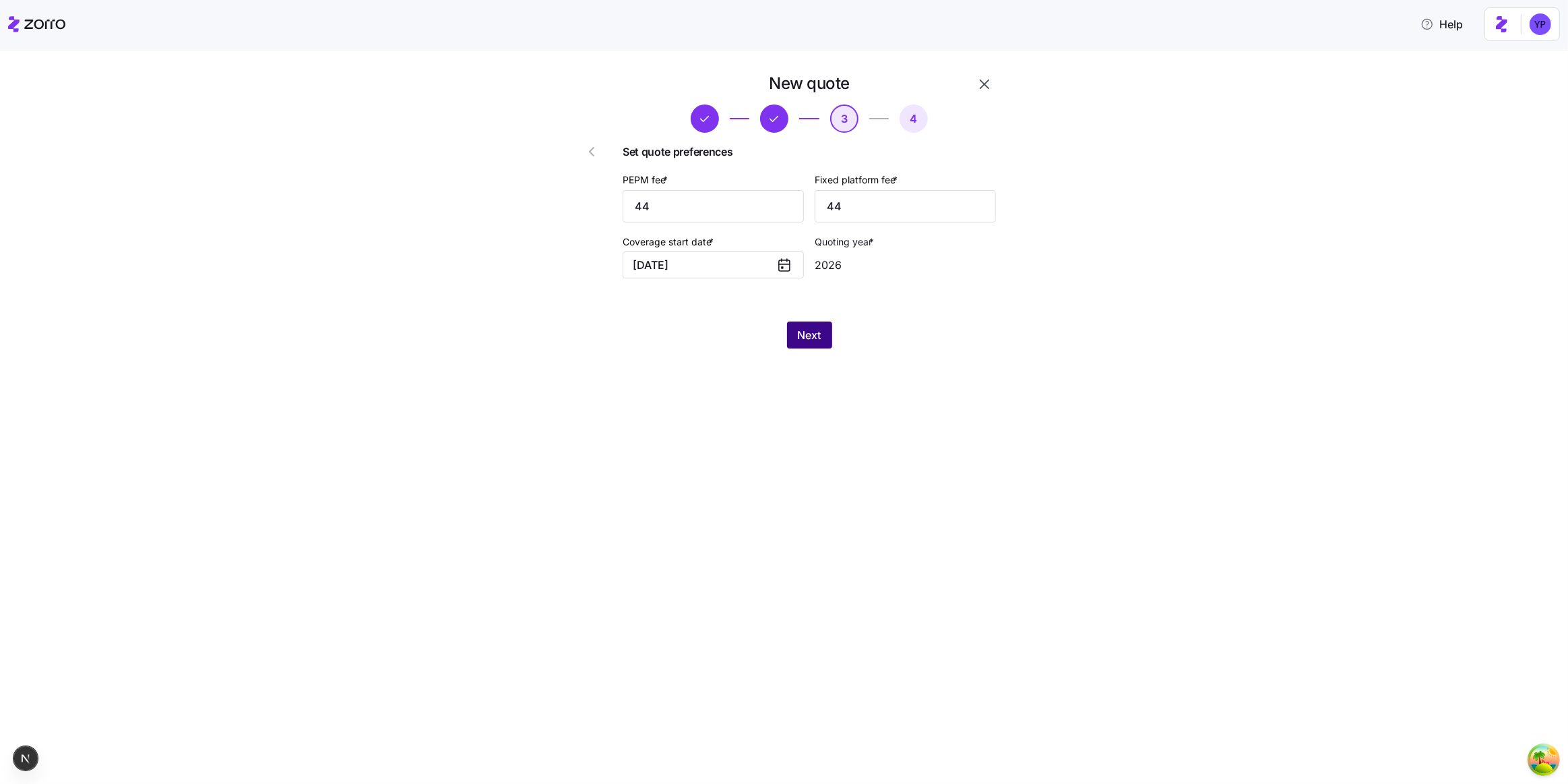
click at [792, 331] on button "Next" at bounding box center [810, 335] width 45 height 27
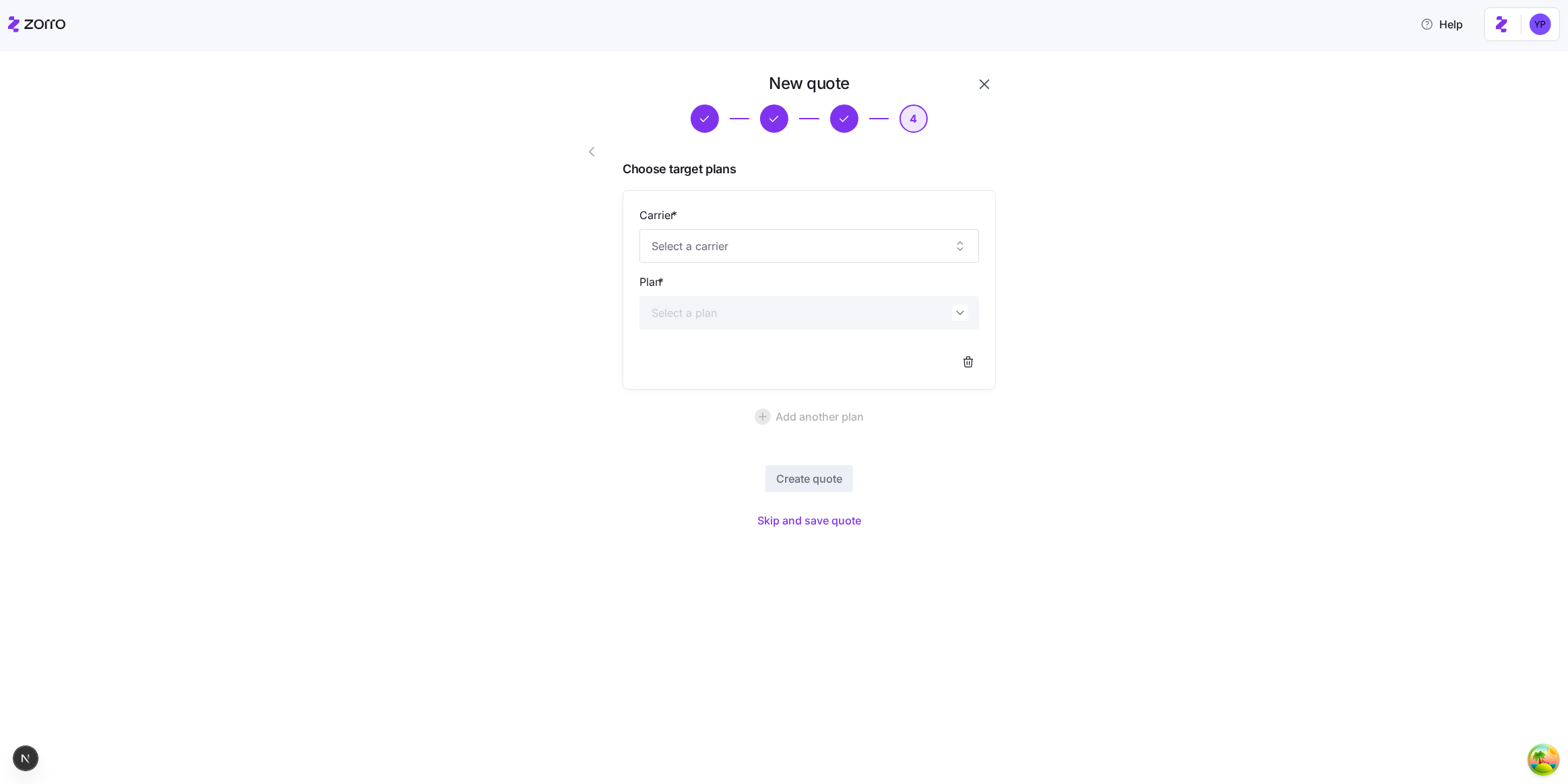
click at [732, 266] on div "Carrier * Plan *" at bounding box center [810, 289] width 340 height 166
click at [719, 248] on input "Carrier *" at bounding box center [810, 246] width 340 height 34
click at [1164, 356] on div "New quote 4 Choose target plans Carrier * Plan * Add another plan Create quote …" at bounding box center [793, 310] width 1512 height 476
click at [912, 241] on input "Carrier *" at bounding box center [810, 246] width 340 height 34
click at [1055, 292] on div "New quote 4 Choose target plans Carrier * Plan * Add another plan Create quote …" at bounding box center [793, 310] width 1512 height 476
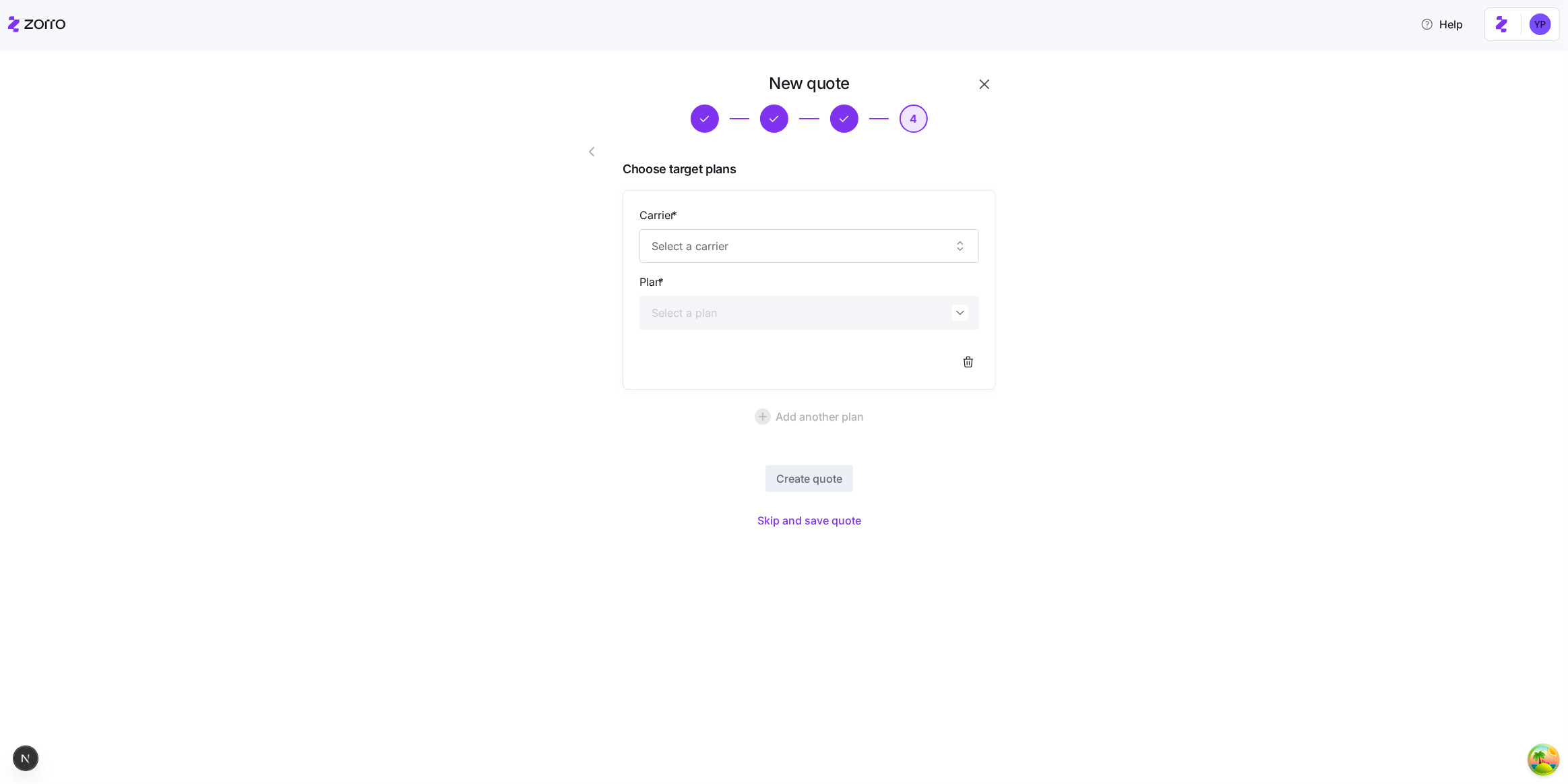
click at [971, 316] on div "Carrier * Plan *" at bounding box center [809, 289] width 374 height 199
click at [991, 441] on div "New quote 4 Choose target plans Carrier * Plan * Add another plan Create quote …" at bounding box center [809, 303] width 384 height 471
click at [849, 515] on span "Skip and save quote" at bounding box center [810, 520] width 104 height 17
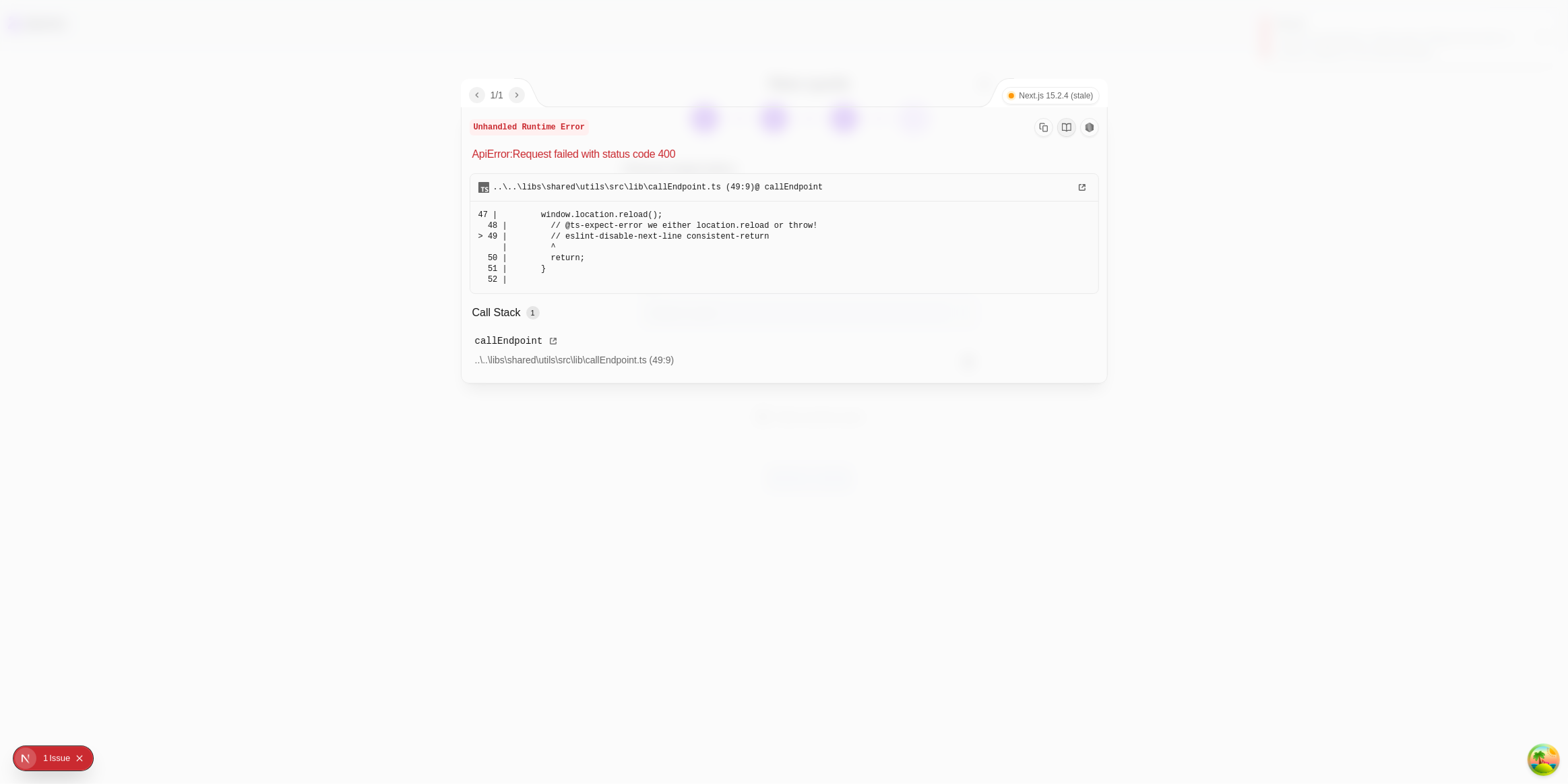
click at [849, 515] on div at bounding box center [784, 392] width 1568 height 784
